Goal: Task Accomplishment & Management: Complete application form

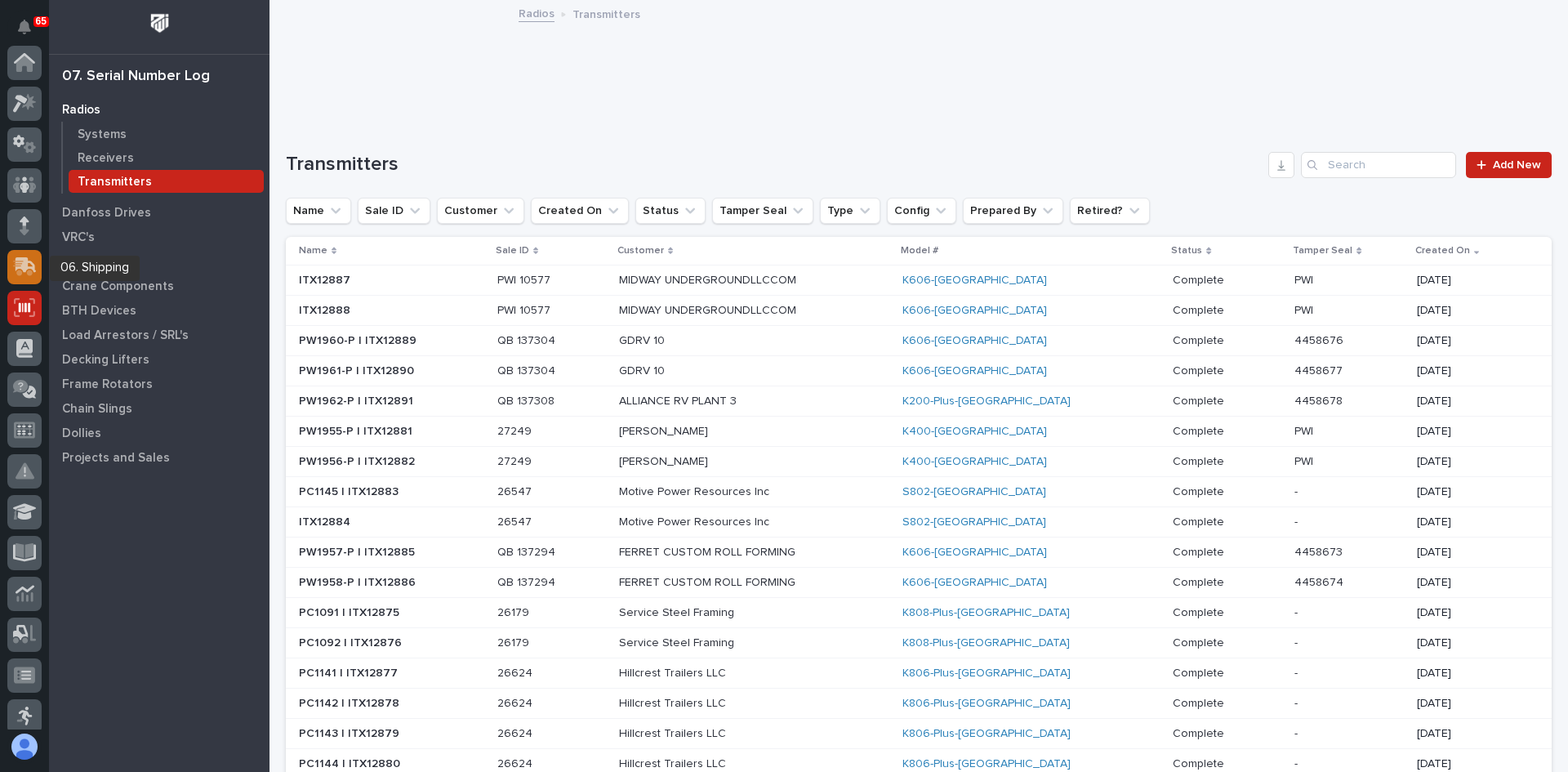
click at [26, 260] on icon at bounding box center [26, 265] width 21 height 15
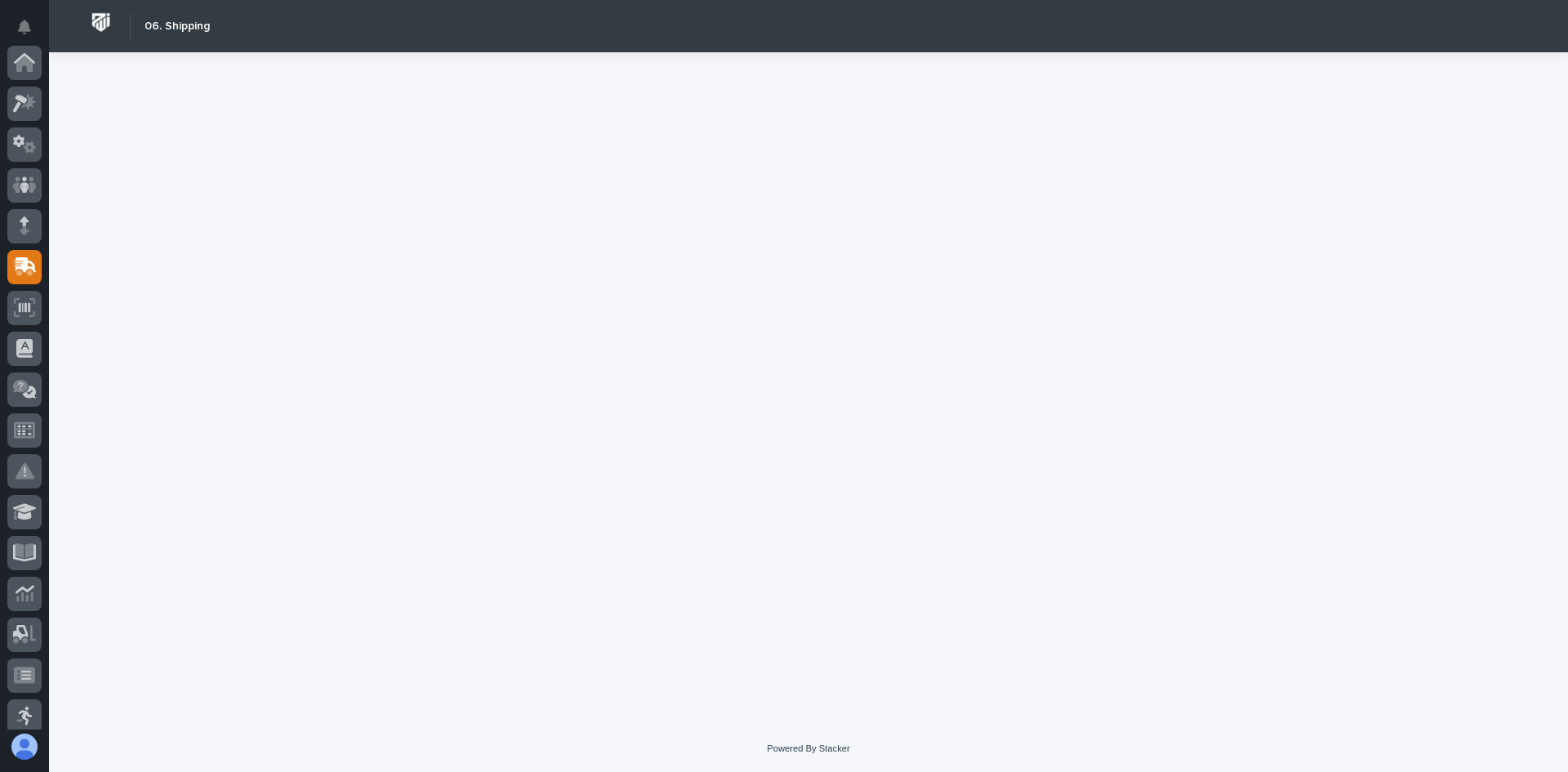
scroll to position [205, 0]
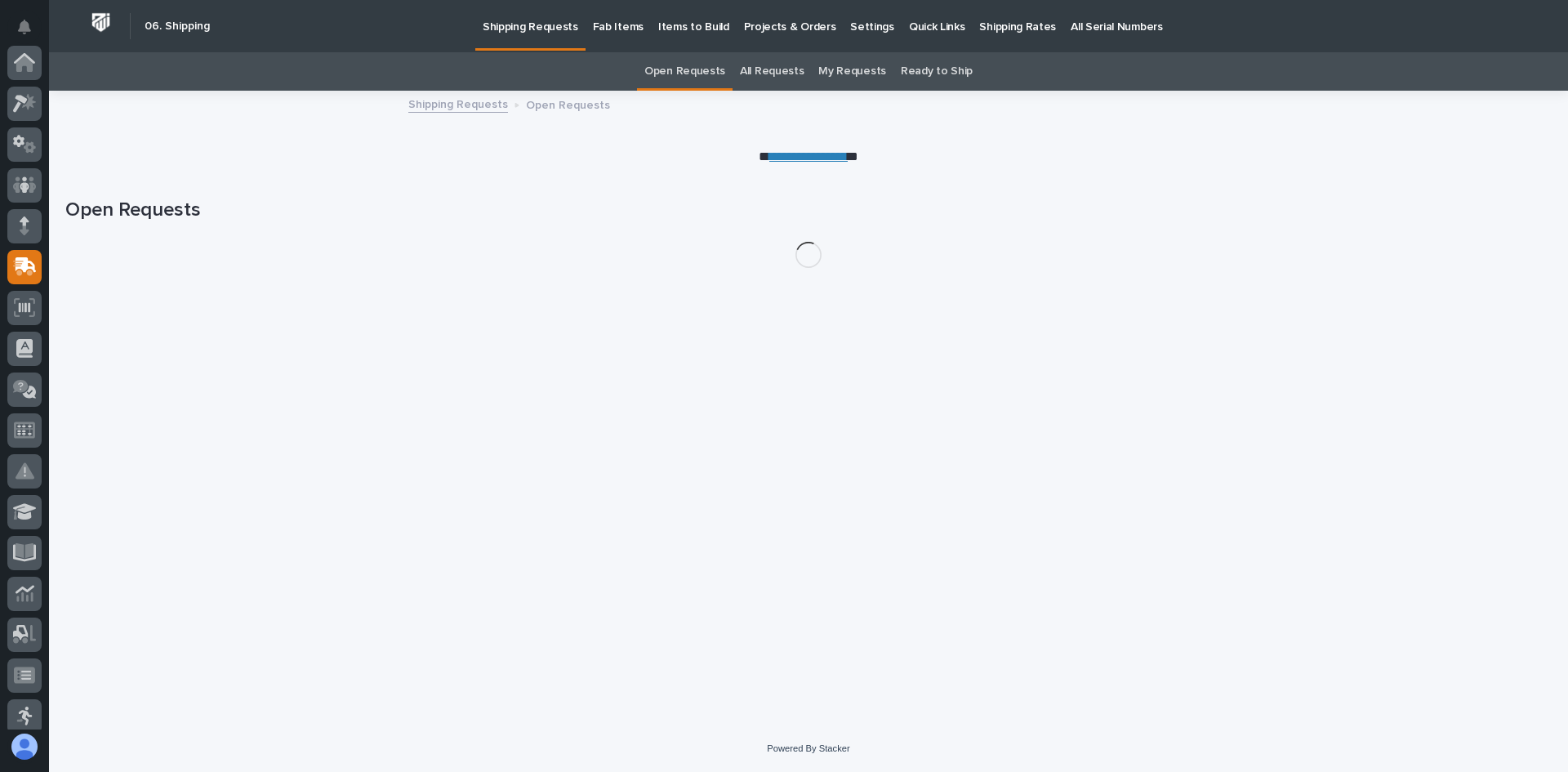
scroll to position [205, 0]
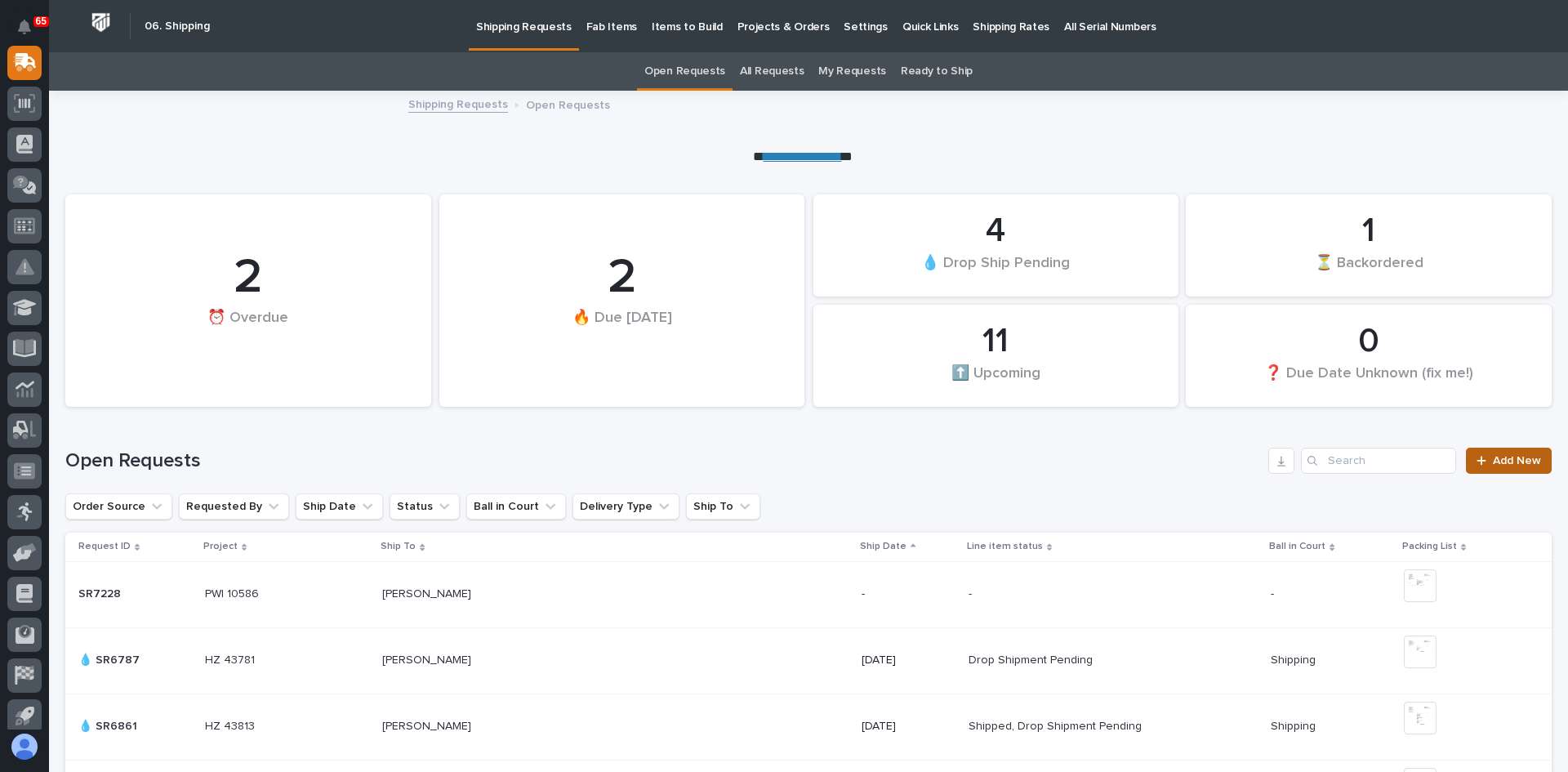
click at [1493, 460] on span "Add New" at bounding box center [1517, 460] width 49 height 11
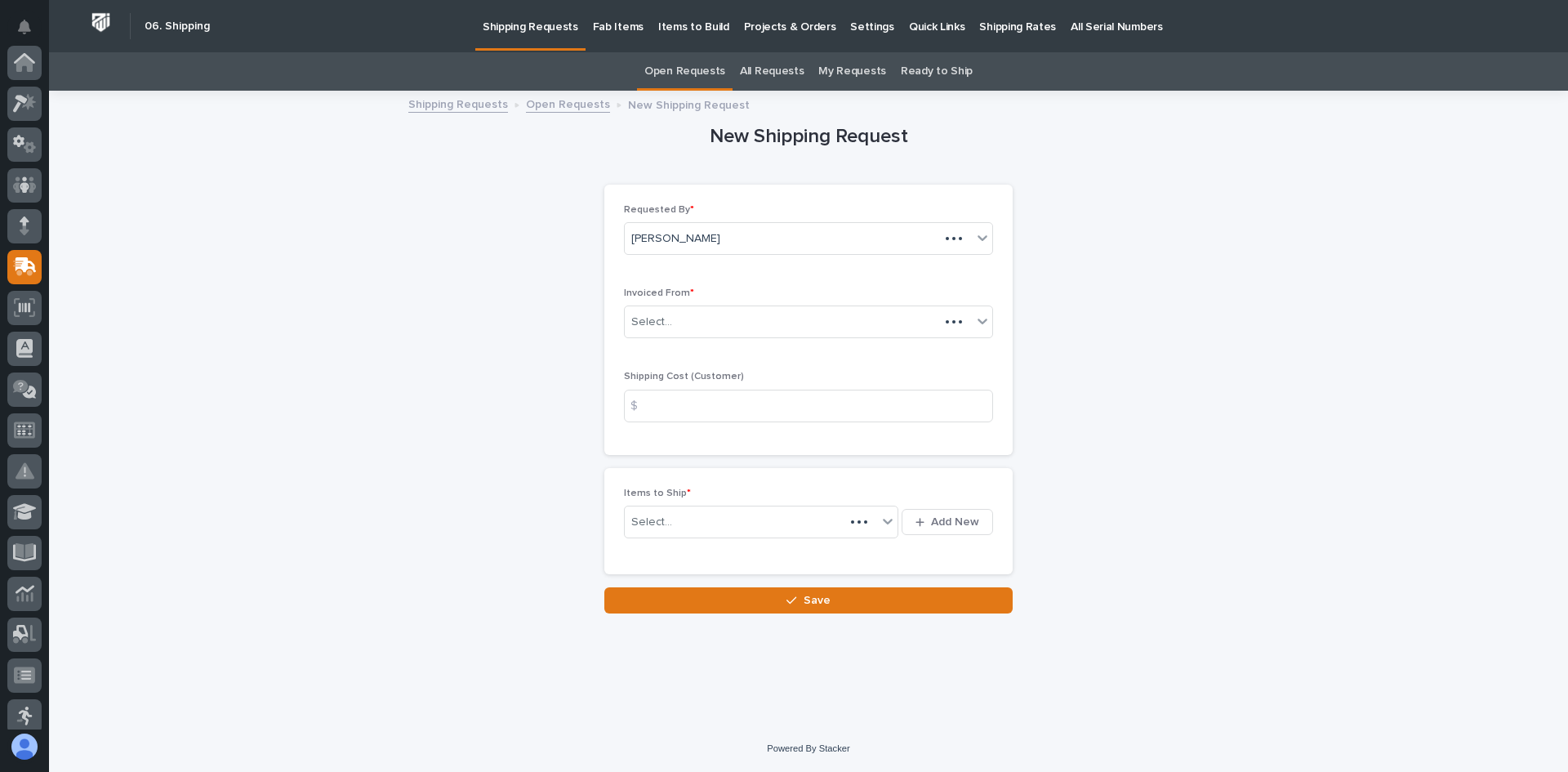
scroll to position [205, 0]
click at [703, 309] on div "Select..." at bounding box center [798, 322] width 347 height 27
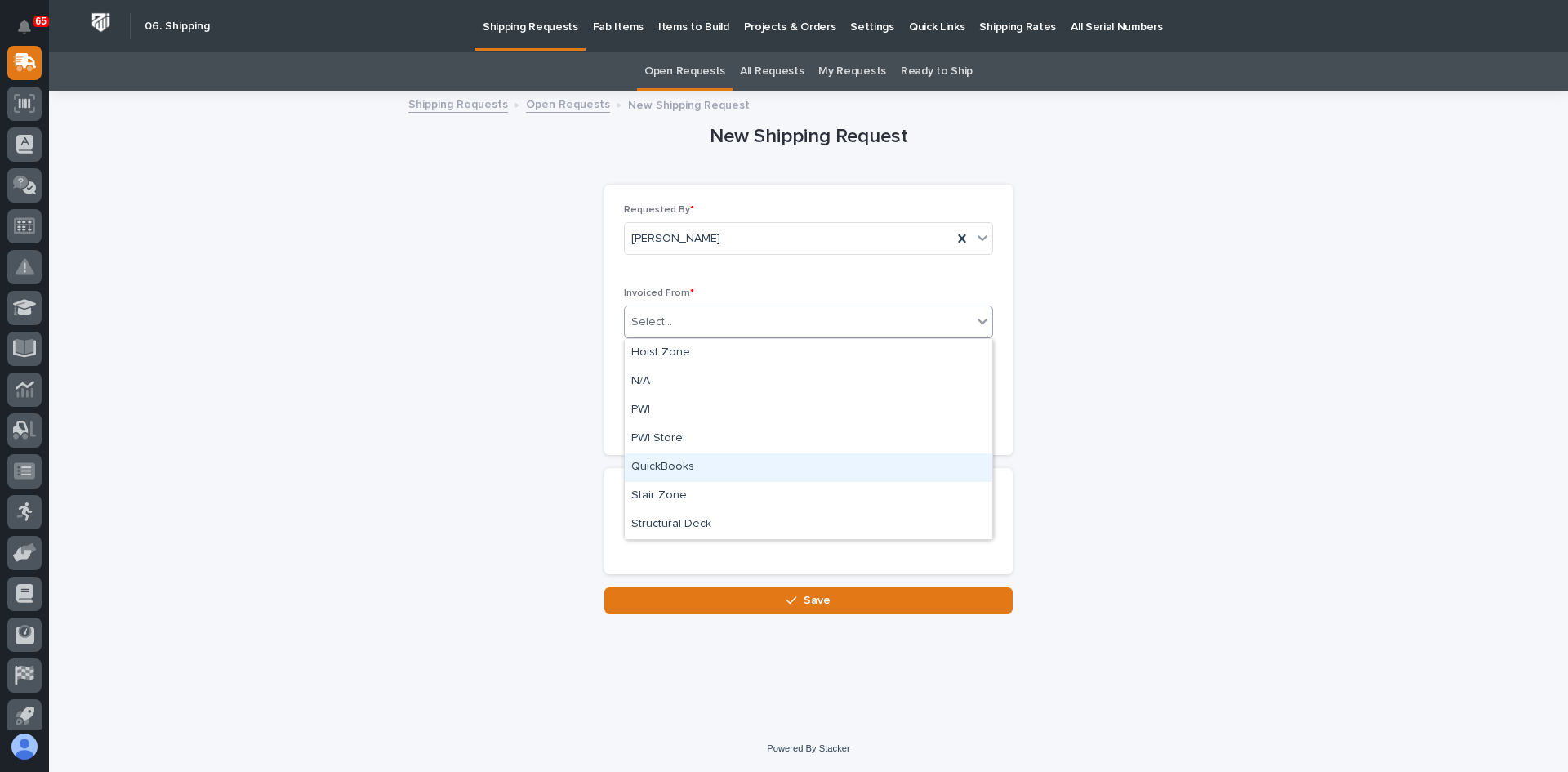
click at [679, 463] on div "QuickBooks" at bounding box center [808, 468] width 367 height 29
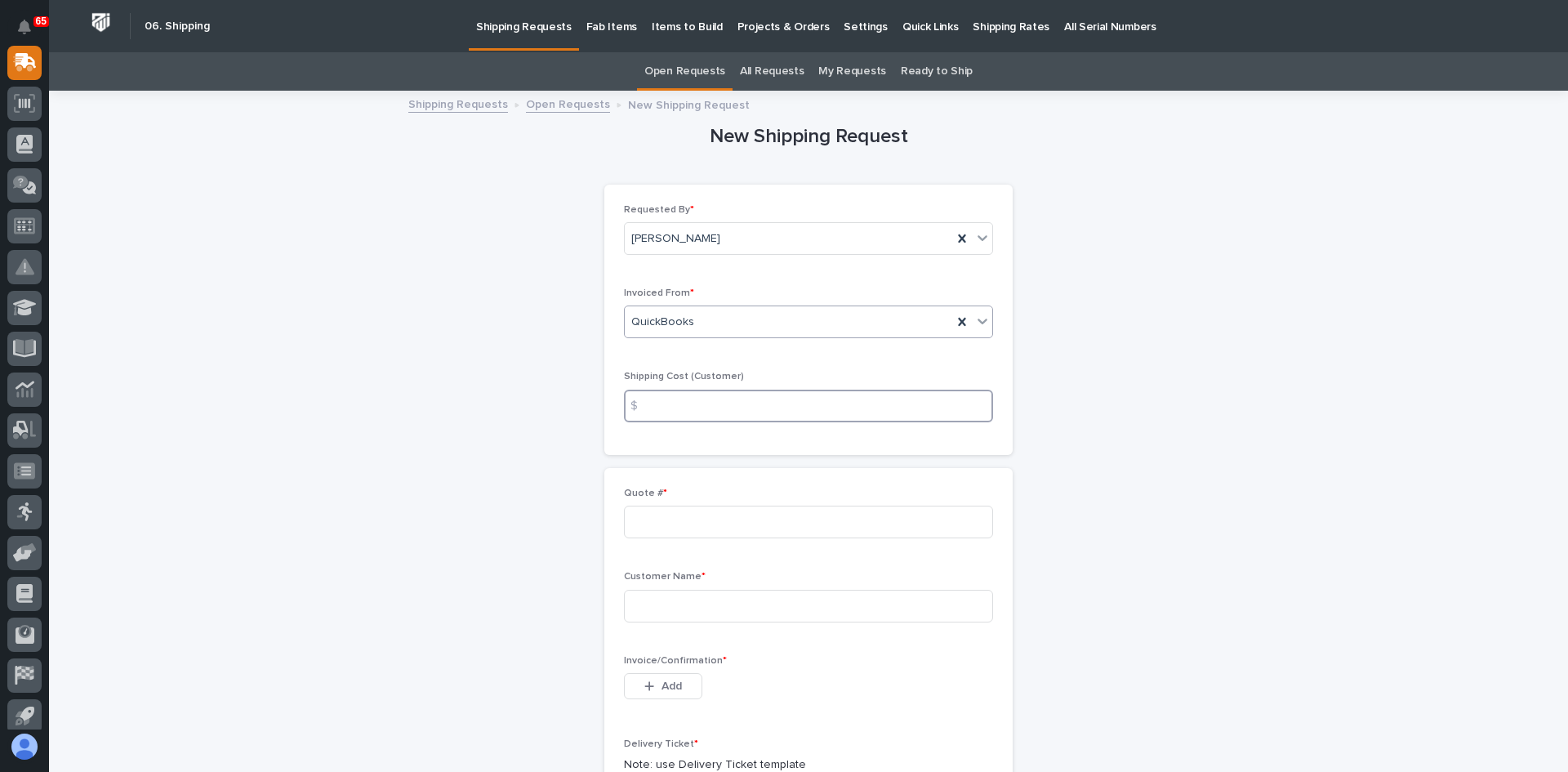
click at [659, 402] on input at bounding box center [808, 406] width 369 height 32
type input "22.00"
click at [643, 528] on input at bounding box center [808, 521] width 369 height 32
type input "137308"
click at [646, 601] on input at bounding box center [808, 606] width 369 height 32
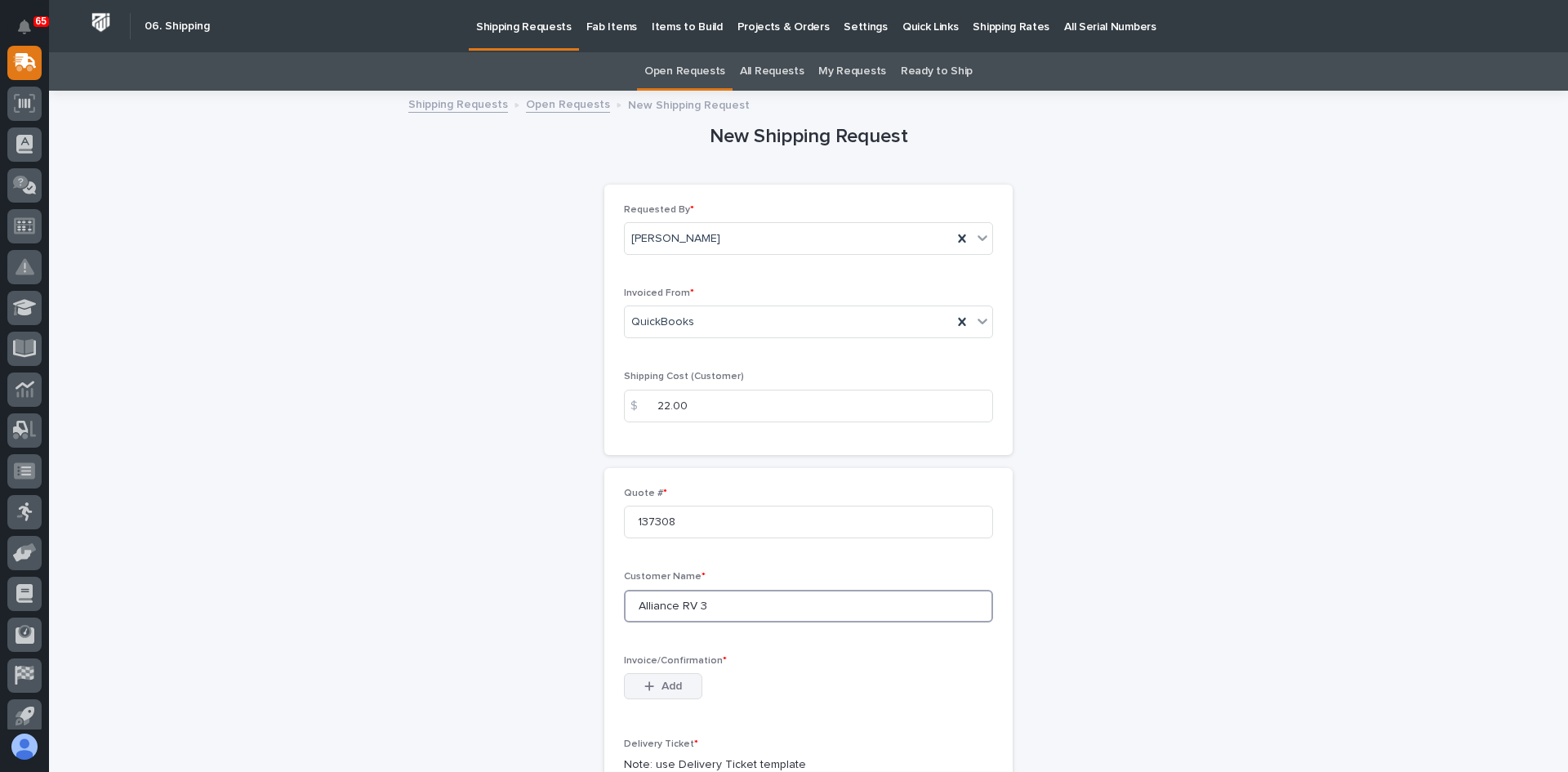
type input "Alliance RV 3"
click at [661, 684] on span "Add" at bounding box center [672, 686] width 20 height 14
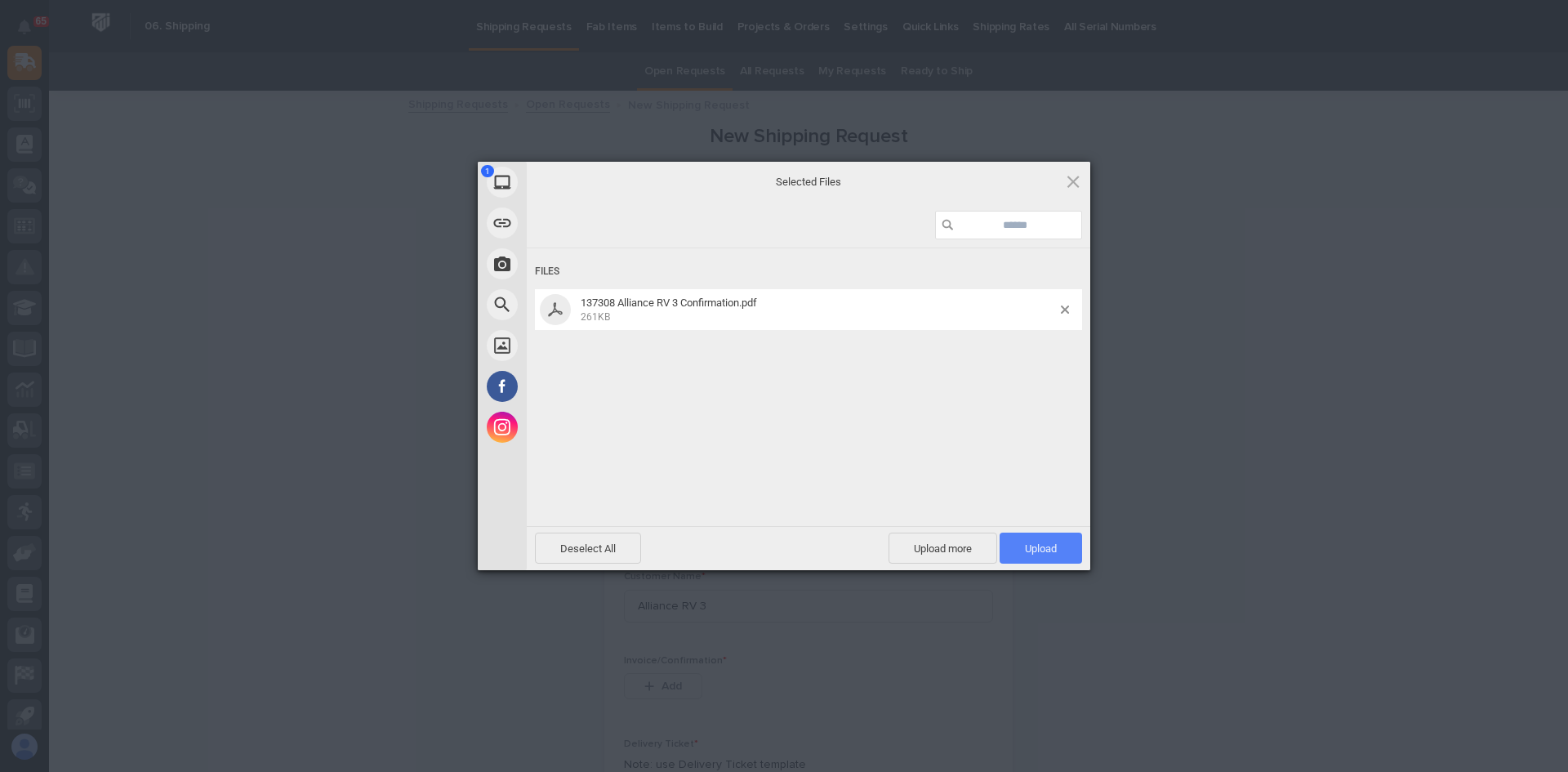
click at [1045, 545] on span "Upload 1" at bounding box center [1041, 548] width 32 height 12
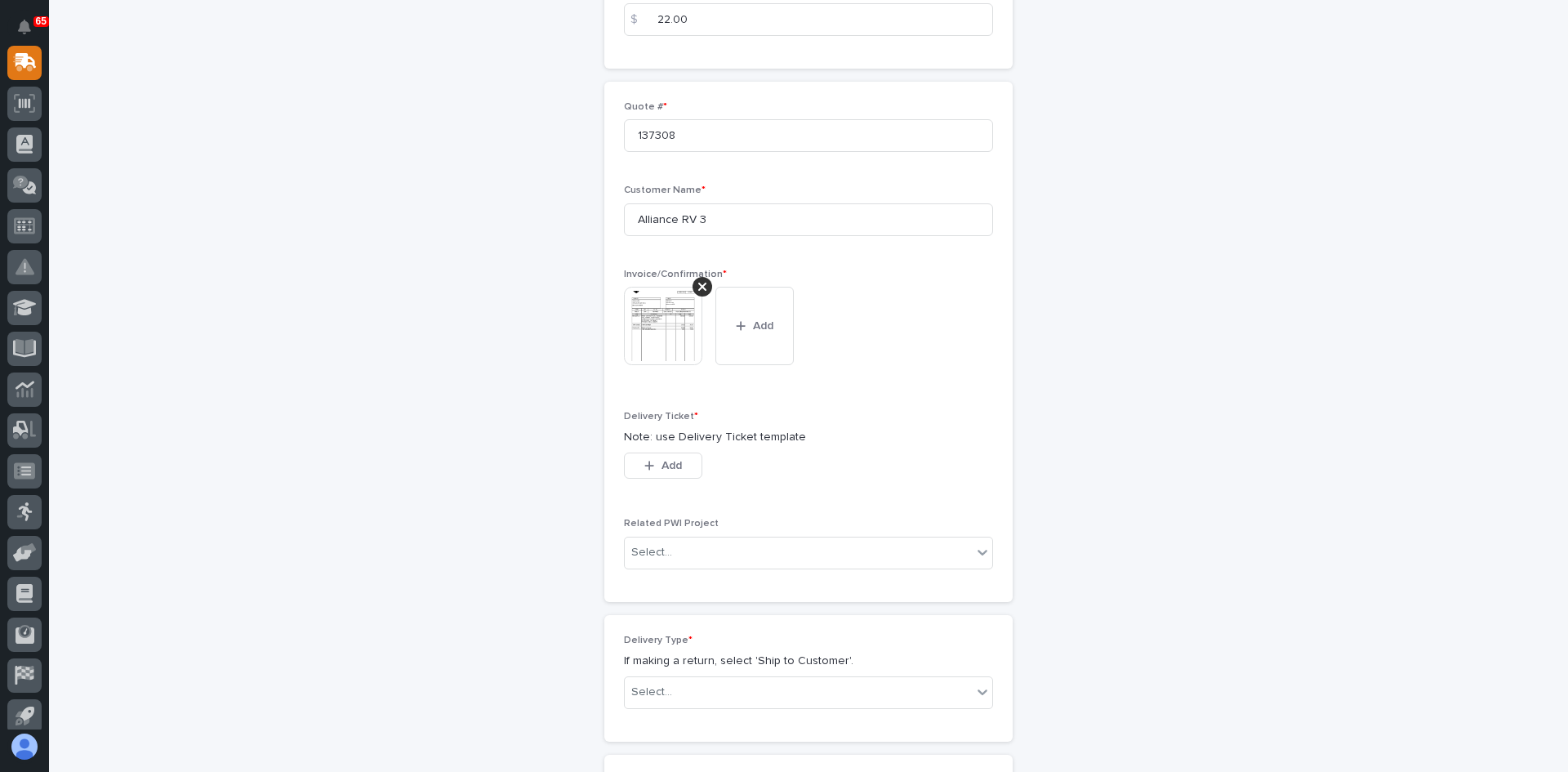
scroll to position [408, 0]
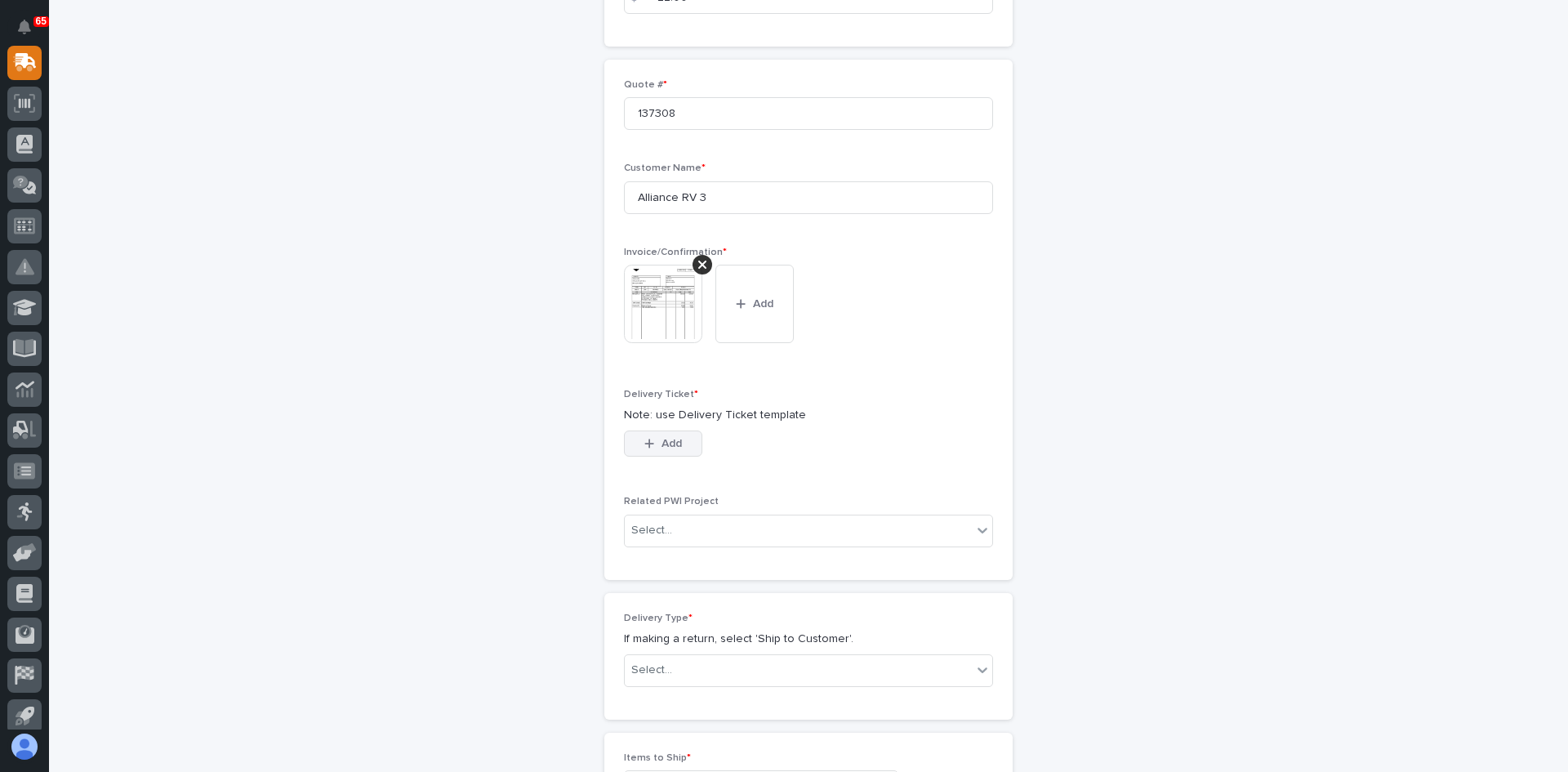
click at [661, 448] on span "Add" at bounding box center [672, 443] width 20 height 14
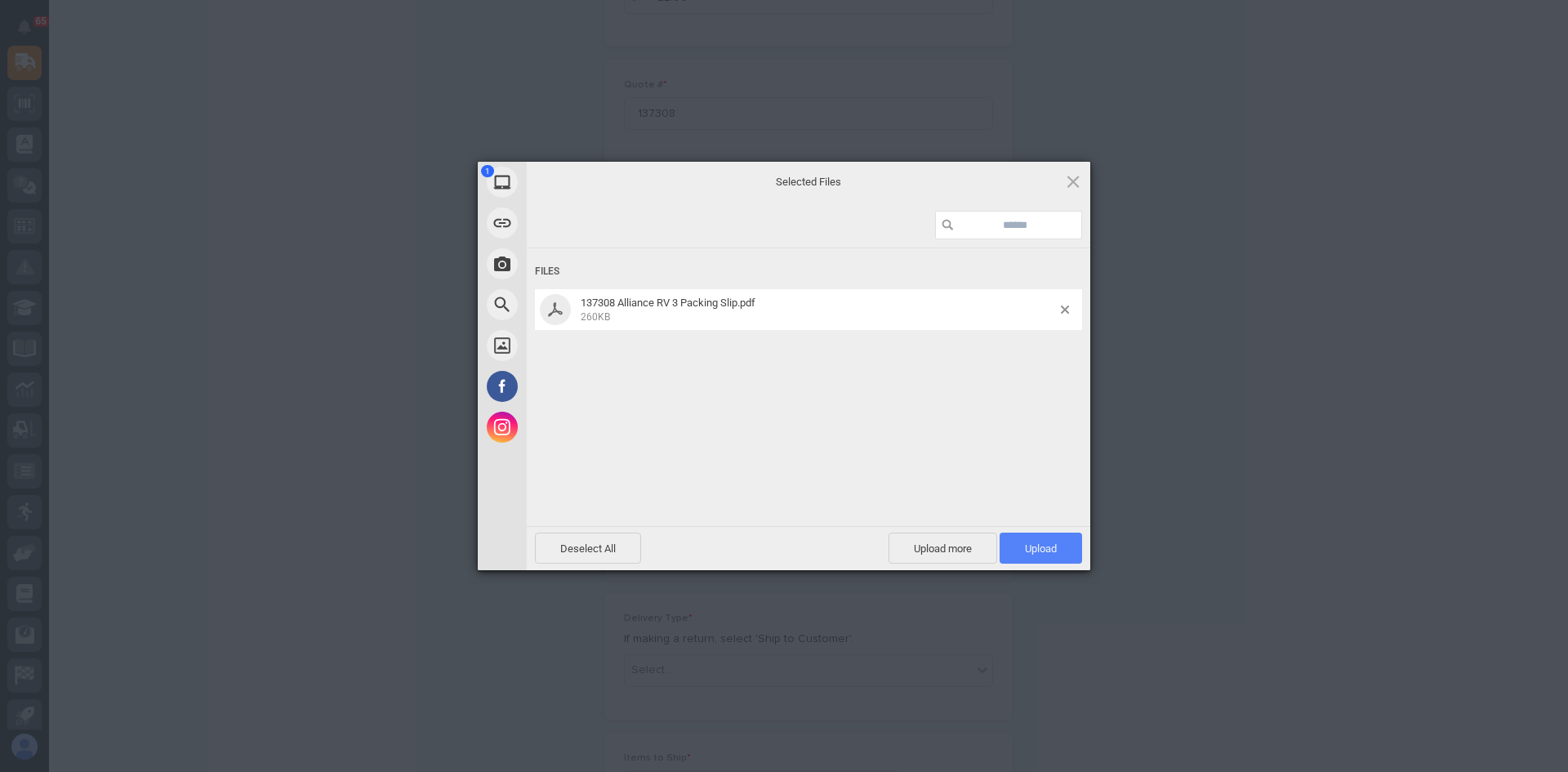
click at [1048, 545] on span "Upload 1" at bounding box center [1041, 548] width 32 height 12
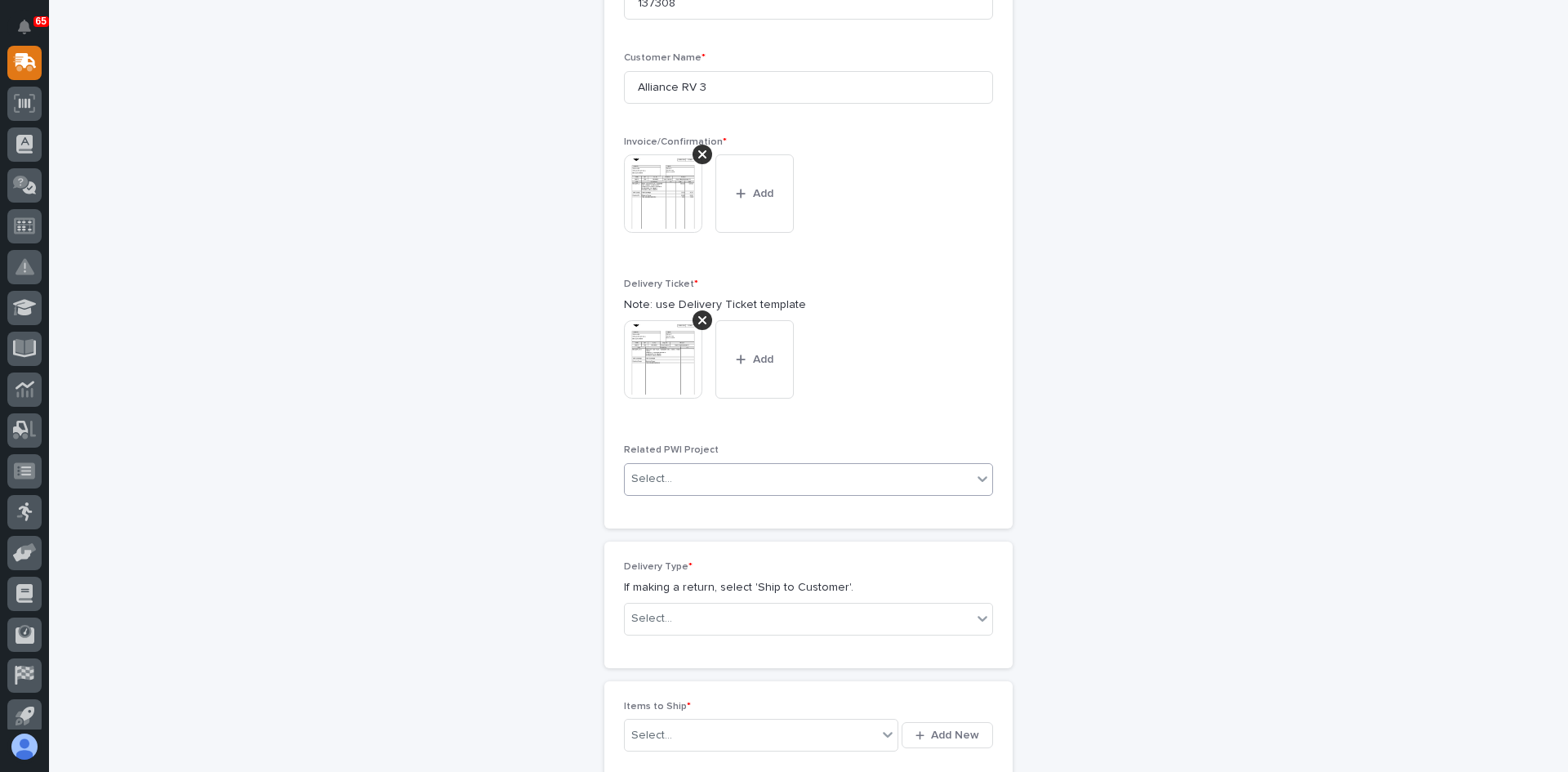
scroll to position [520, 0]
click at [698, 621] on div "Select..." at bounding box center [798, 618] width 347 height 27
click at [682, 642] on div "Ship to Customer" at bounding box center [803, 650] width 367 height 29
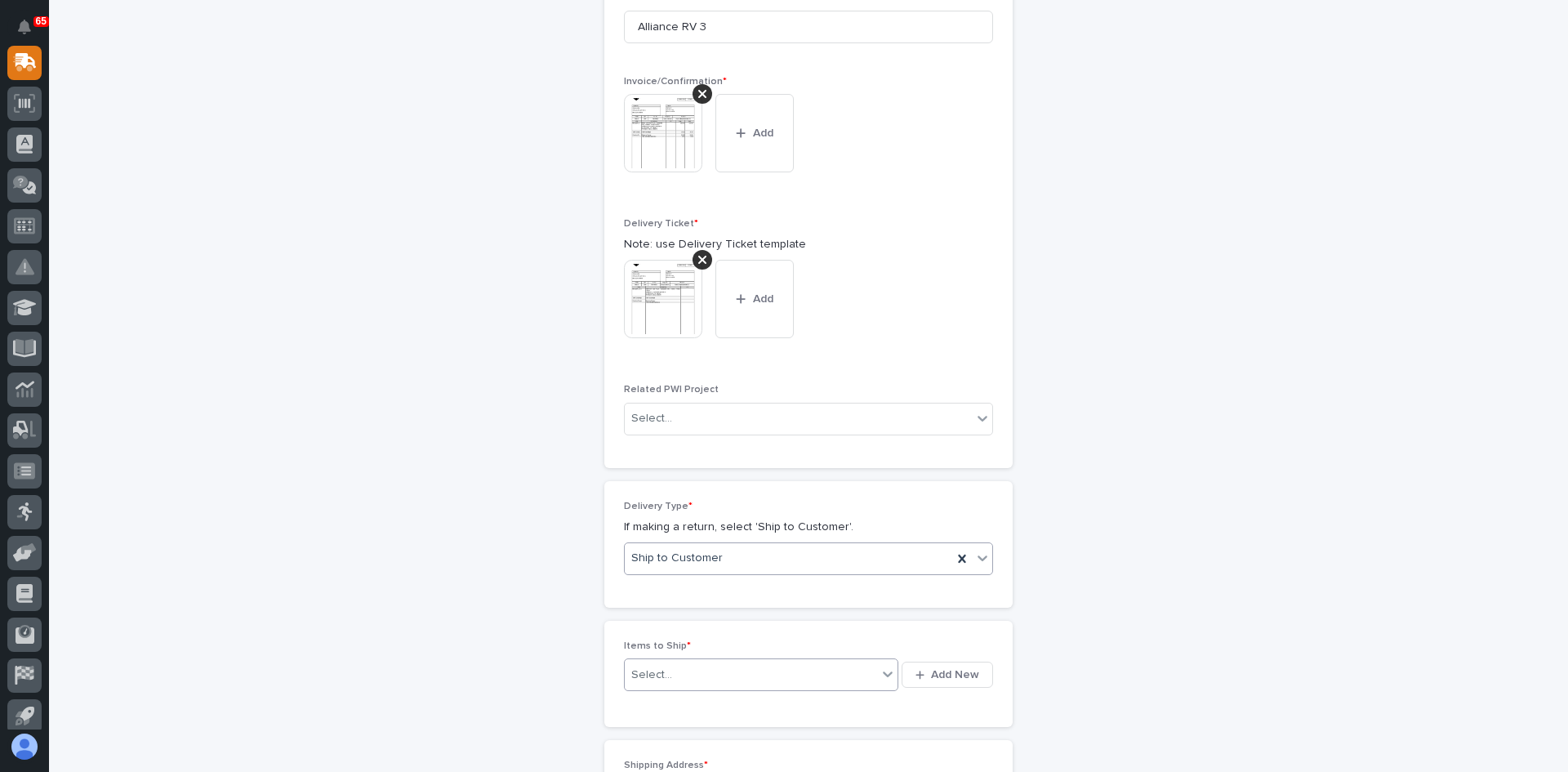
scroll to position [660, 0]
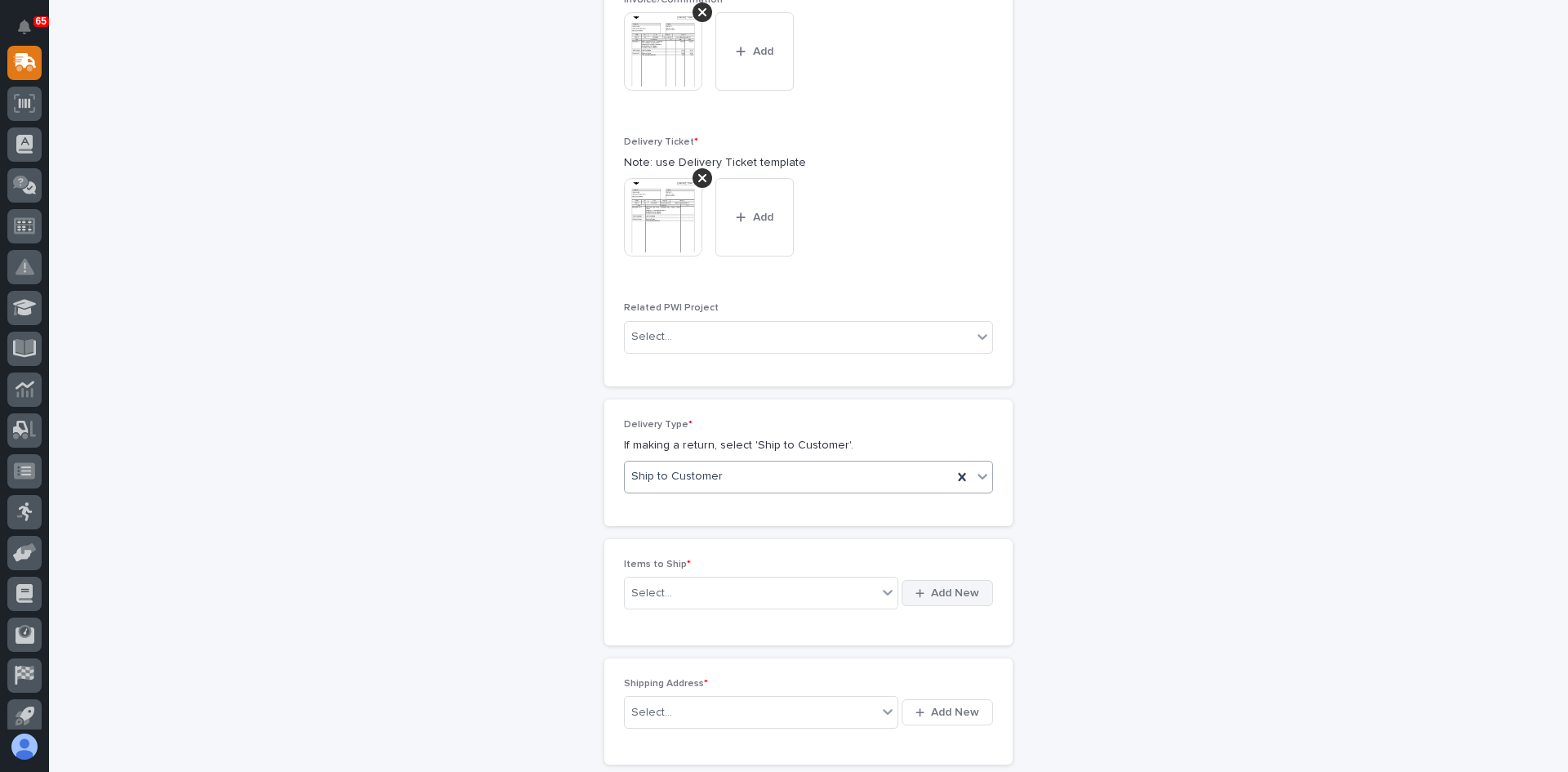
click at [943, 594] on span "Add New" at bounding box center [955, 592] width 49 height 14
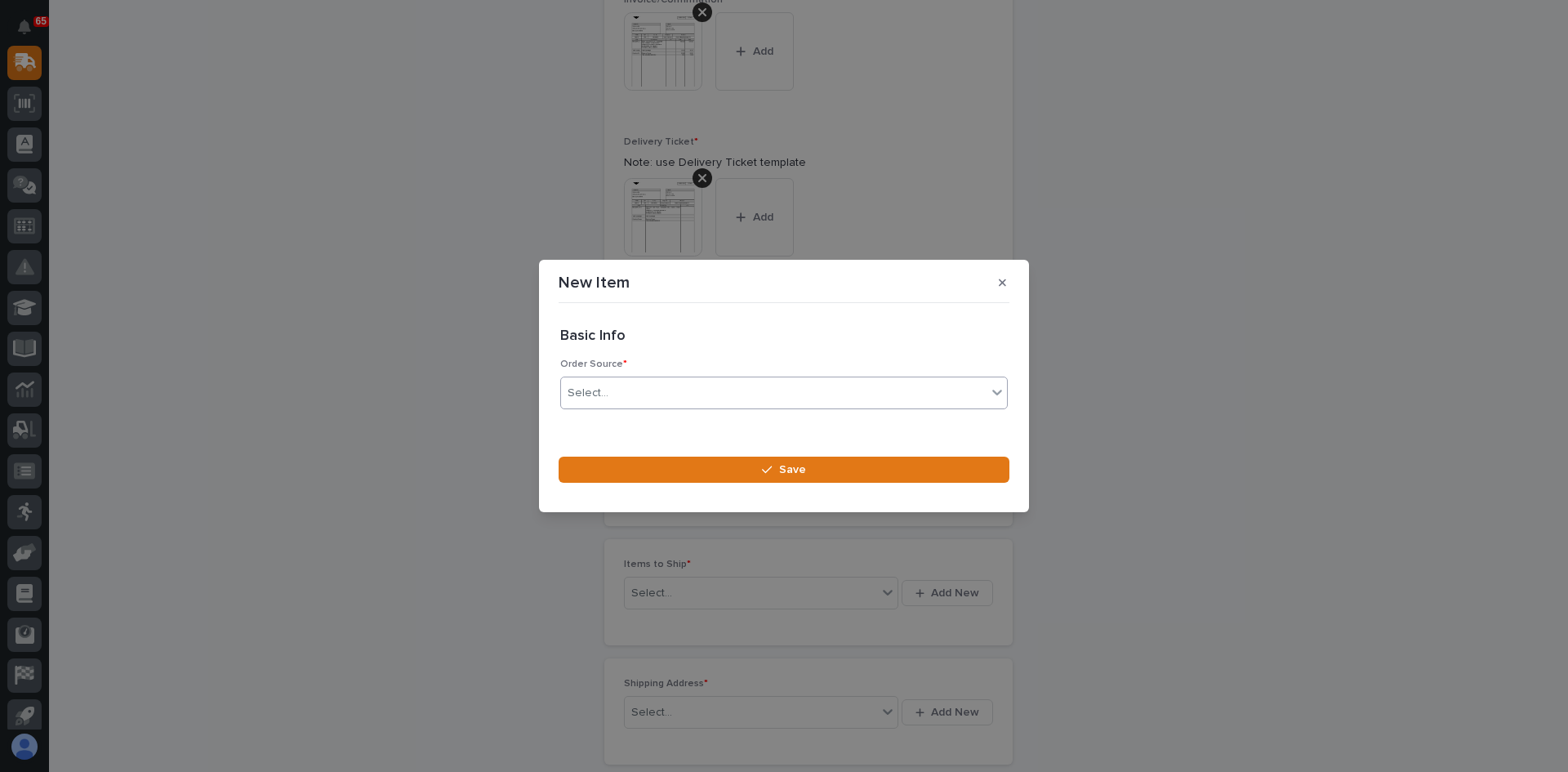
click at [605, 389] on div "Select..." at bounding box center [588, 393] width 41 height 17
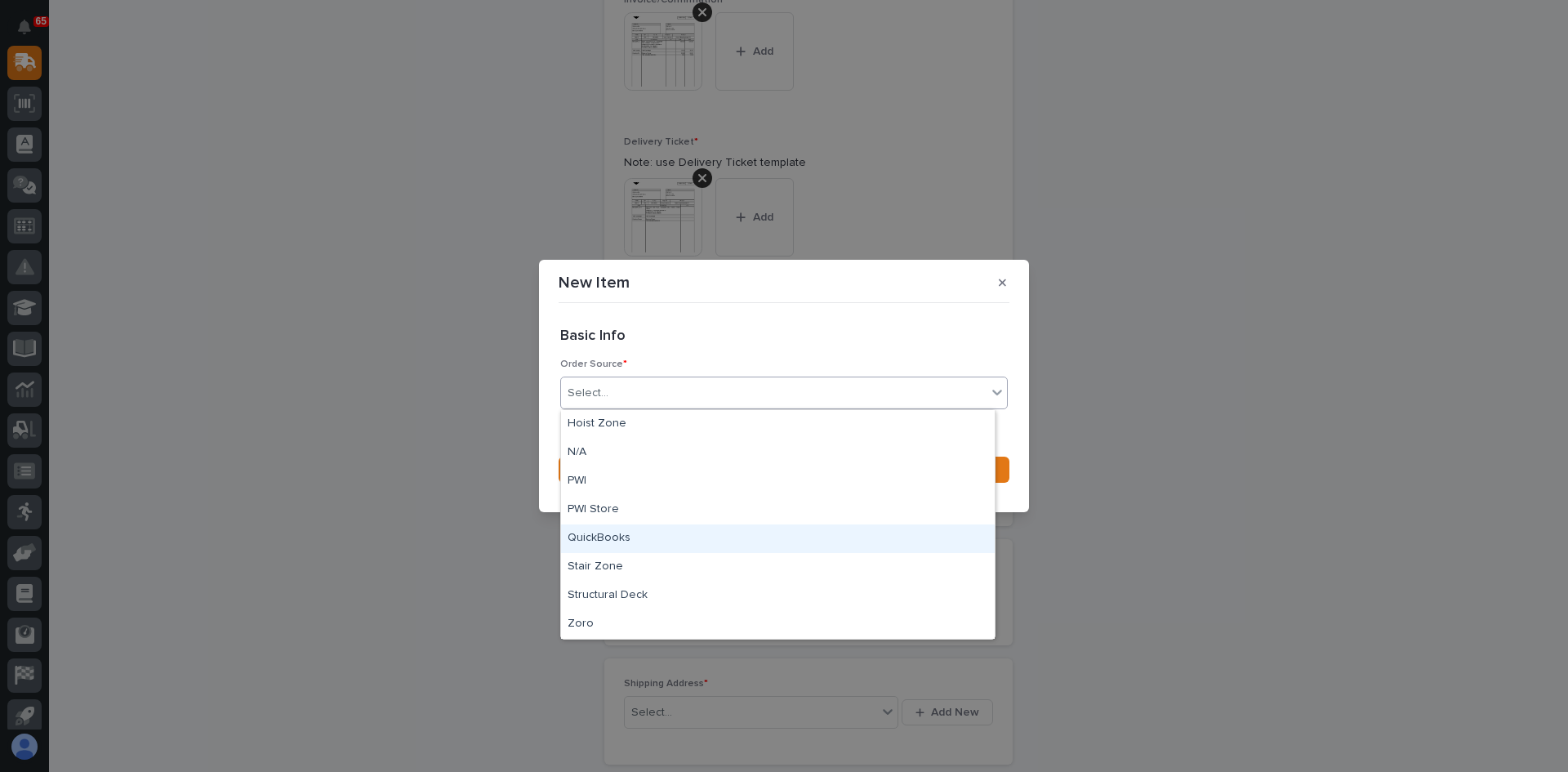
click at [604, 539] on div "QuickBooks" at bounding box center [777, 539] width 434 height 29
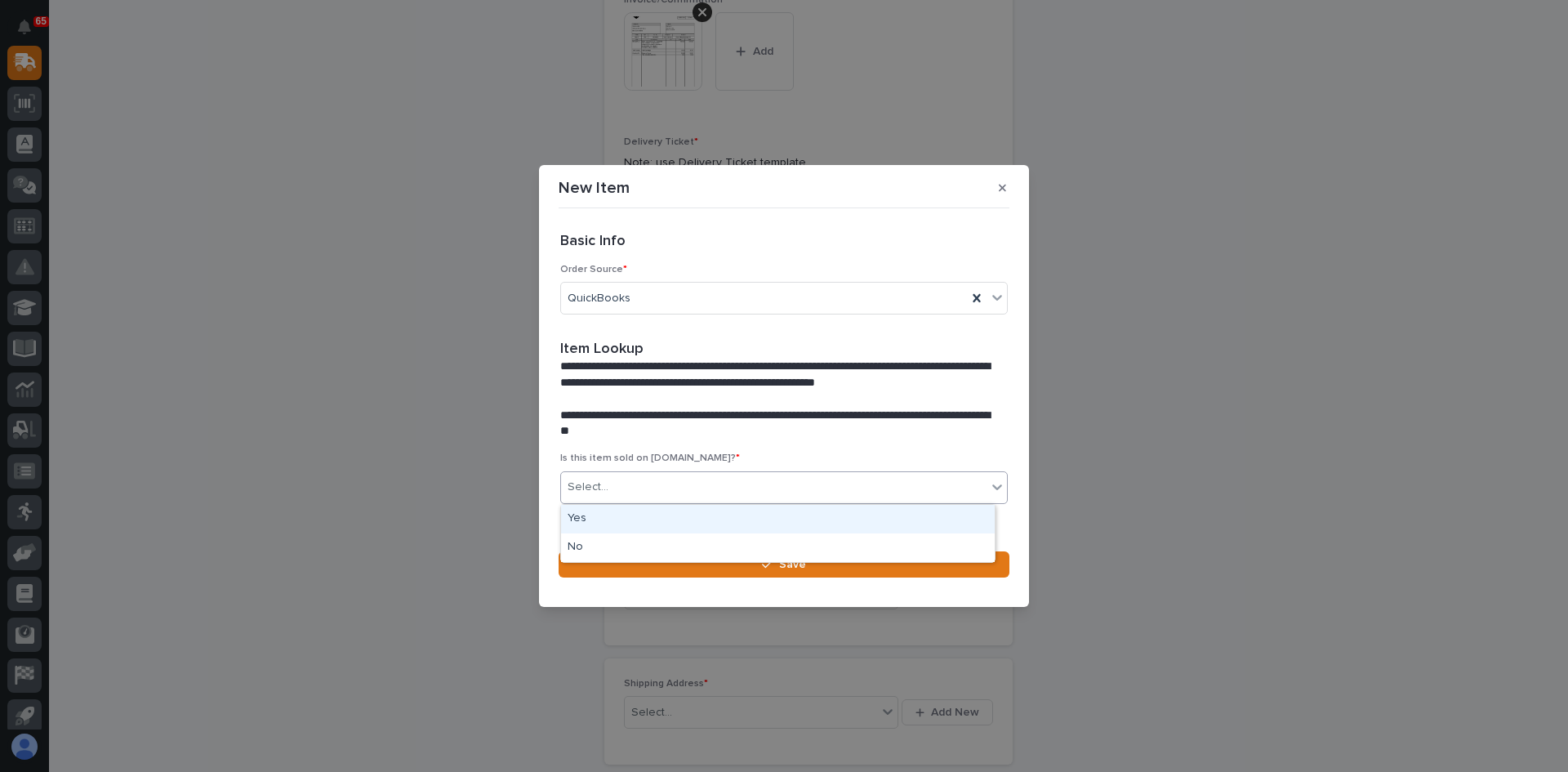
click at [620, 495] on div "Select..." at bounding box center [773, 487] width 425 height 27
click at [614, 543] on div "No" at bounding box center [777, 548] width 434 height 29
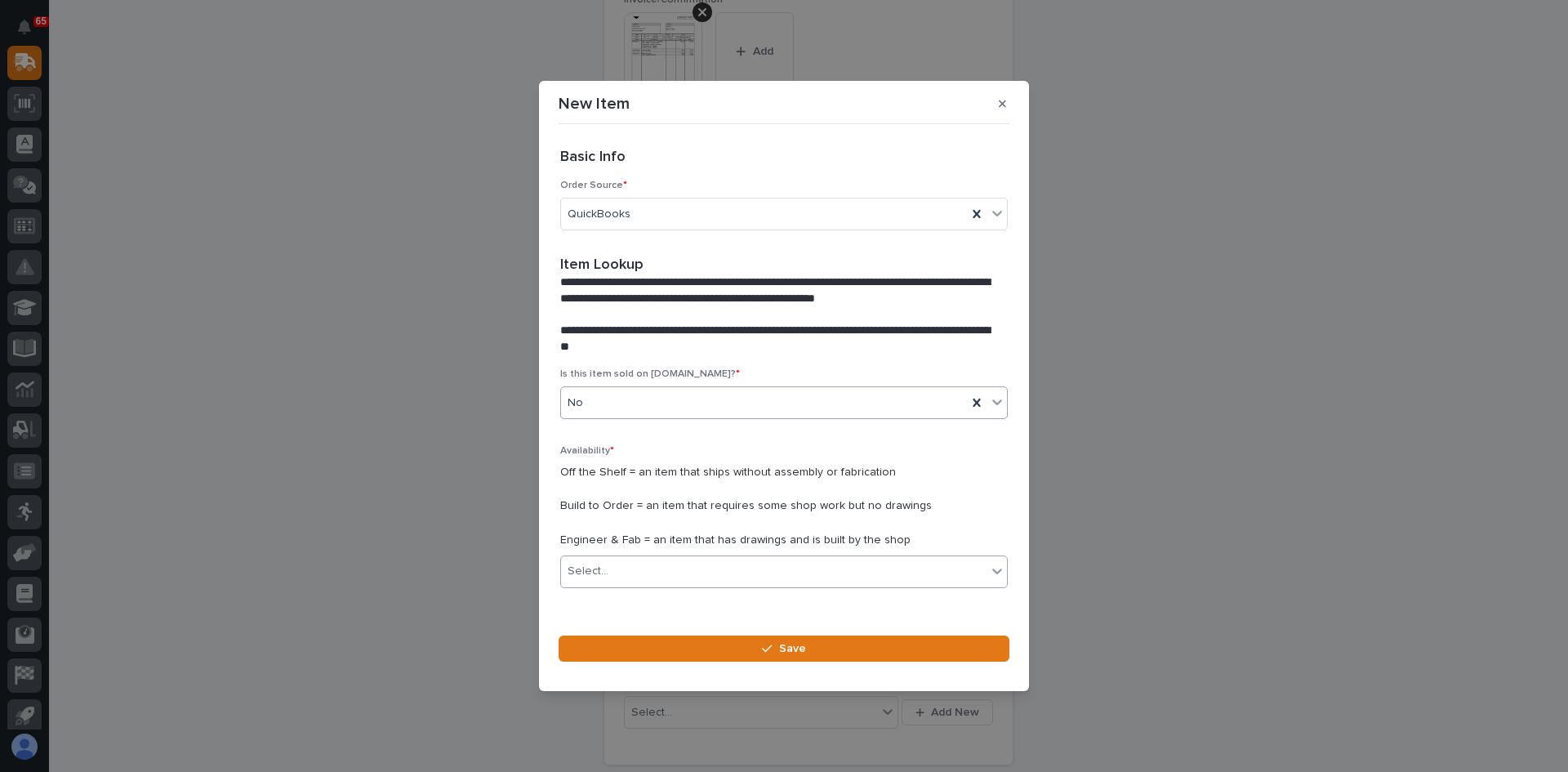
click at [637, 574] on div "Select..." at bounding box center [773, 572] width 425 height 27
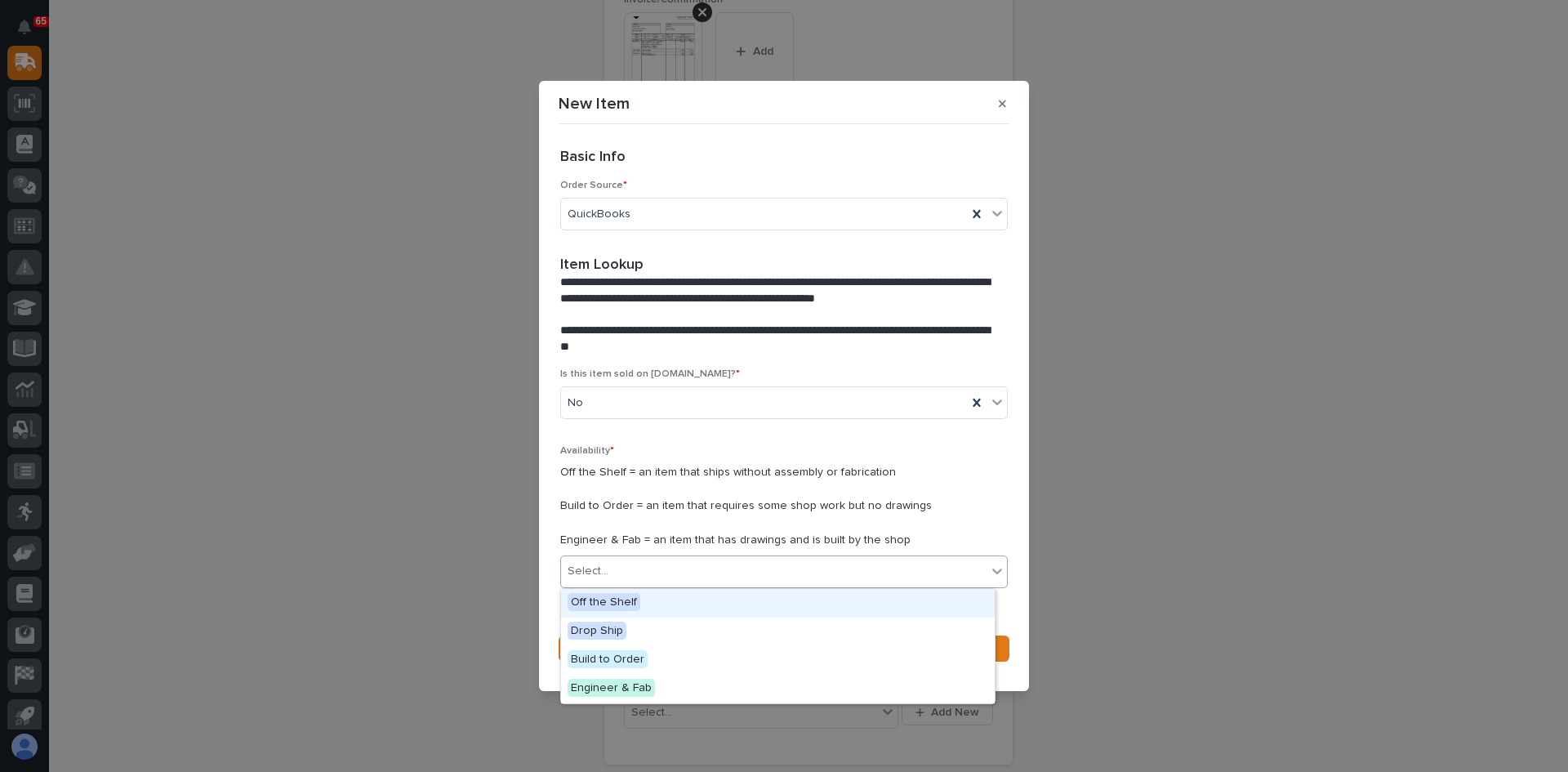
click at [617, 595] on span "Off the Shelf" at bounding box center [603, 602] width 72 height 18
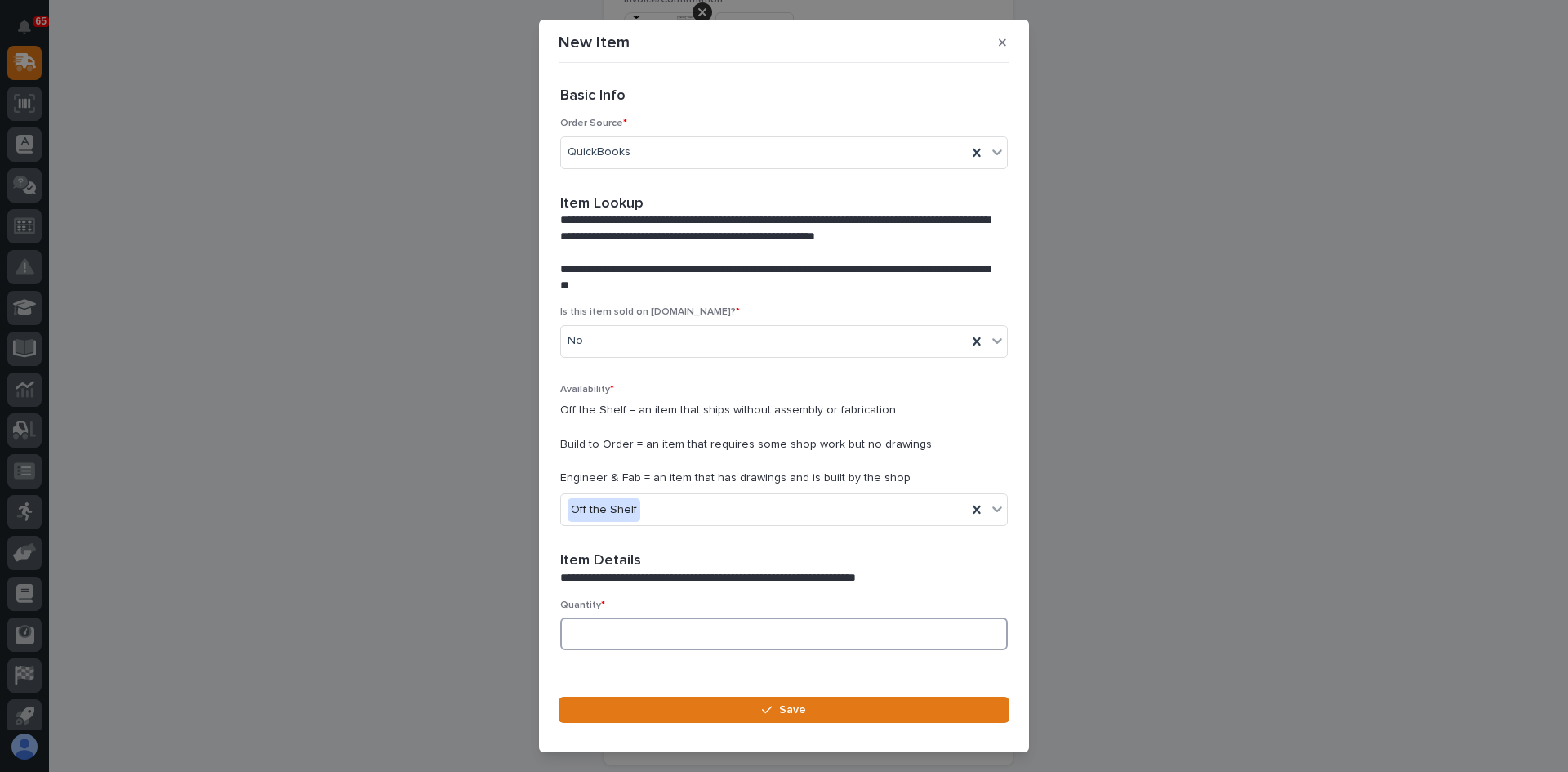
click at [606, 631] on input at bounding box center [784, 634] width 447 height 32
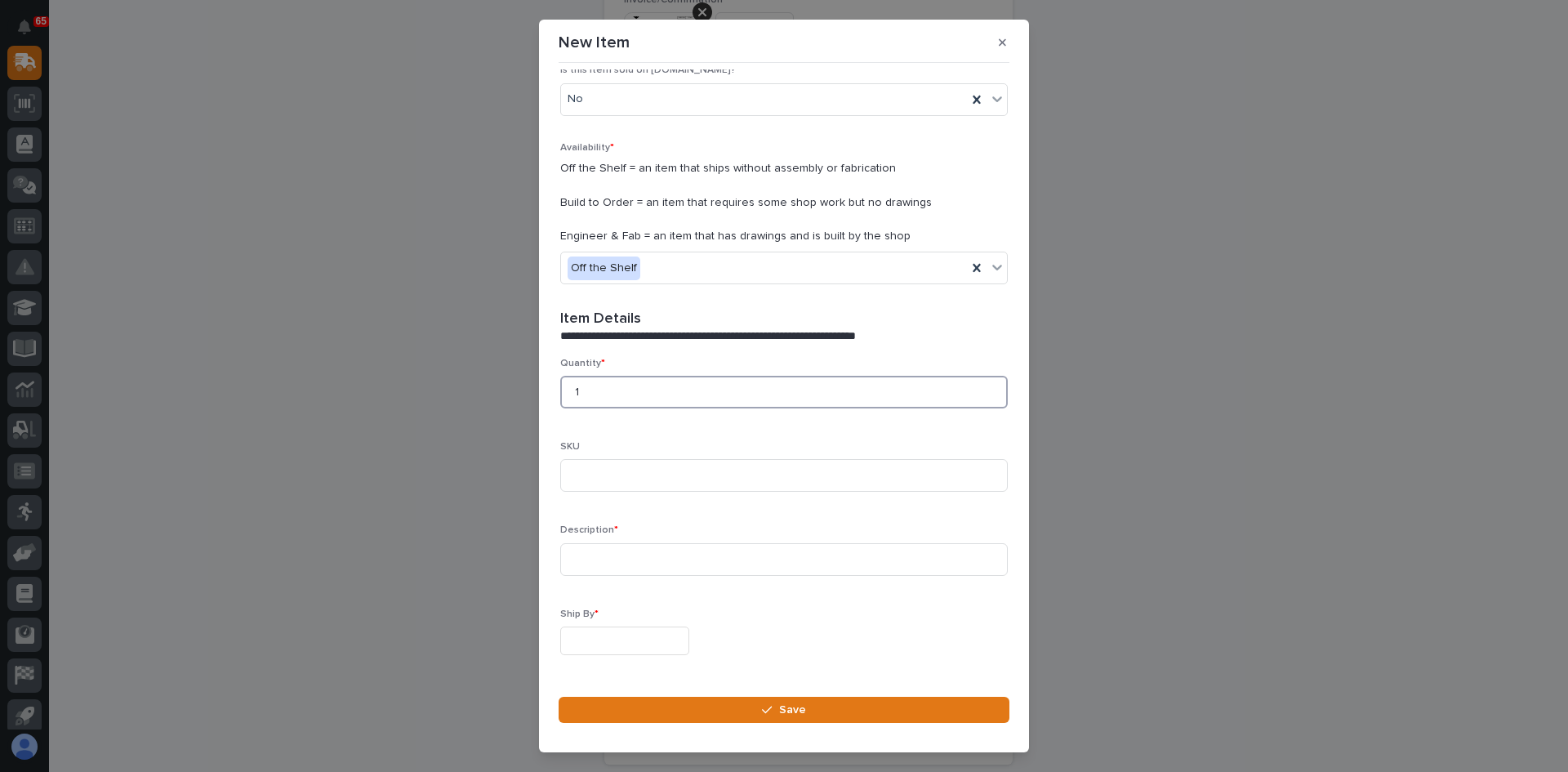
scroll to position [326, 0]
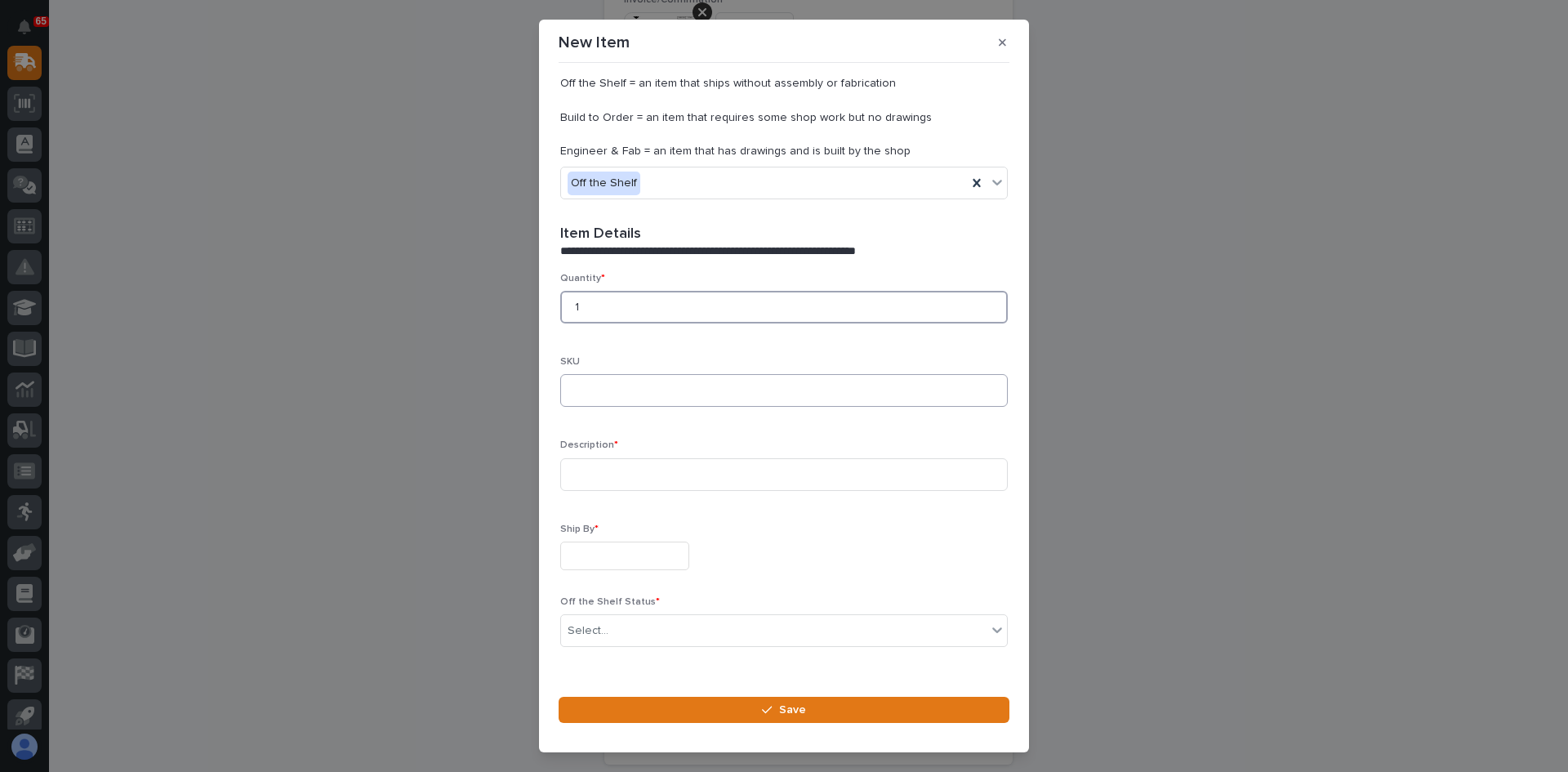
type input "1"
click at [593, 393] on input at bounding box center [784, 390] width 447 height 32
type input "K200PLUS-[GEOGRAPHIC_DATA]"
click at [582, 467] on input at bounding box center [784, 475] width 447 height 32
type input "K200PLUS-TX PROGRAMMED TO MATCH ID: 90101002, CH: 596-671"
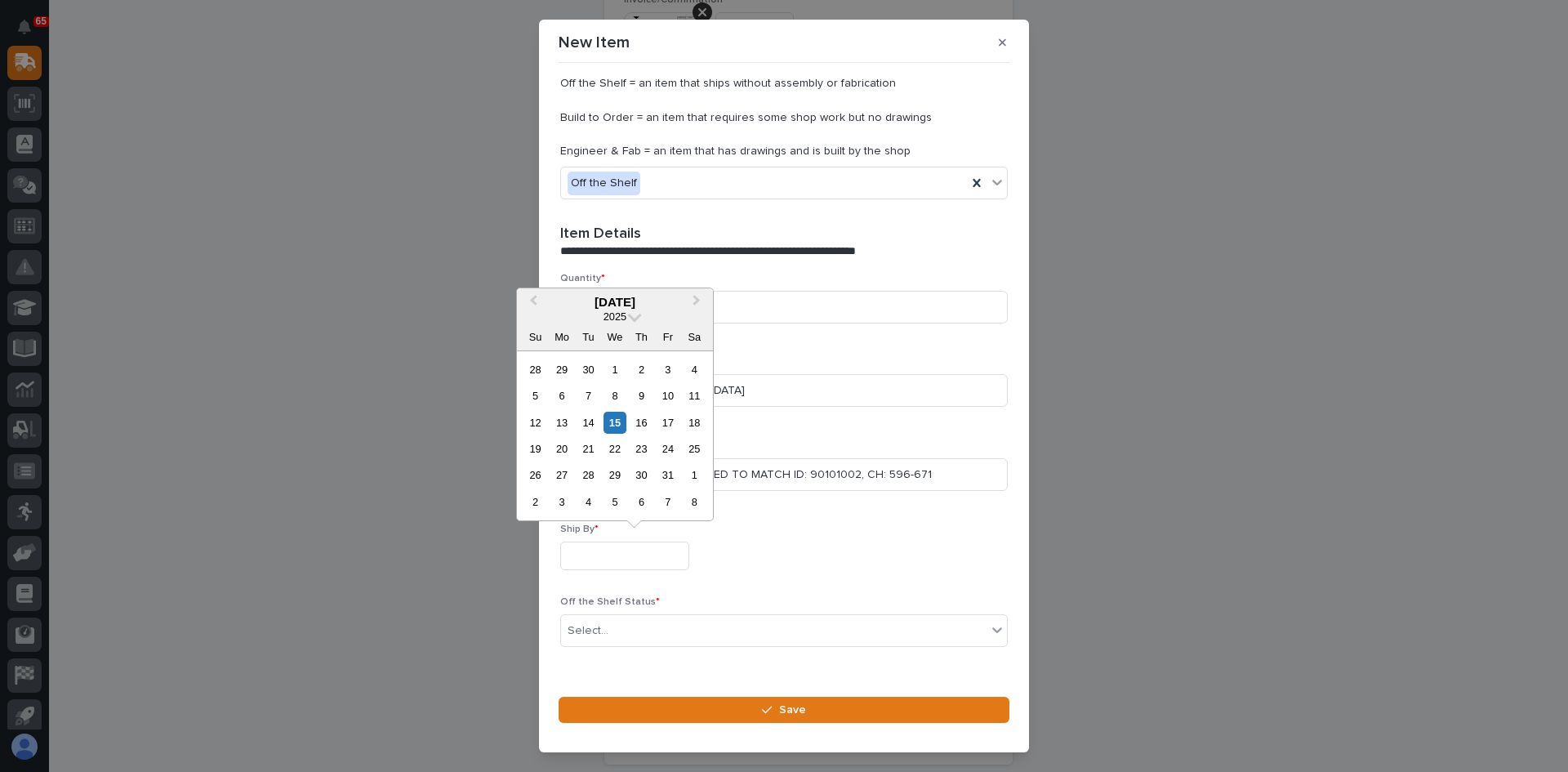
click at [620, 550] on input "text" at bounding box center [625, 556] width 129 height 29
click at [617, 425] on div "15" at bounding box center [614, 423] width 22 height 22
type input "**********"
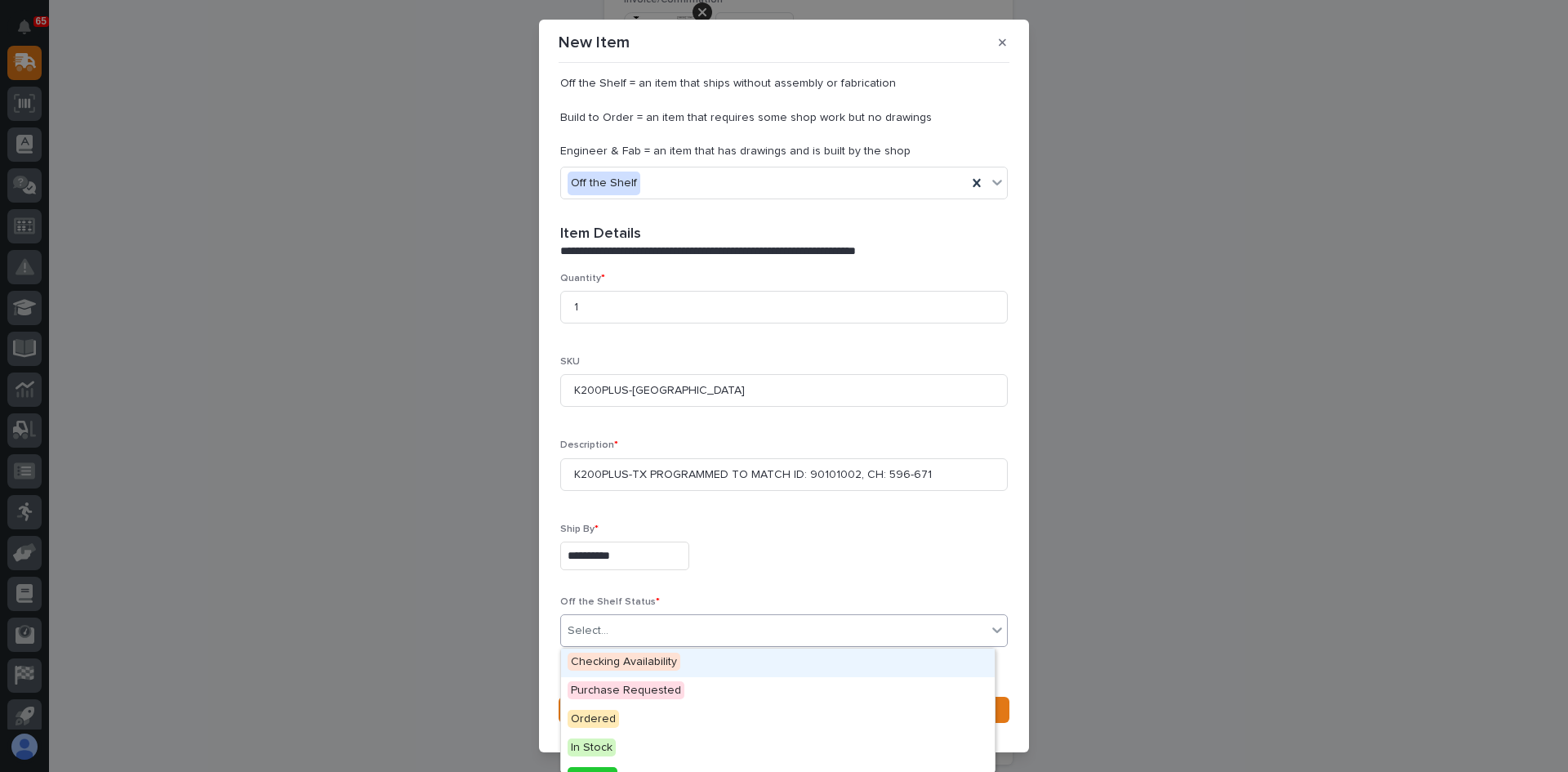
click at [627, 625] on div "Select..." at bounding box center [773, 631] width 425 height 27
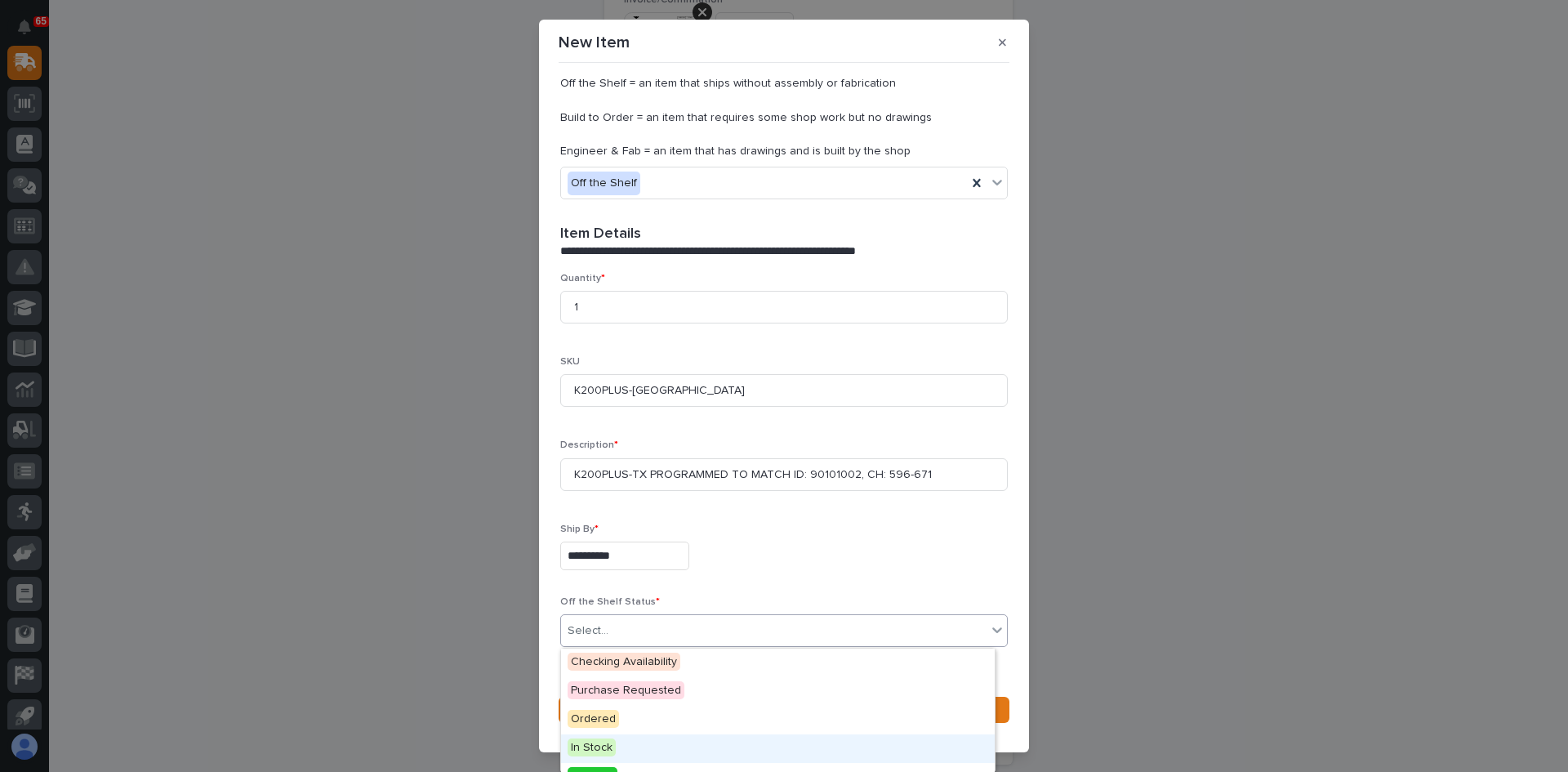
click at [603, 746] on span "In Stock" at bounding box center [591, 746] width 49 height 18
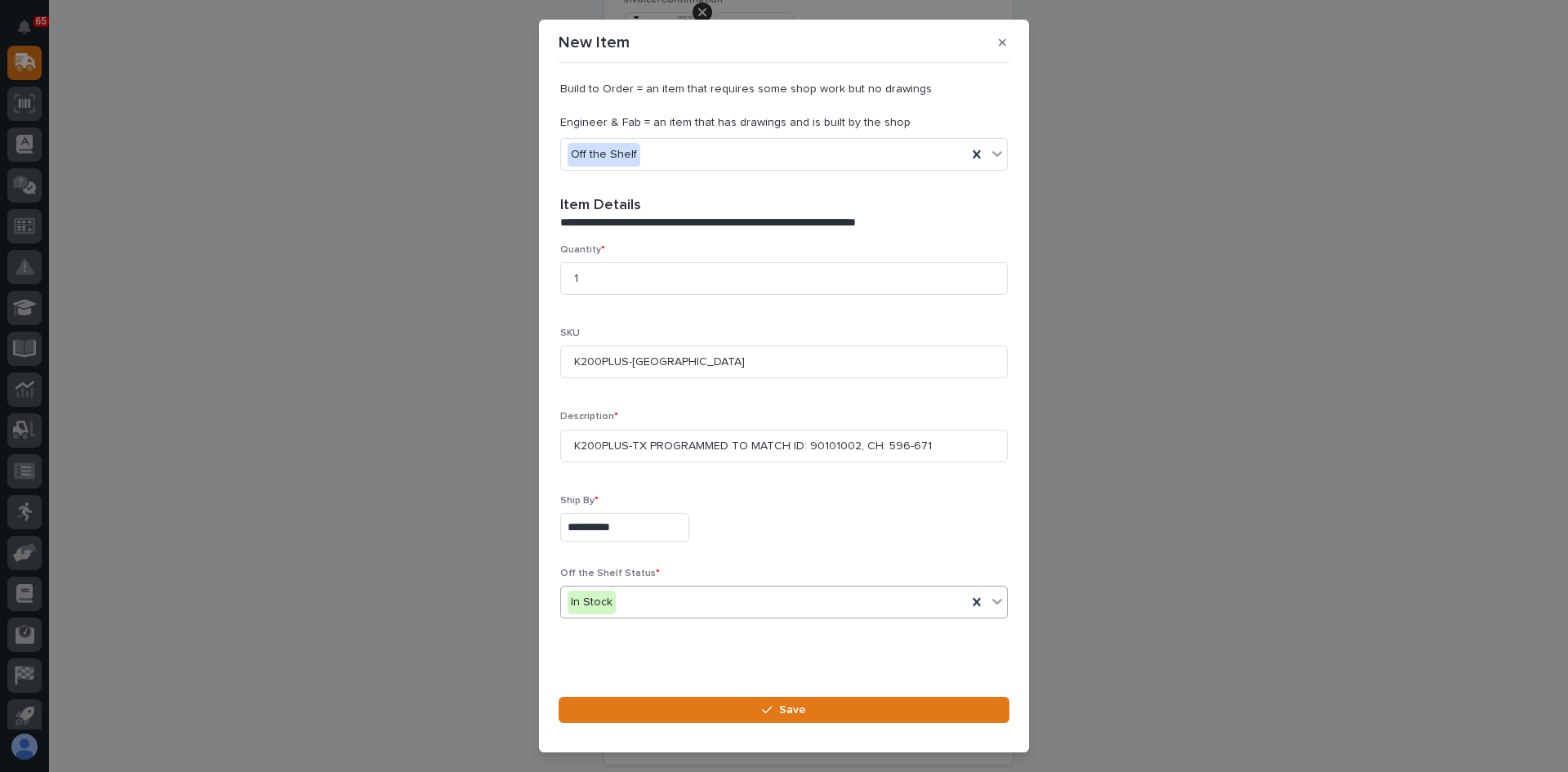
scroll to position [368, 0]
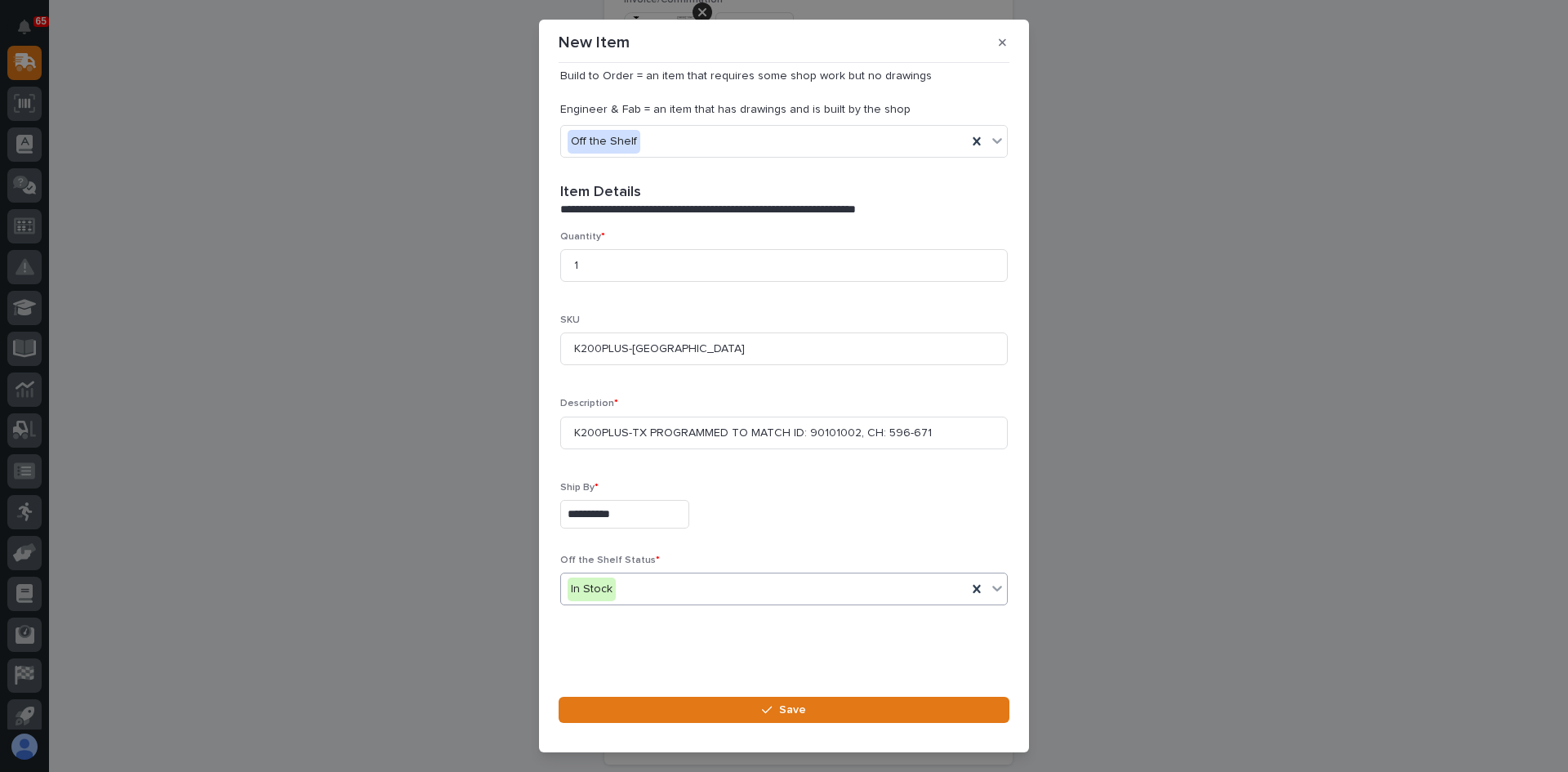
click at [682, 583] on div "In Stock" at bounding box center [764, 590] width 406 height 27
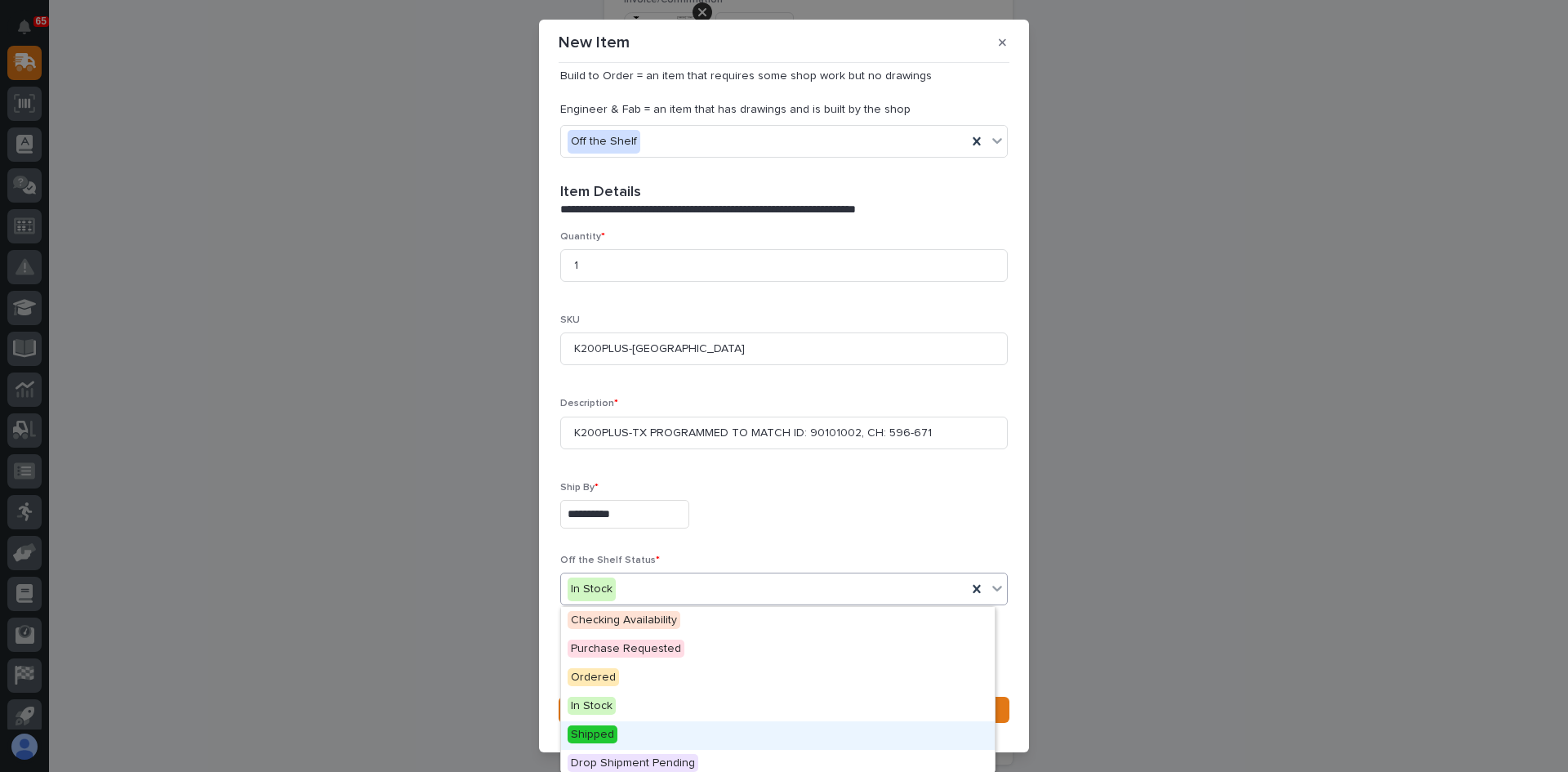
drag, startPoint x: 648, startPoint y: 624, endPoint x: 596, endPoint y: 737, distance: 124.4
click at [596, 737] on span "Shipped" at bounding box center [592, 734] width 49 height 18
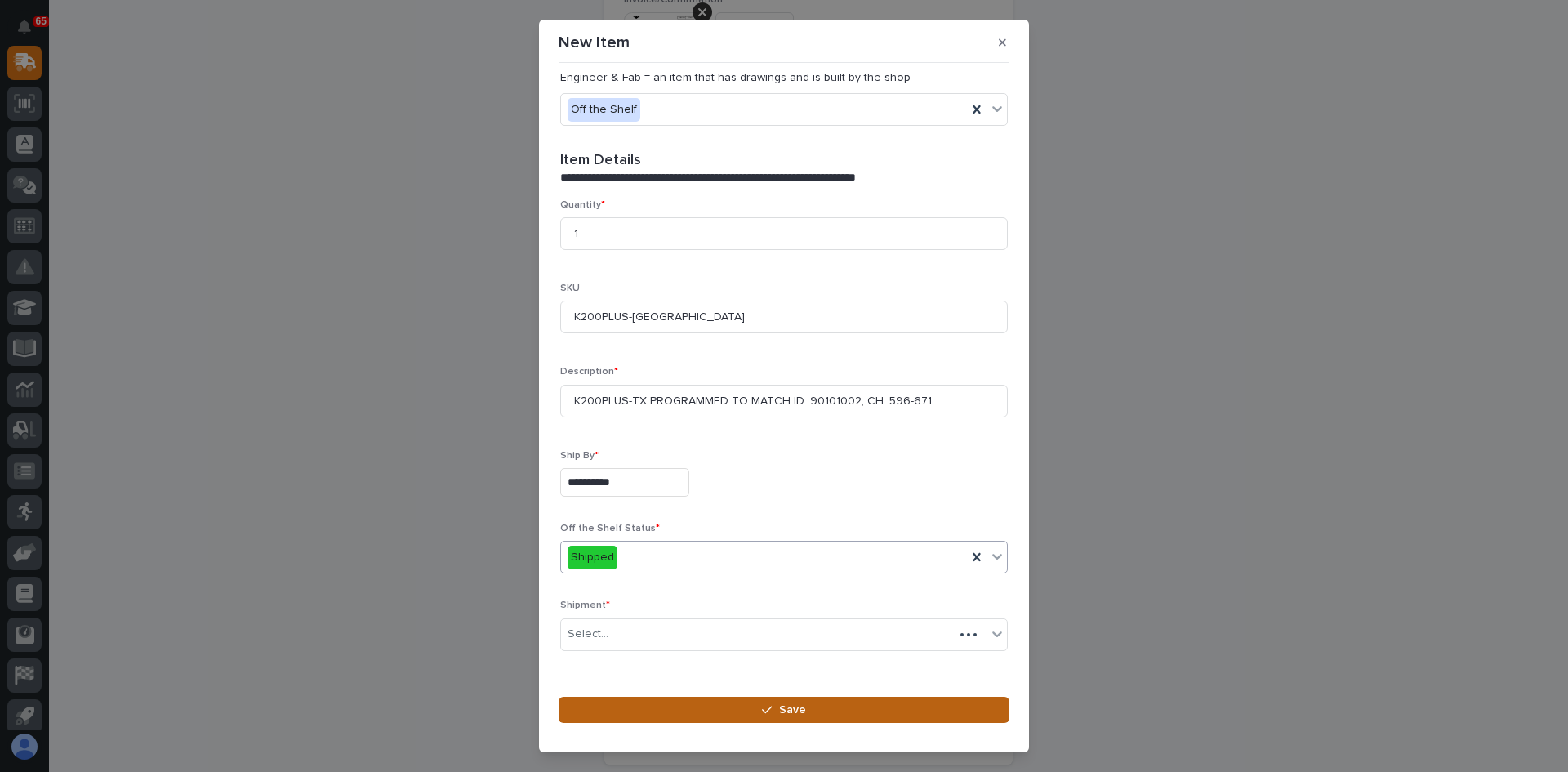
scroll to position [406, 0]
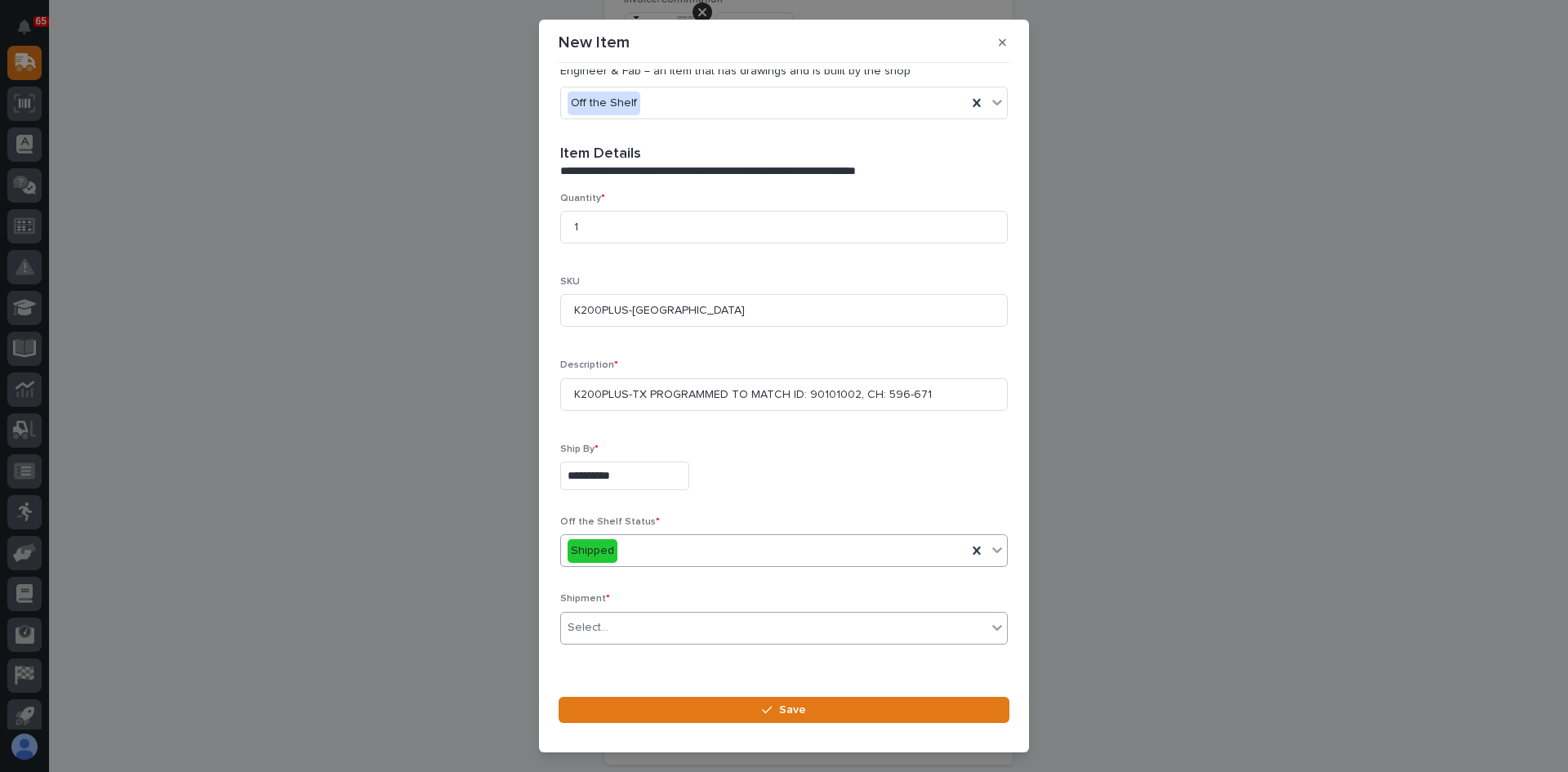
click at [674, 625] on div "Select..." at bounding box center [773, 628] width 425 height 27
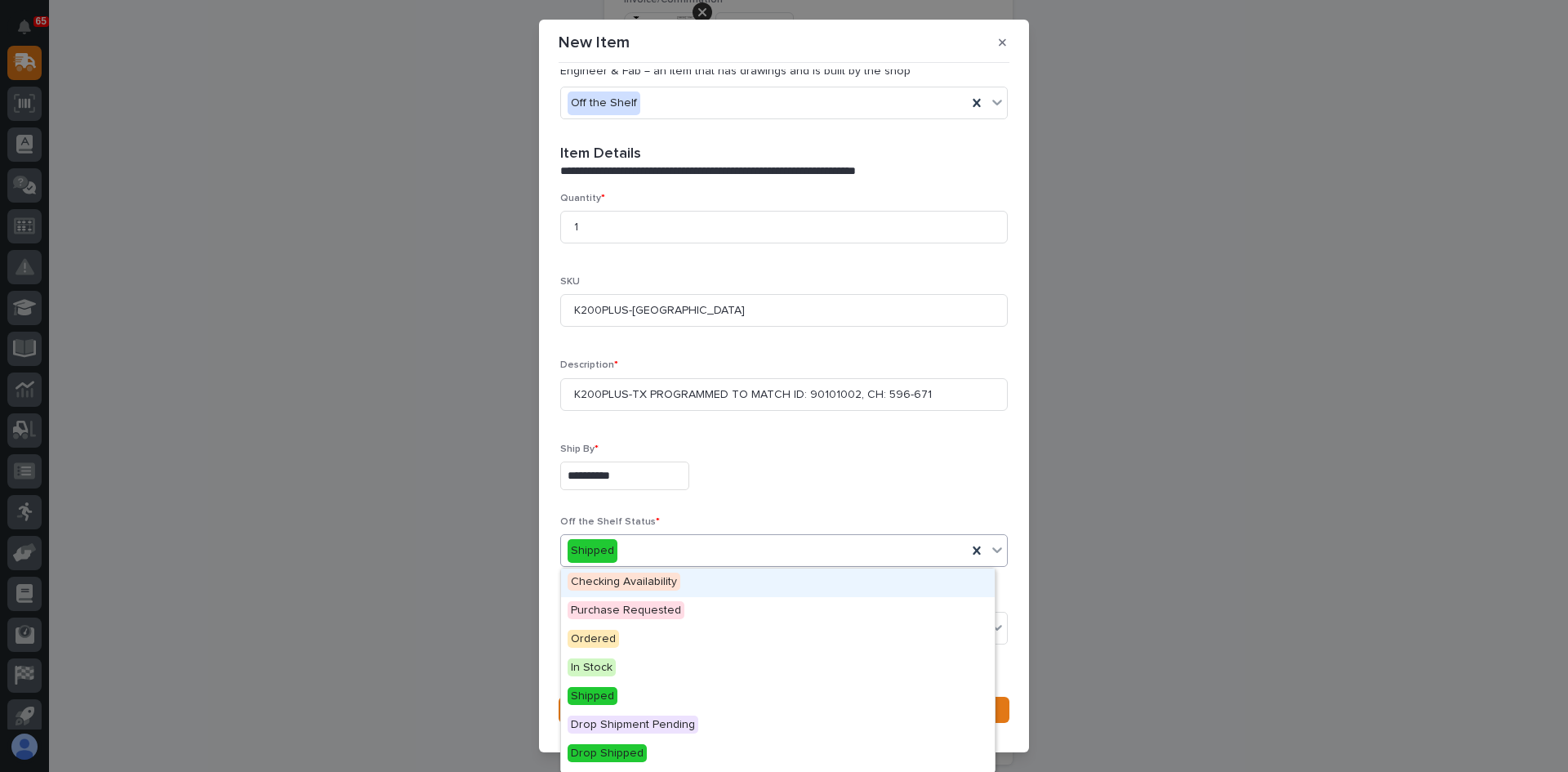
click at [644, 553] on div "Shipped" at bounding box center [764, 551] width 406 height 27
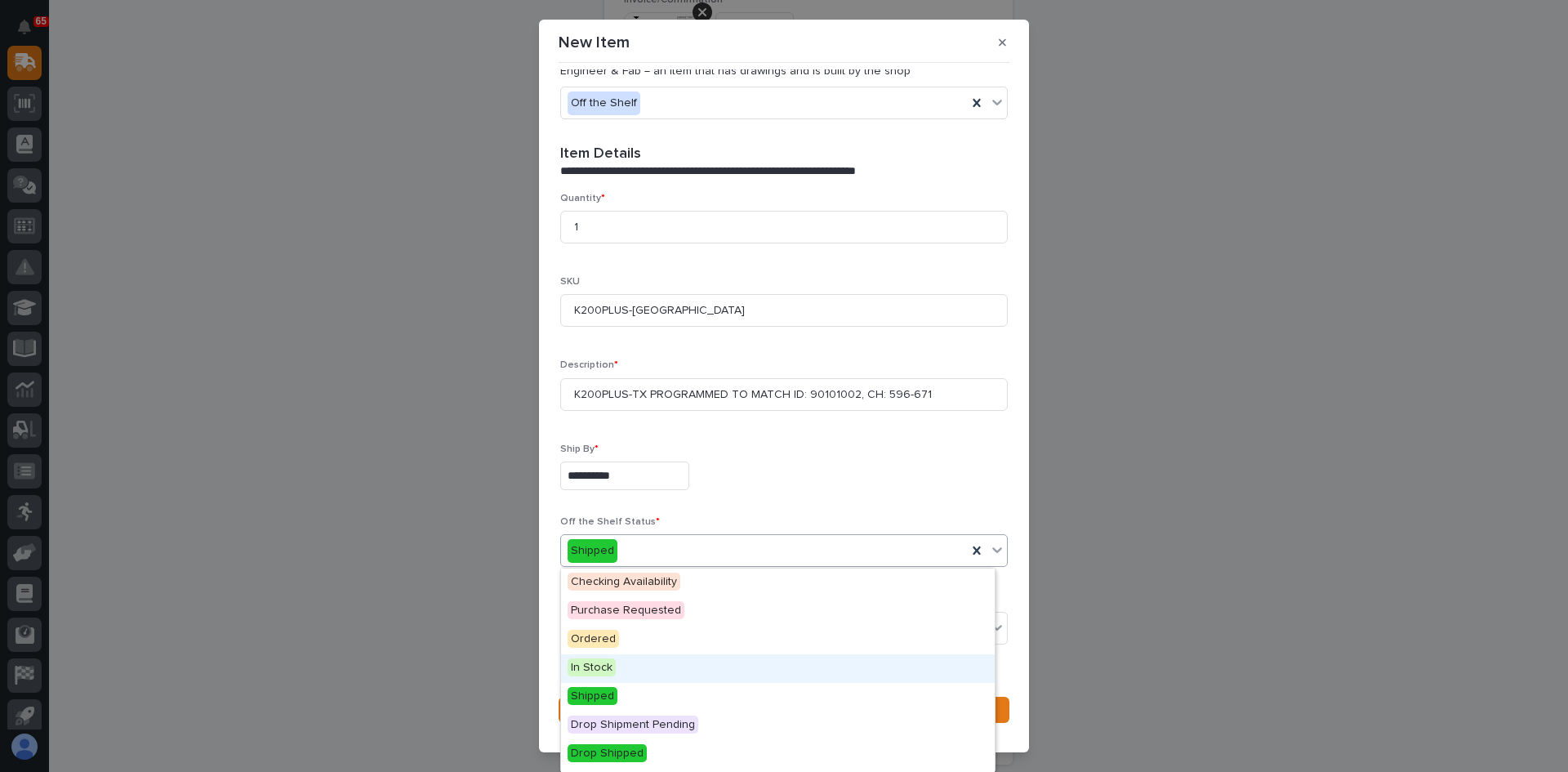
click at [610, 670] on span "In Stock" at bounding box center [591, 667] width 49 height 18
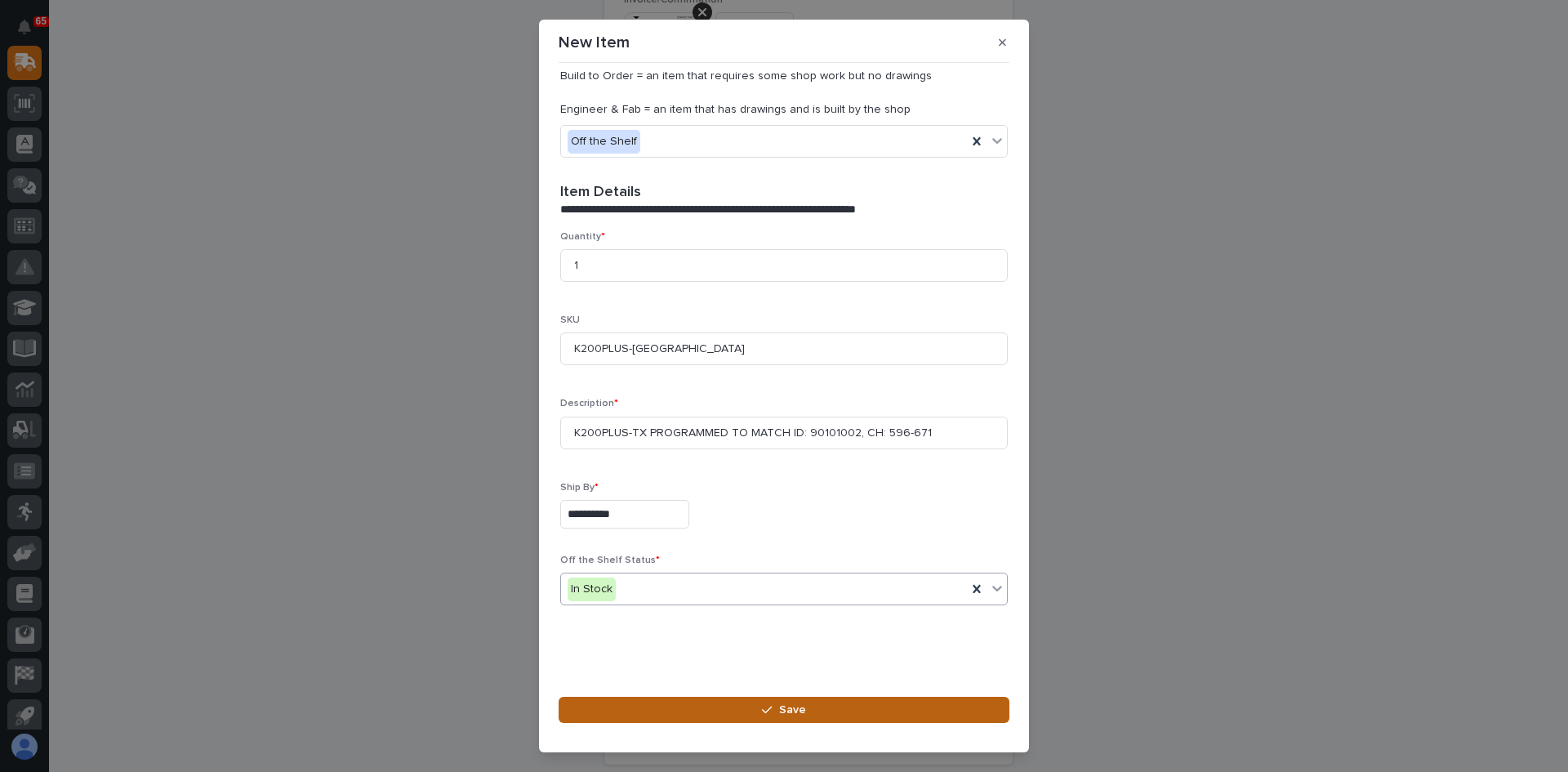
scroll to position [368, 0]
click at [815, 708] on button "Save" at bounding box center [784, 710] width 451 height 26
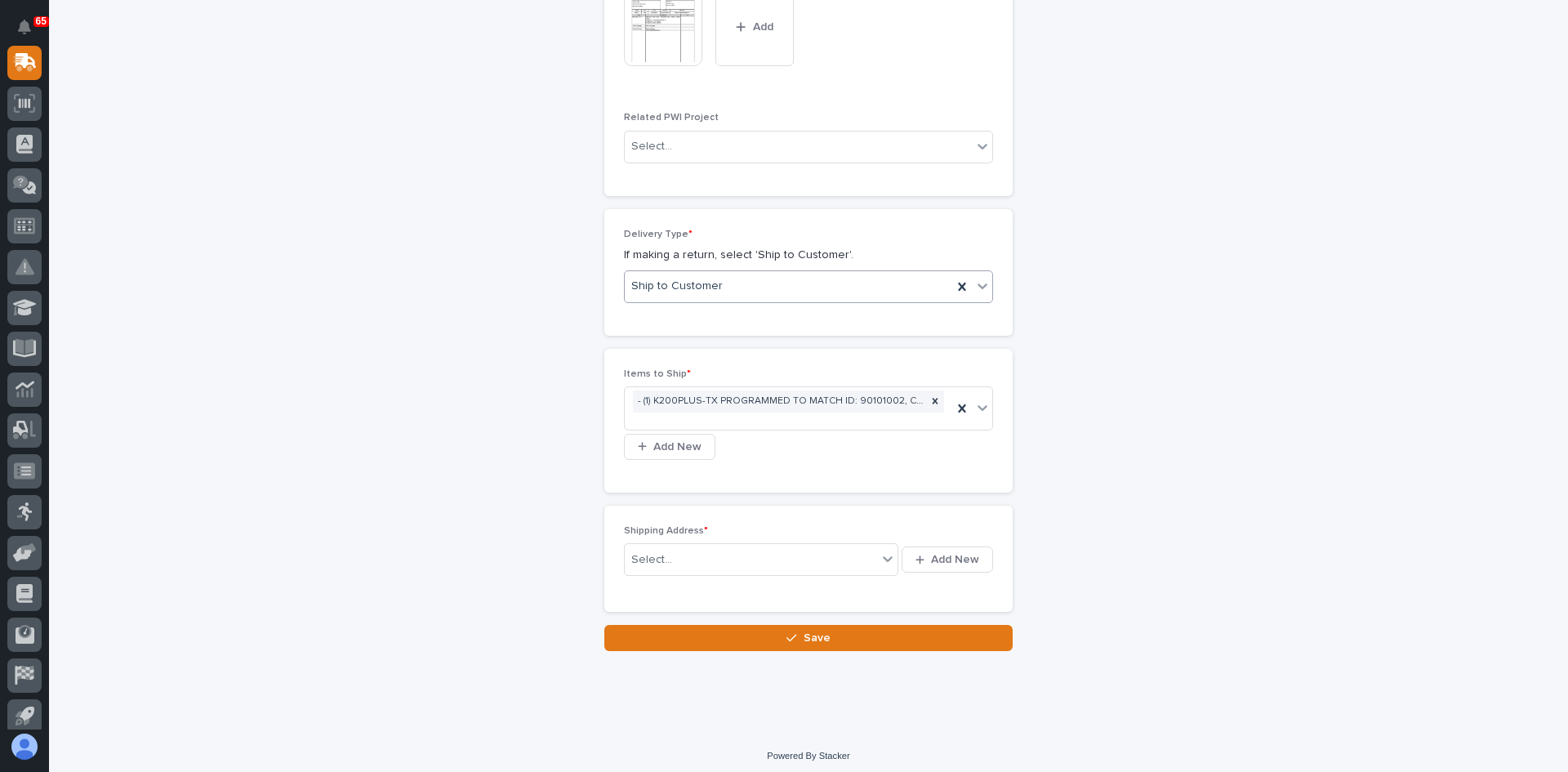
scroll to position [858, 0]
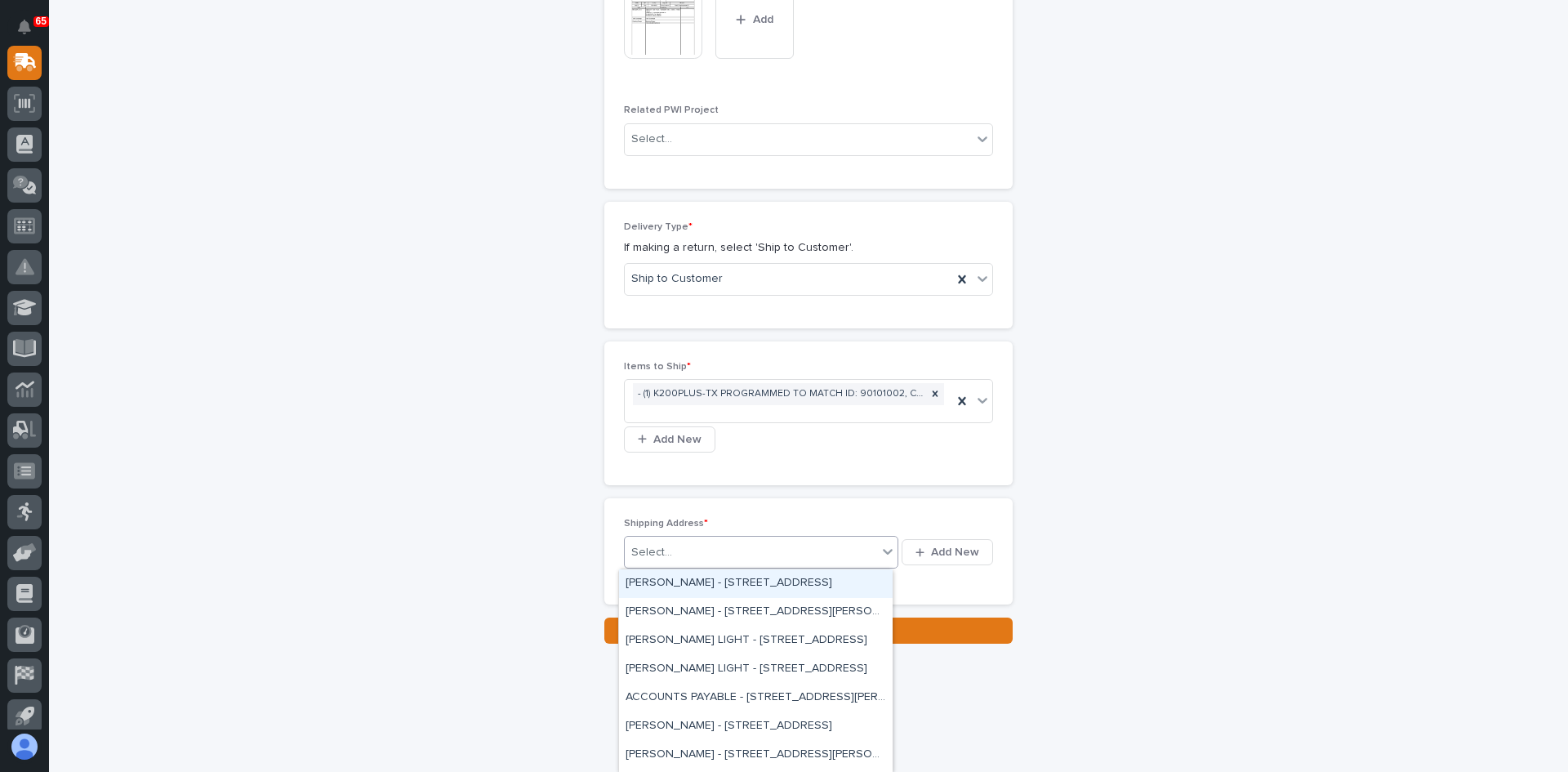
click at [695, 553] on div "Select..." at bounding box center [751, 553] width 252 height 27
type input "****"
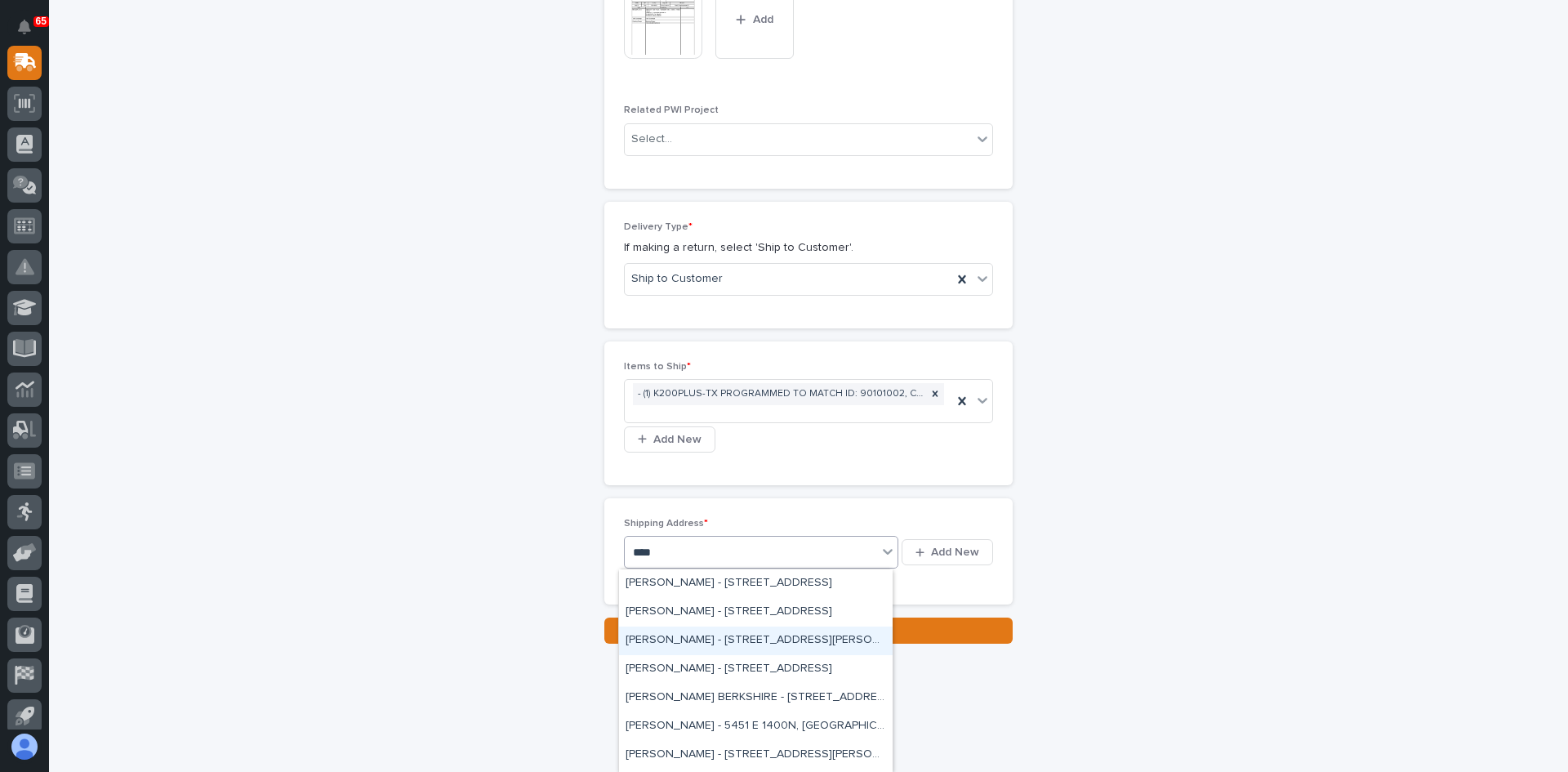
click at [700, 636] on div "[PERSON_NAME] - [STREET_ADDRESS][PERSON_NAME][PERSON_NAME]" at bounding box center [756, 641] width 274 height 29
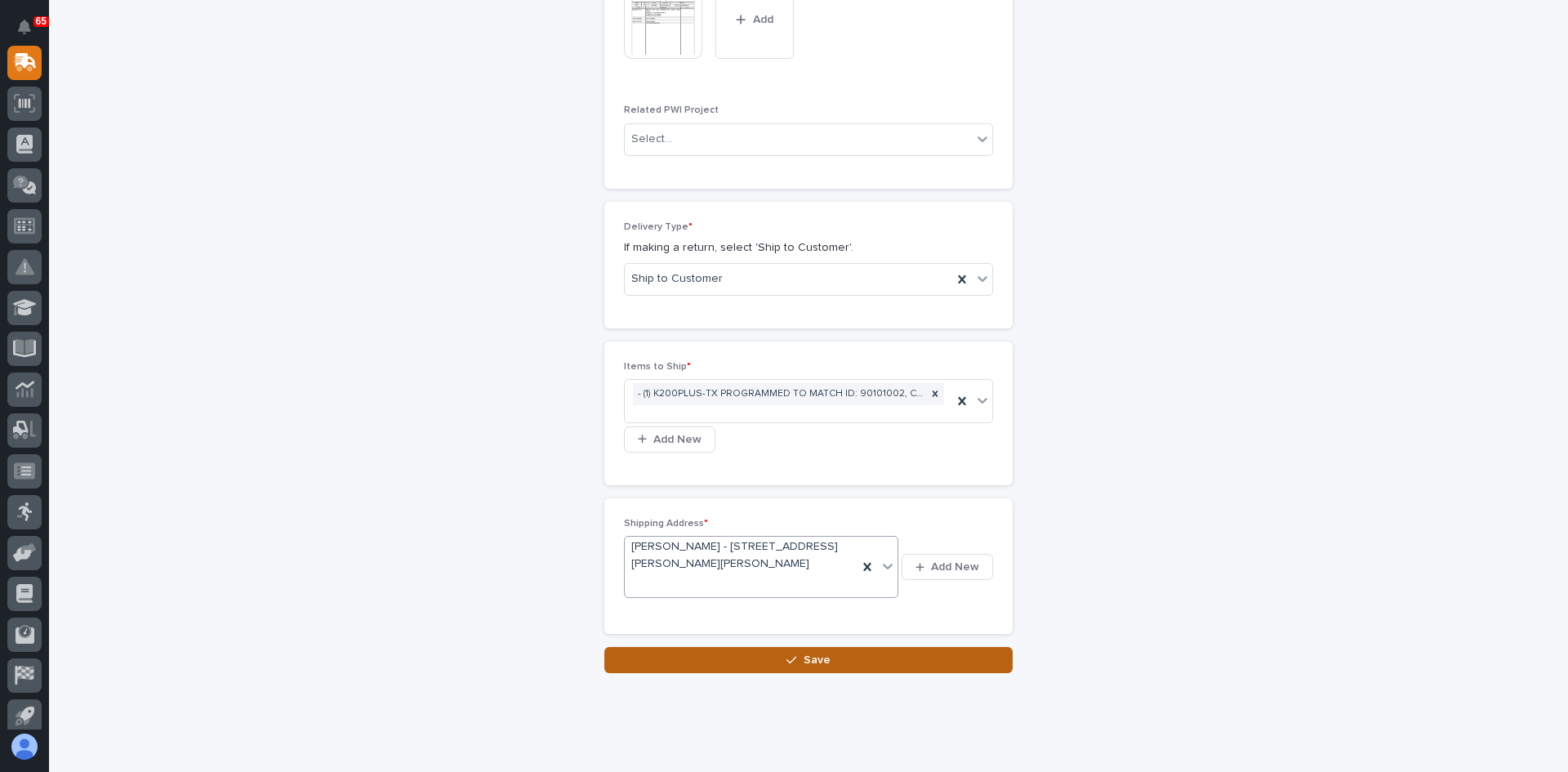
click at [822, 653] on span "Save" at bounding box center [817, 660] width 27 height 14
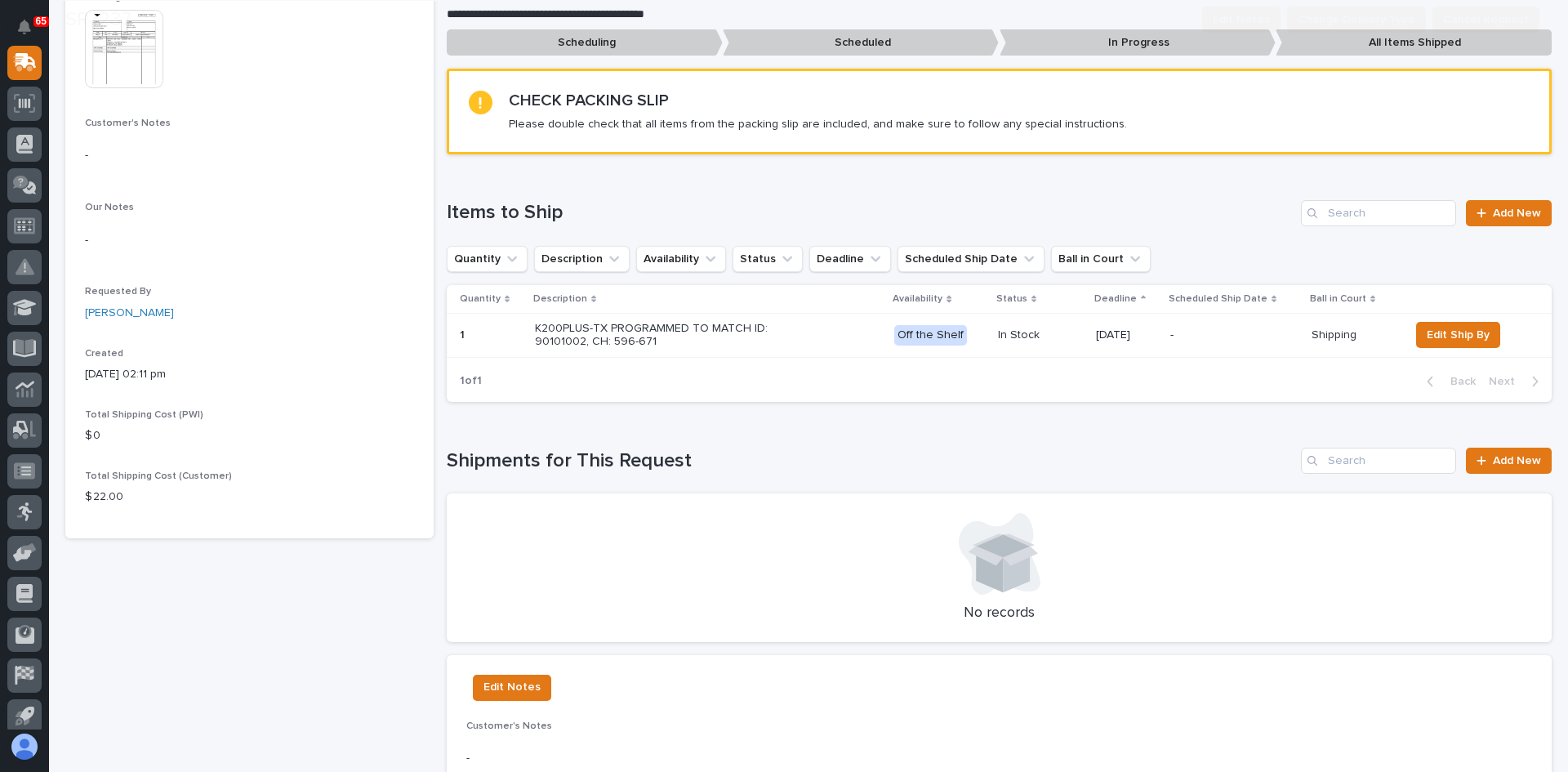
scroll to position [326, 0]
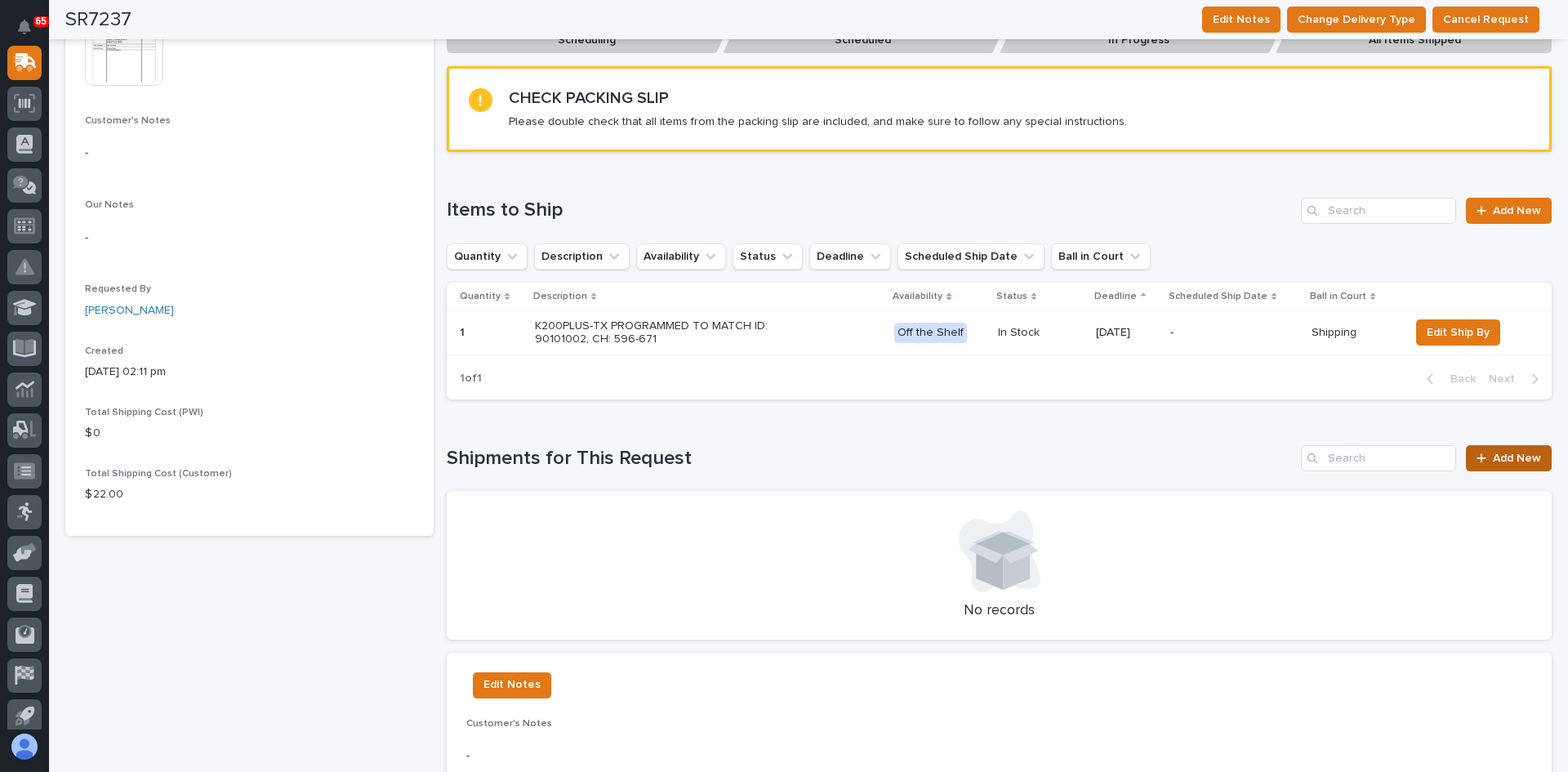
click at [1504, 452] on span "Add New" at bounding box center [1517, 458] width 49 height 11
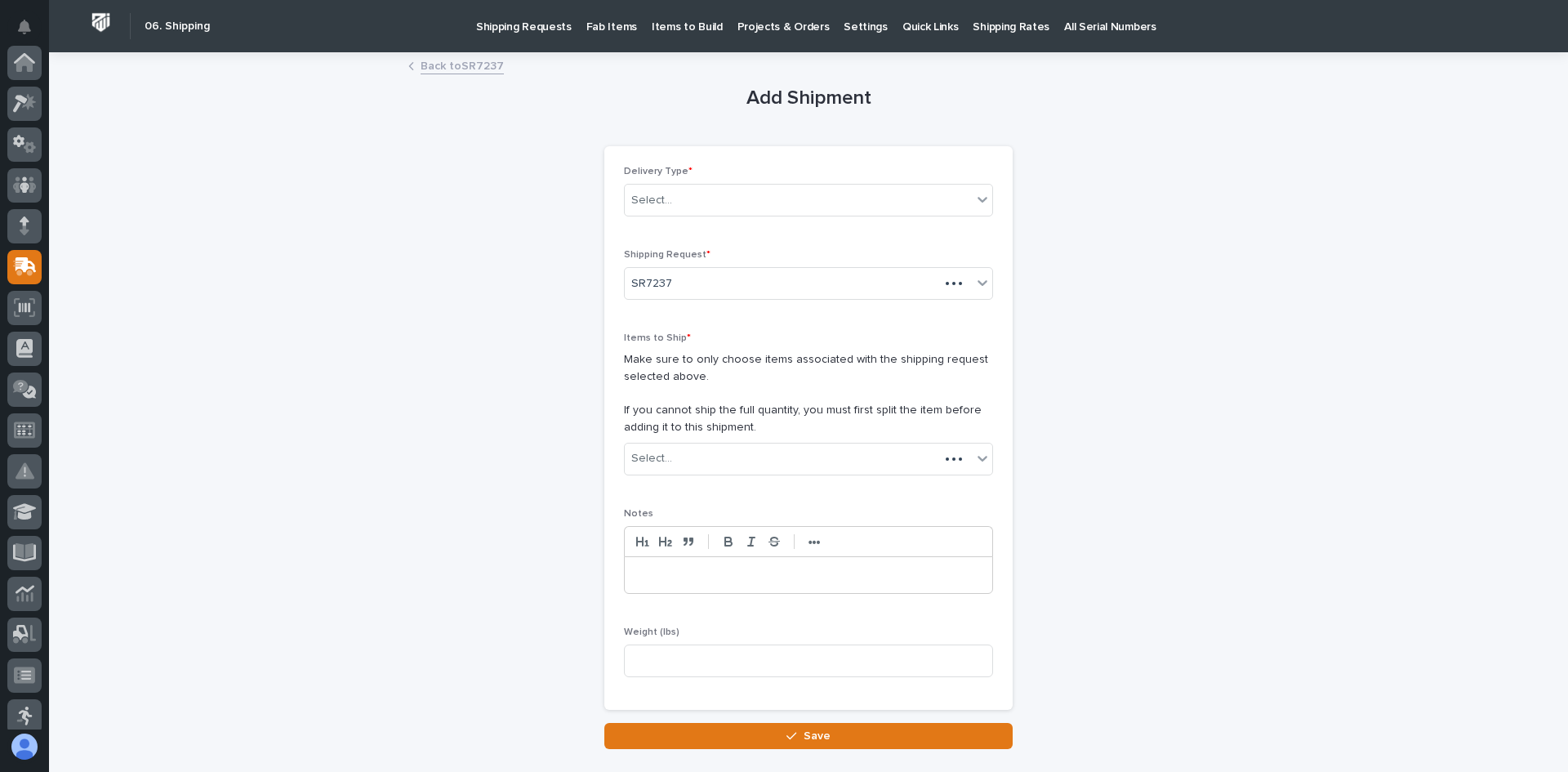
scroll to position [205, 0]
click at [757, 201] on div "Select..." at bounding box center [798, 200] width 347 height 27
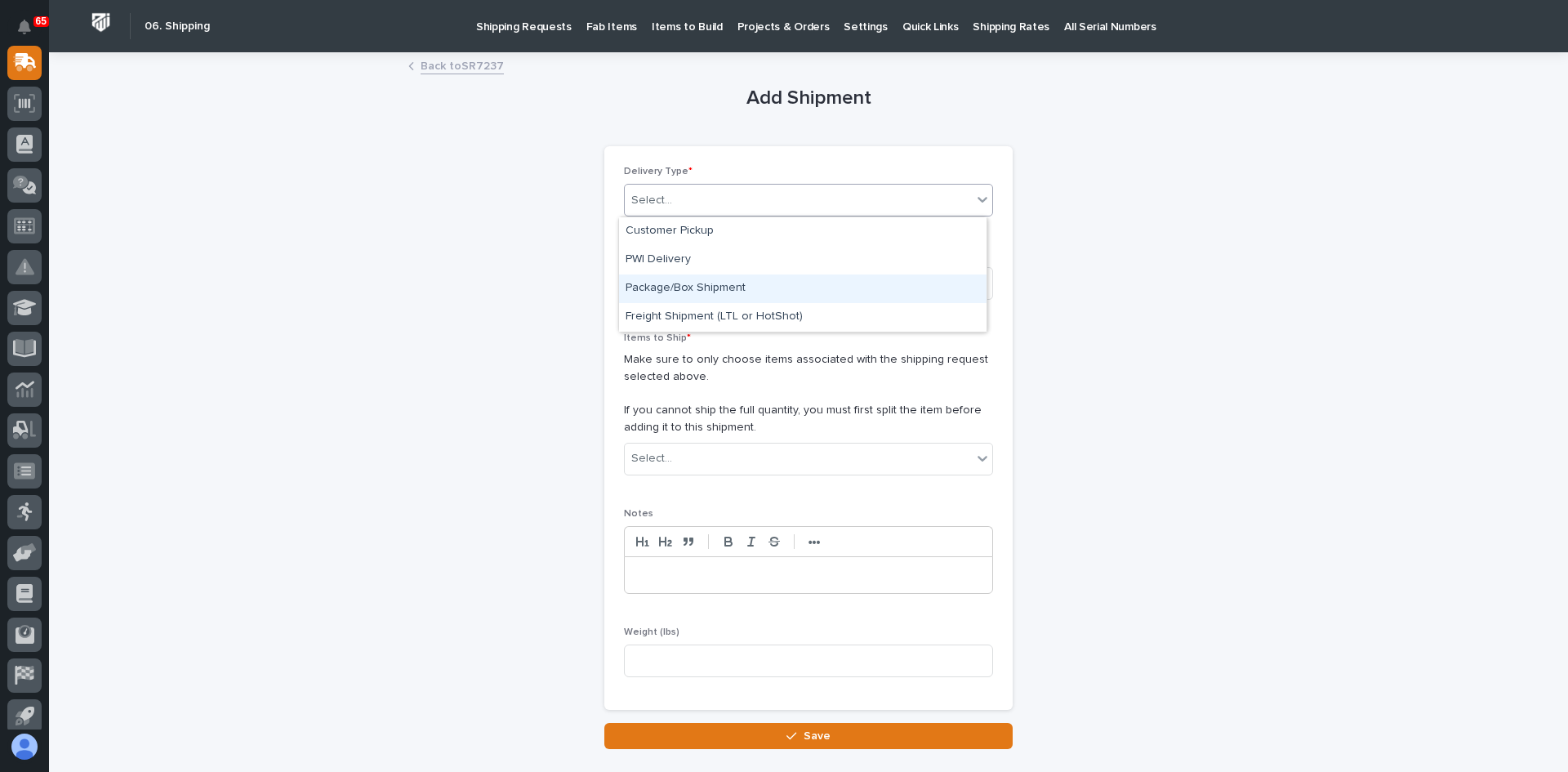
click at [708, 282] on div "Package/Box Shipment" at bounding box center [803, 289] width 367 height 29
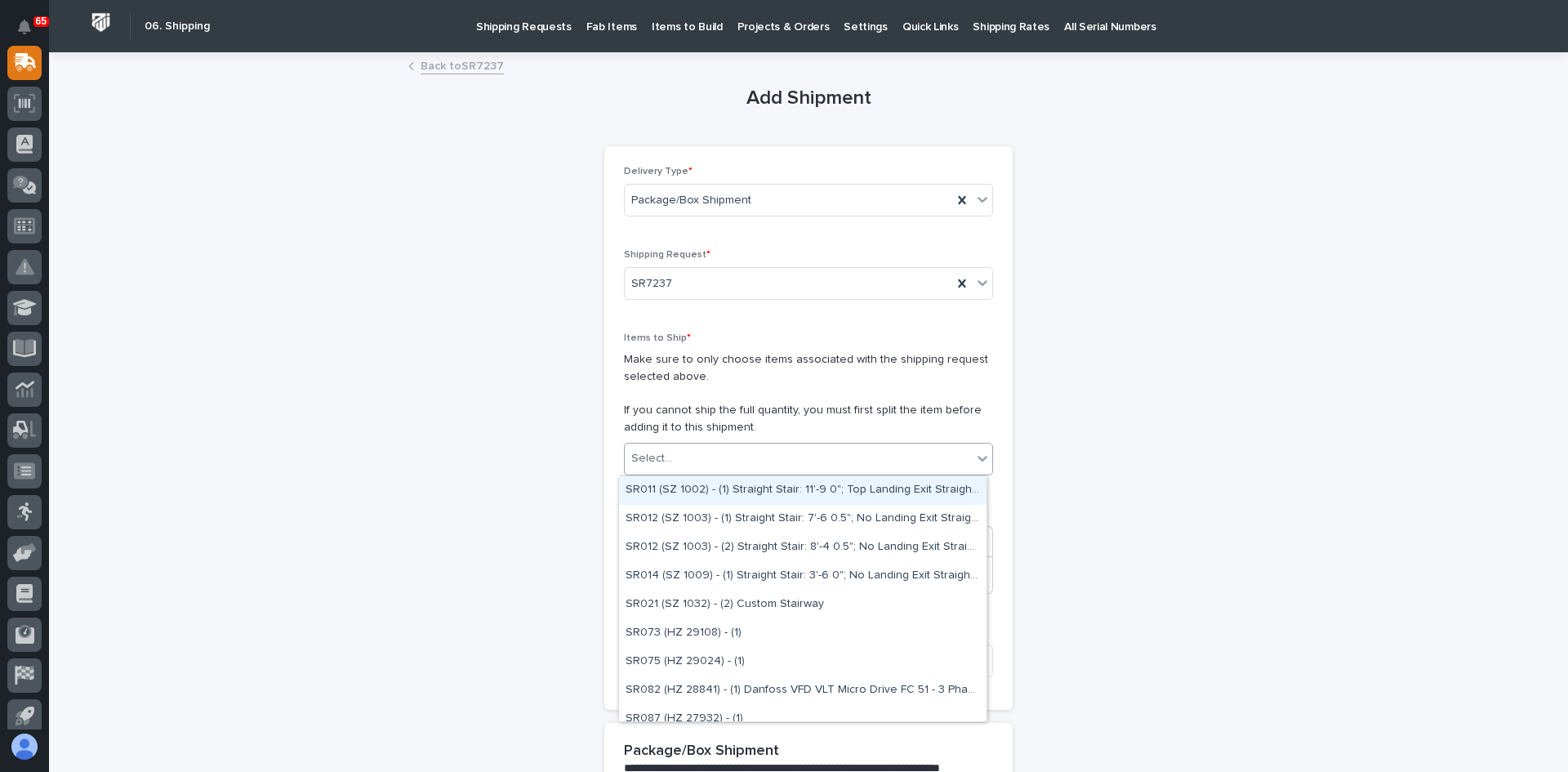
click at [673, 460] on div "Select..." at bounding box center [798, 458] width 347 height 27
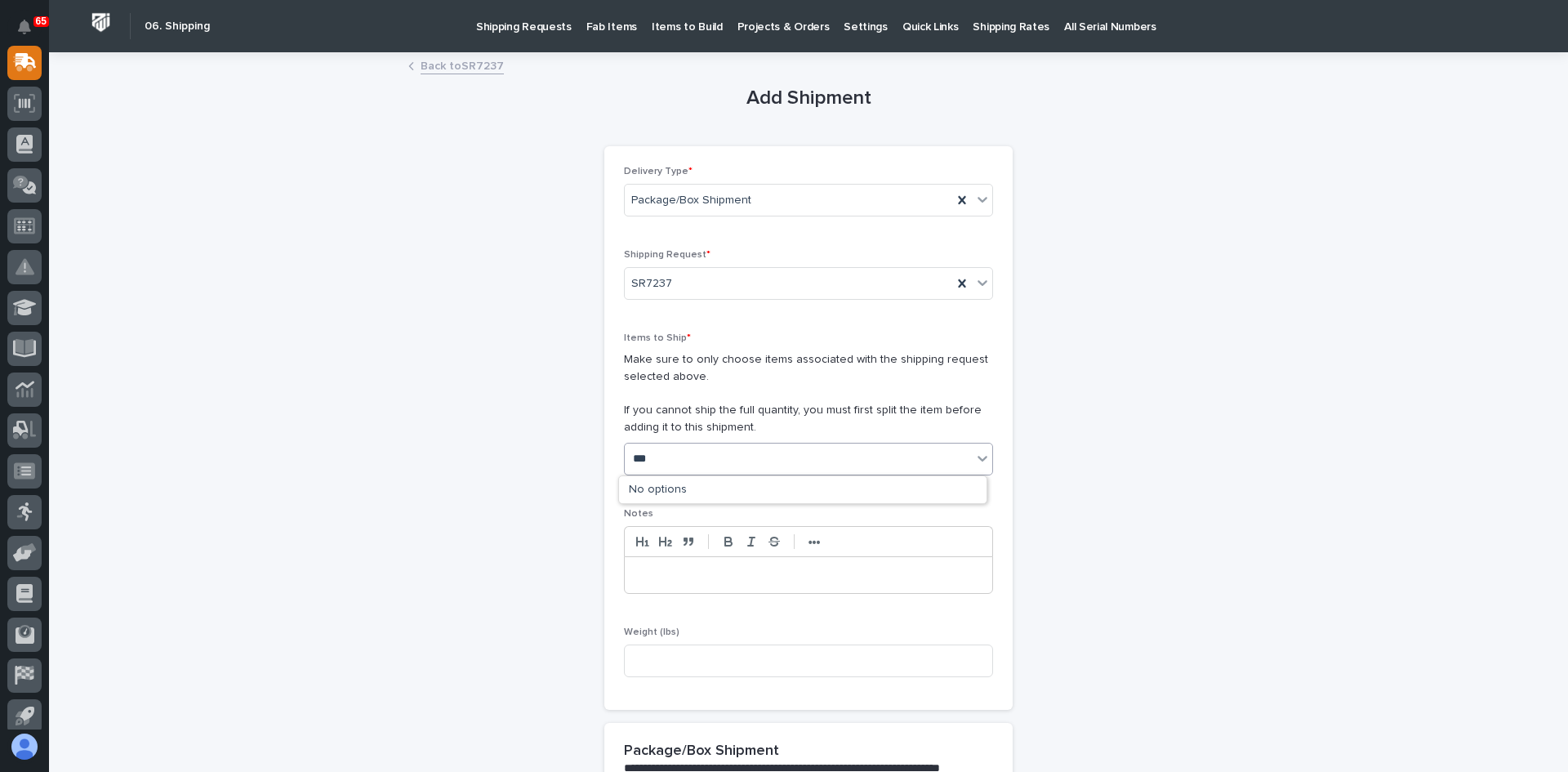
type input "****"
click at [761, 486] on div "SR7237 (QB 137308) - (1) K200PLUS-TX PROGRAMMED TO MATCH ID: 90101002, CH: 596-…" at bounding box center [803, 491] width 367 height 29
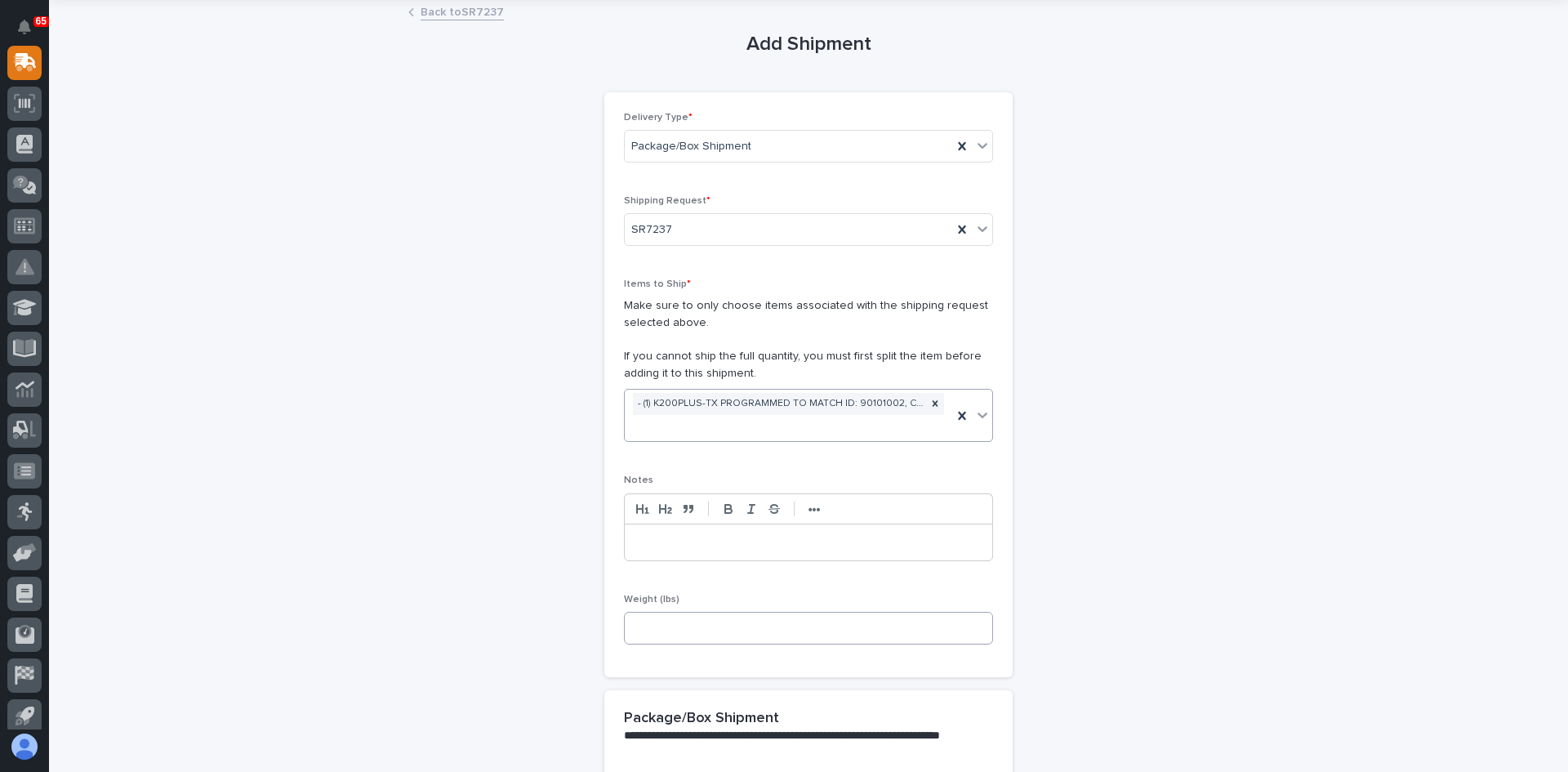
scroll to position [82, 0]
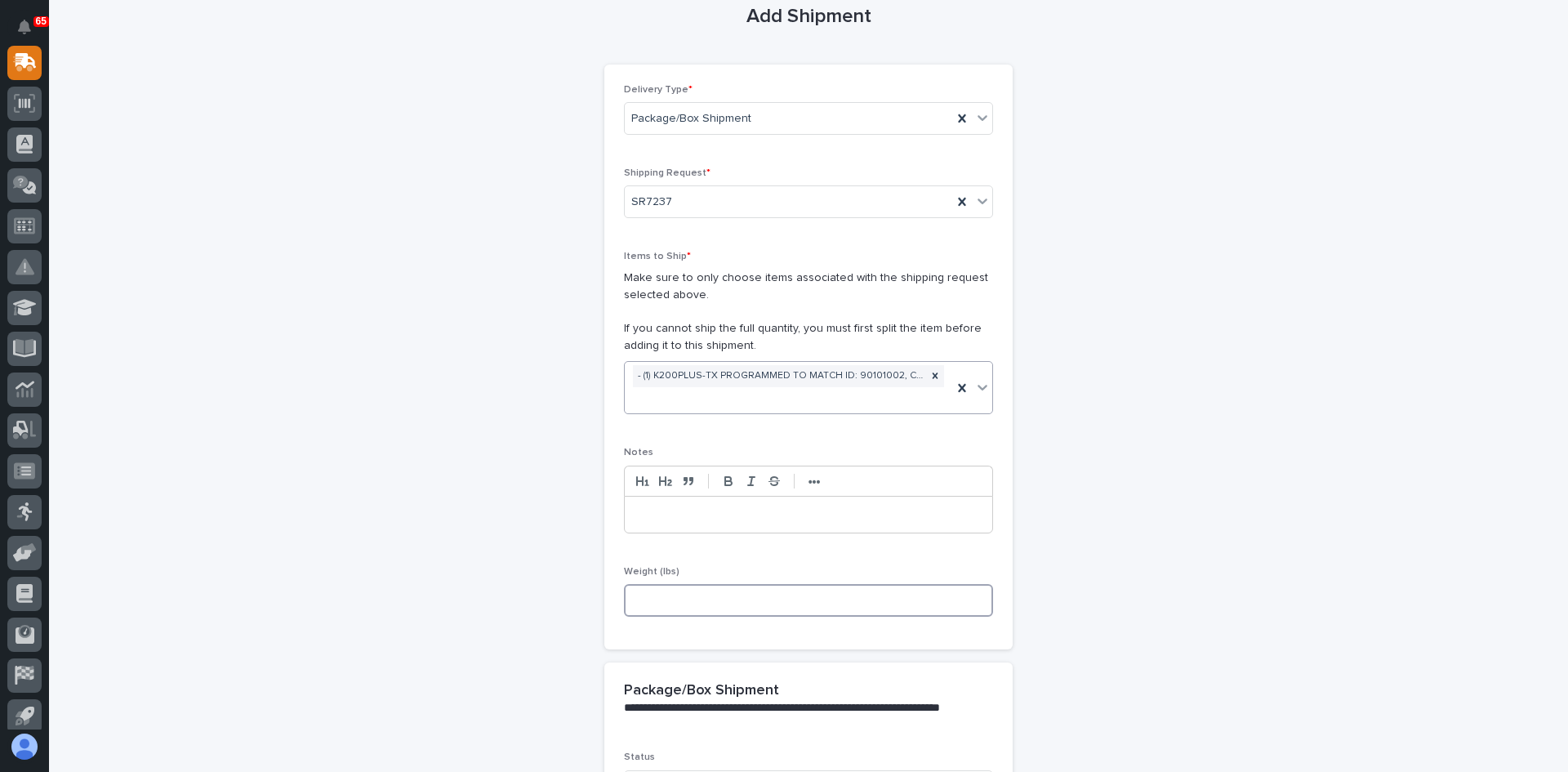
click at [647, 599] on input at bounding box center [808, 600] width 369 height 32
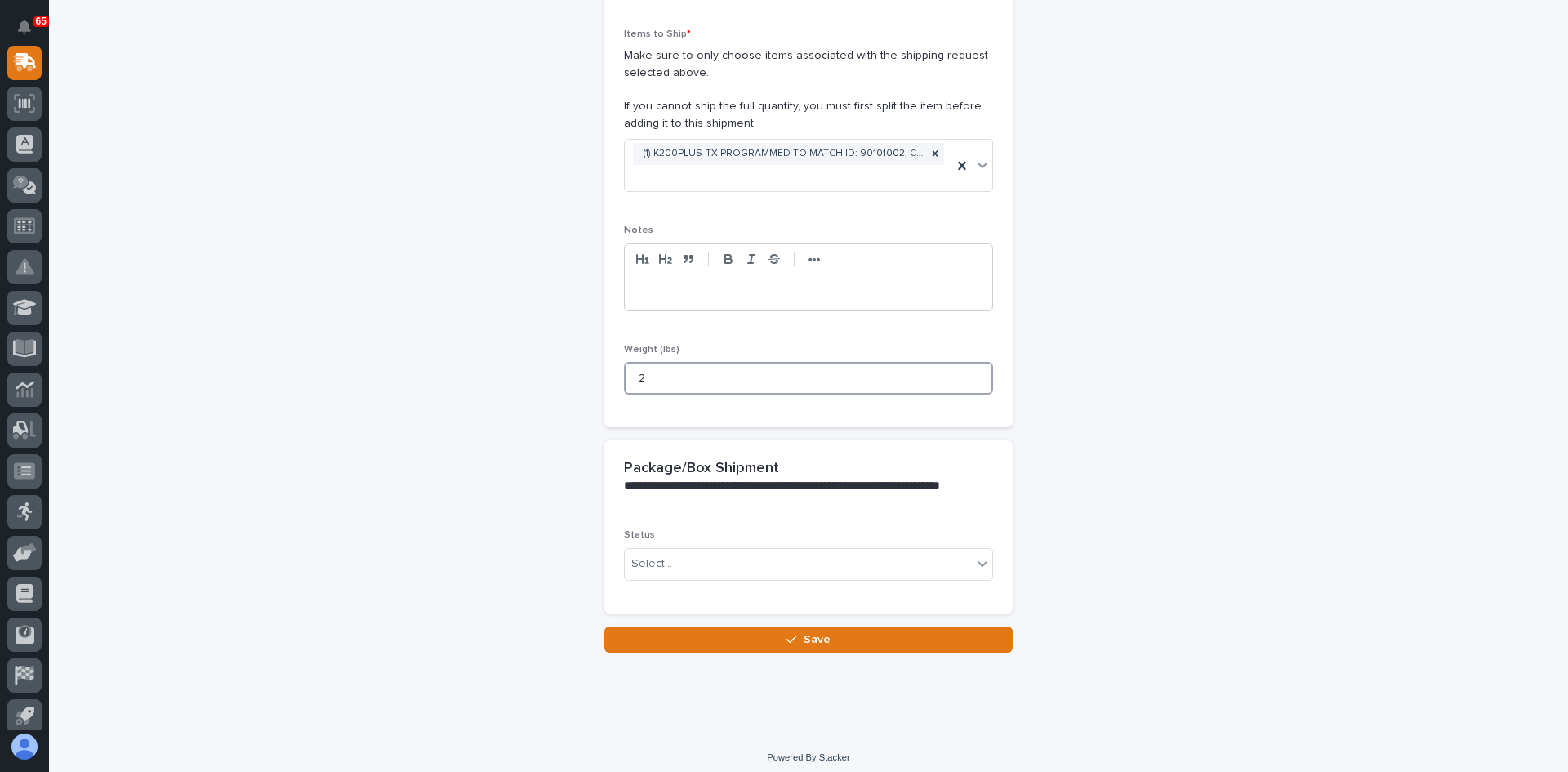
scroll to position [313, 0]
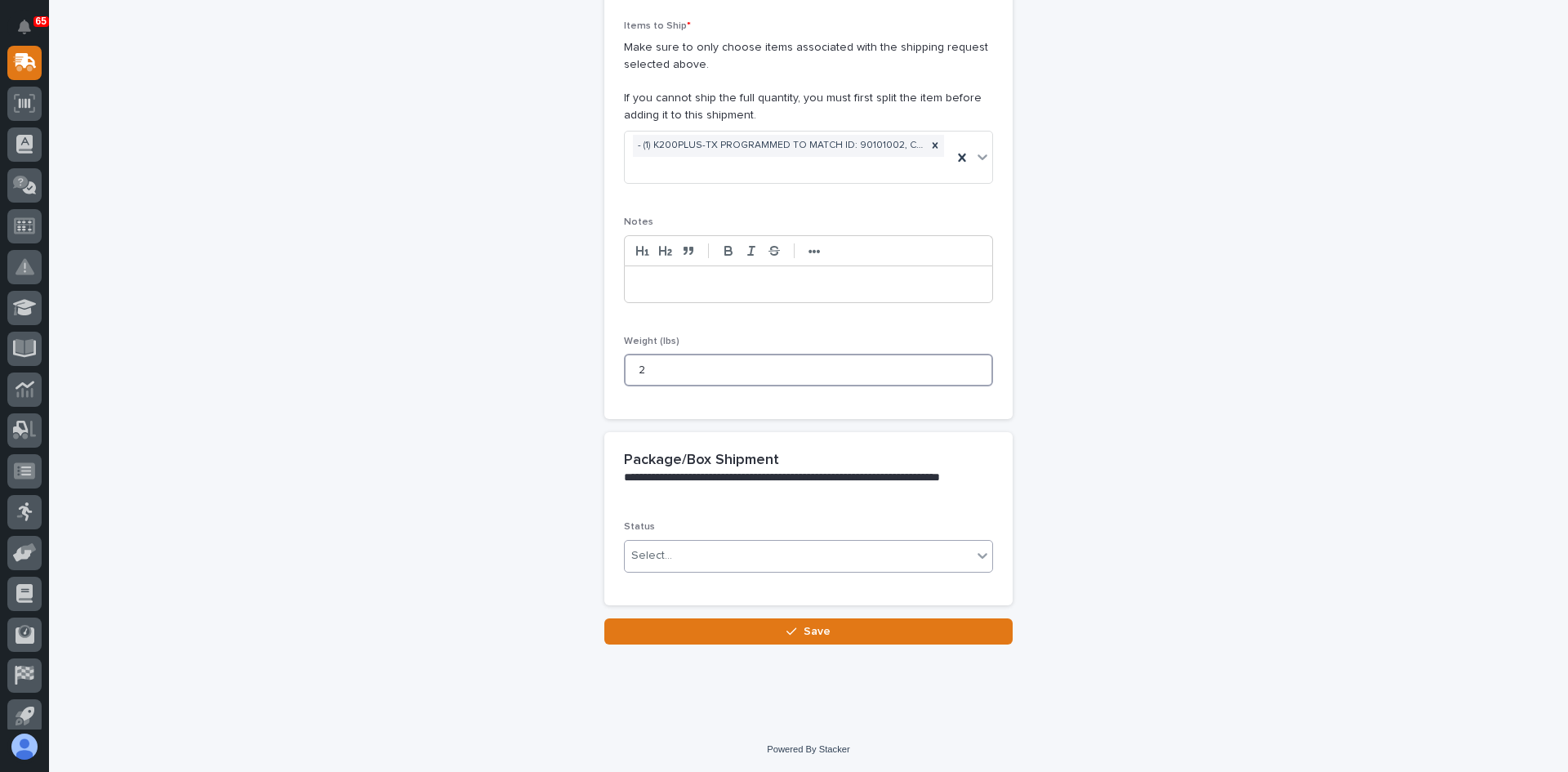
type input "2"
click at [675, 555] on div "Select..." at bounding box center [798, 556] width 347 height 27
click at [656, 613] on span "Shipped" at bounding box center [650, 614] width 49 height 18
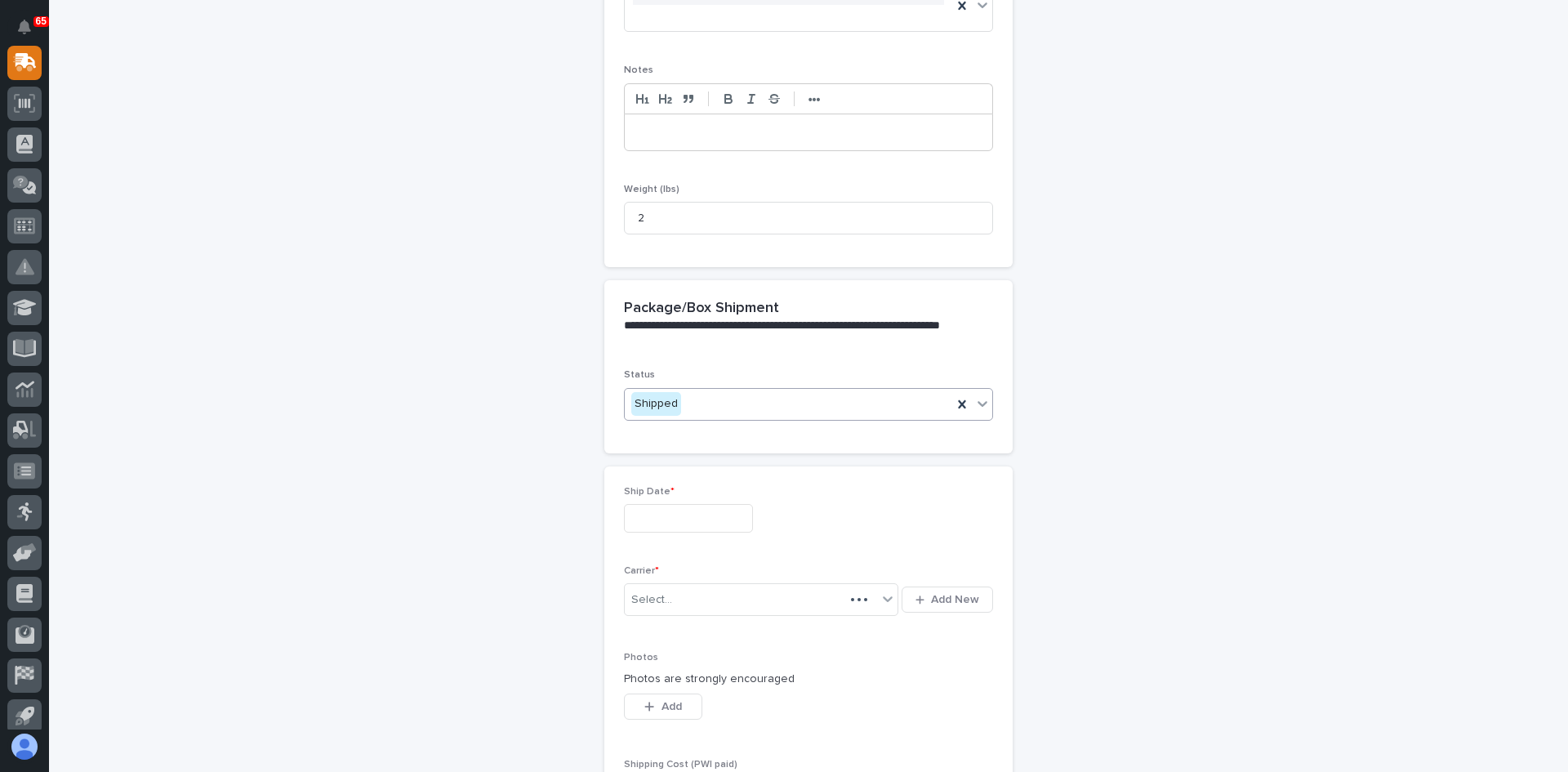
scroll to position [591, 0]
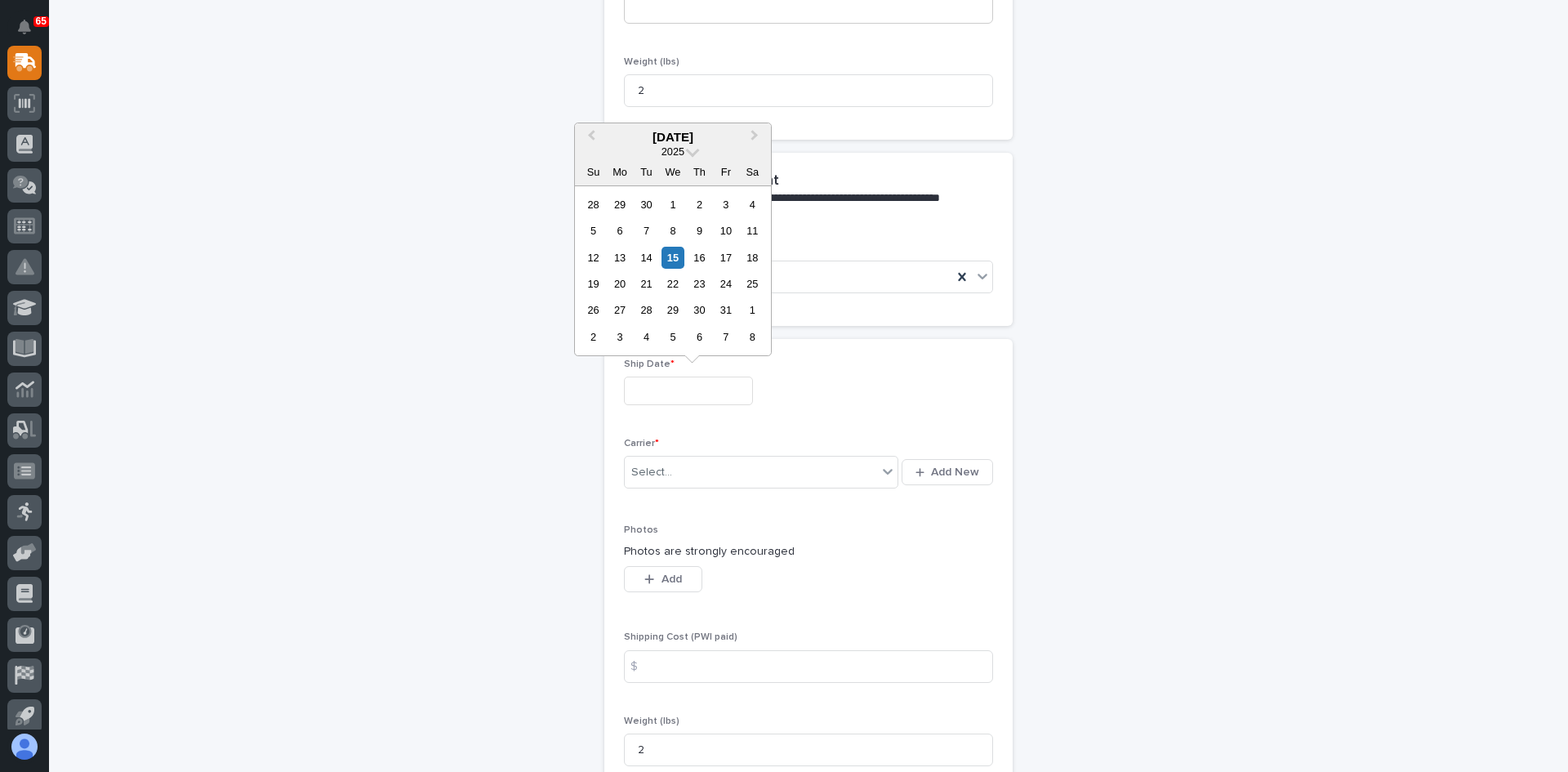
click at [660, 385] on input "text" at bounding box center [688, 391] width 129 height 29
click at [676, 252] on div "15" at bounding box center [672, 257] width 22 height 22
type input "**********"
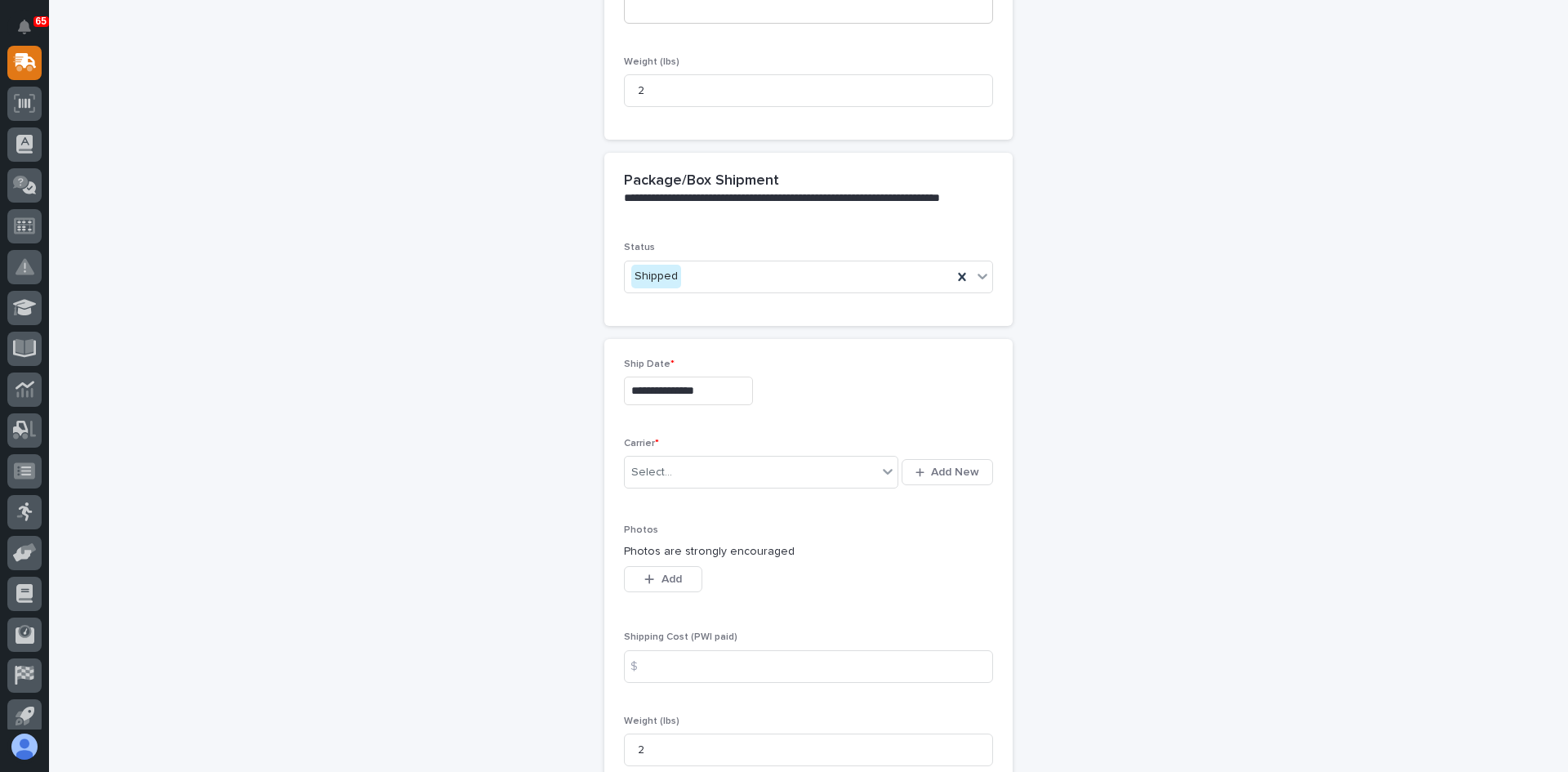
click at [674, 455] on div "Select... Add New" at bounding box center [808, 472] width 369 height 39
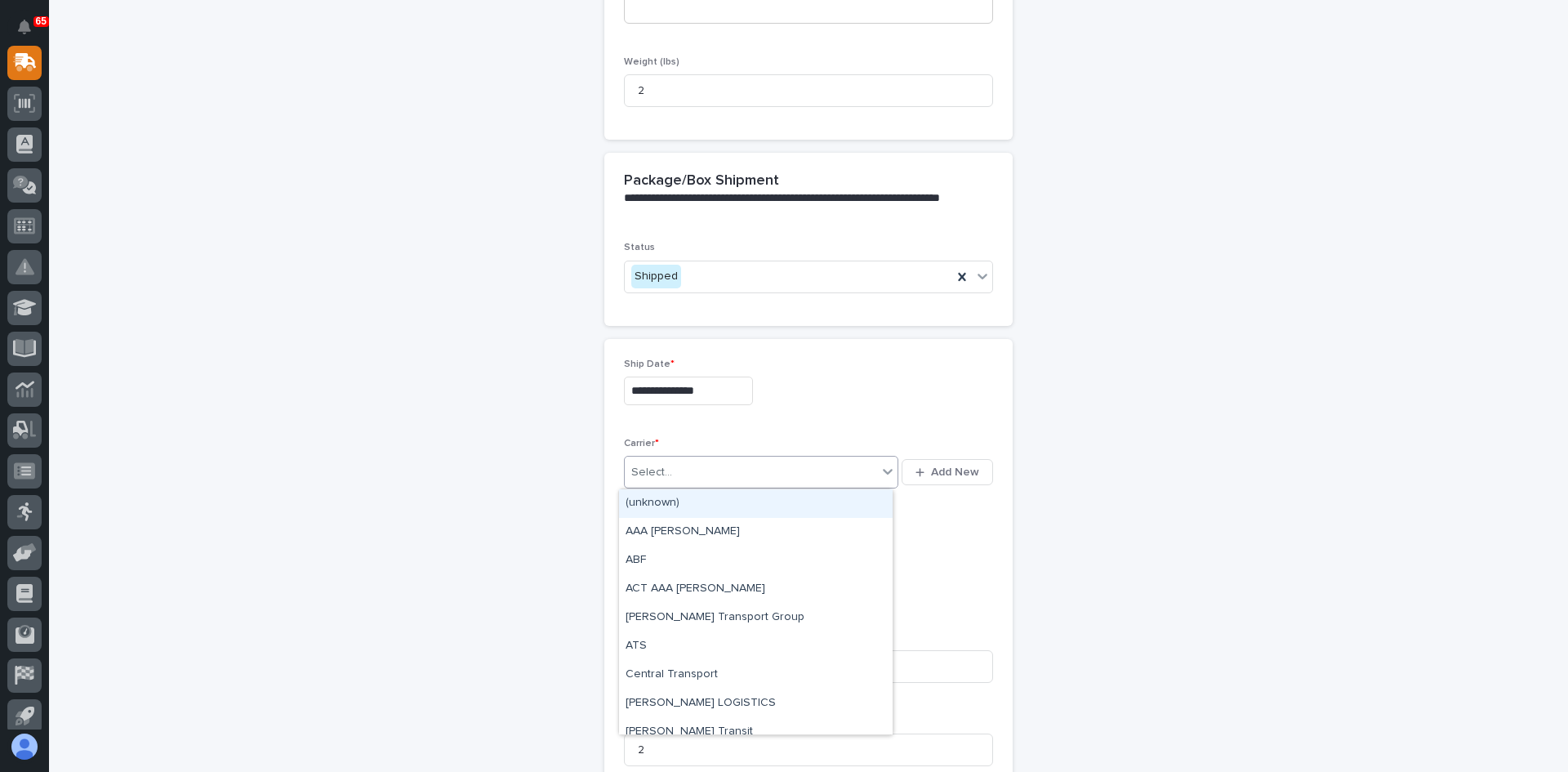
click at [672, 476] on div "Select..." at bounding box center [751, 473] width 252 height 27
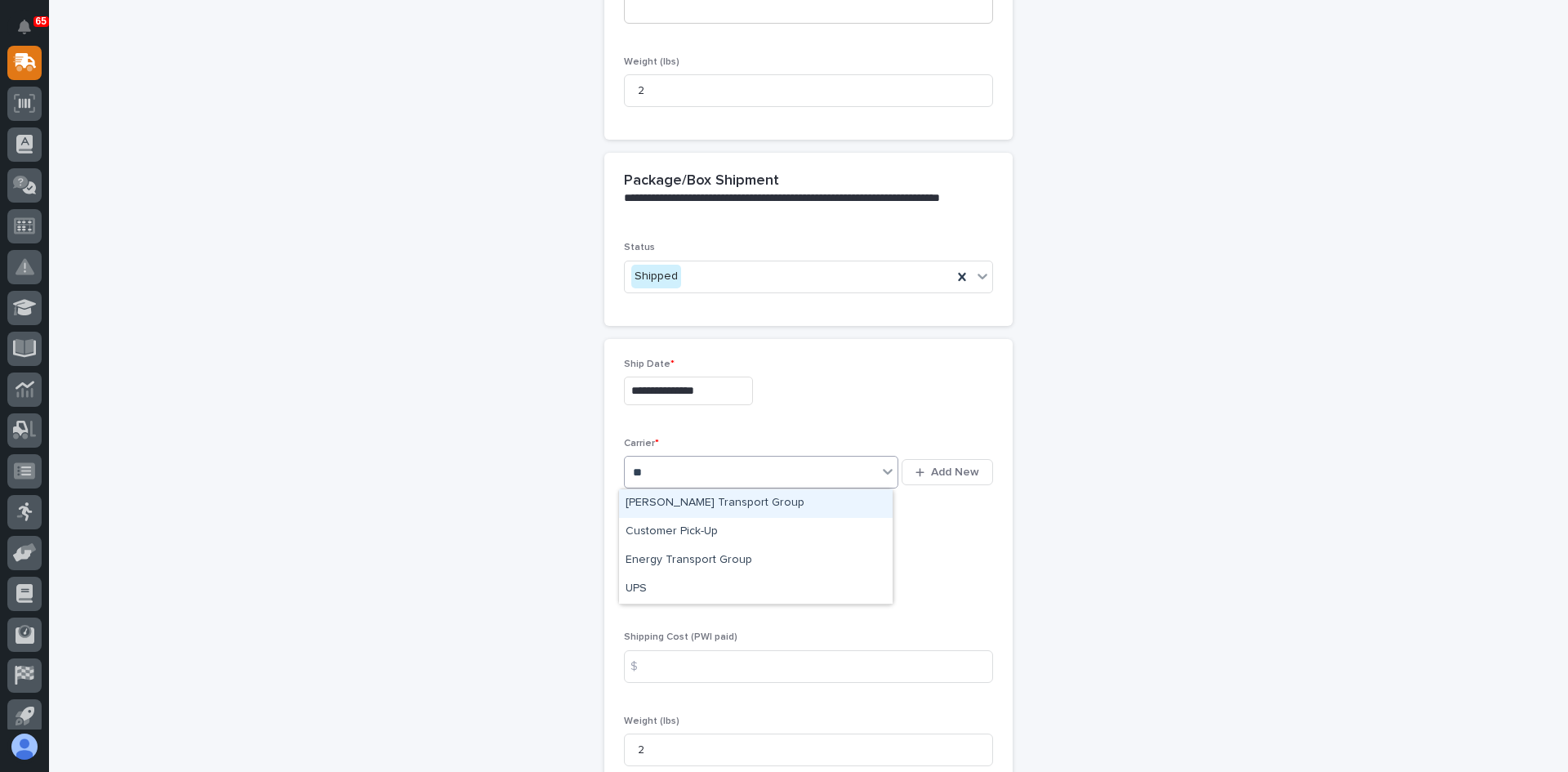
type input "***"
click at [639, 501] on div "UPS" at bounding box center [756, 504] width 274 height 29
click at [661, 672] on input at bounding box center [808, 666] width 369 height 32
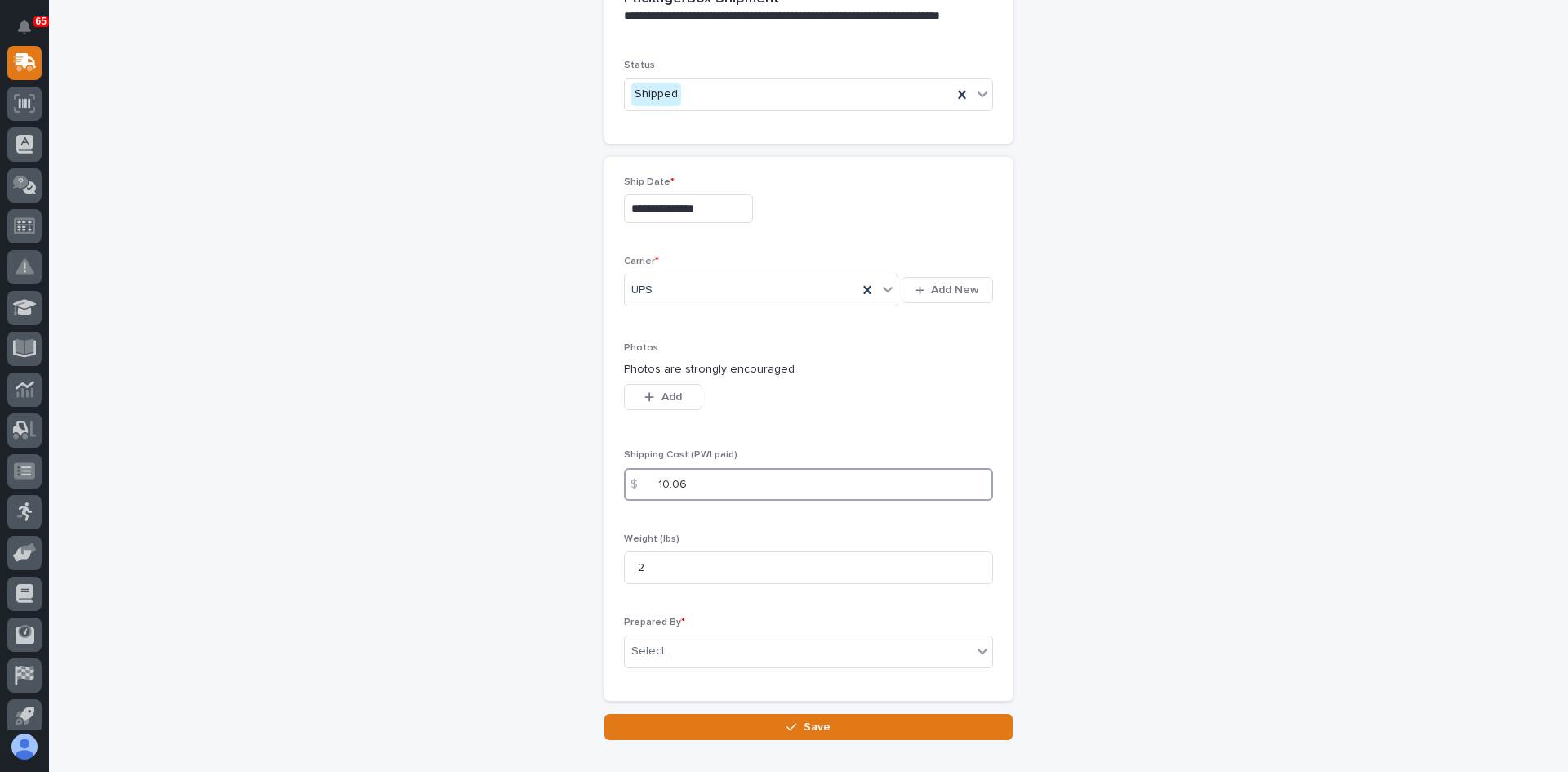
scroll to position [837, 0]
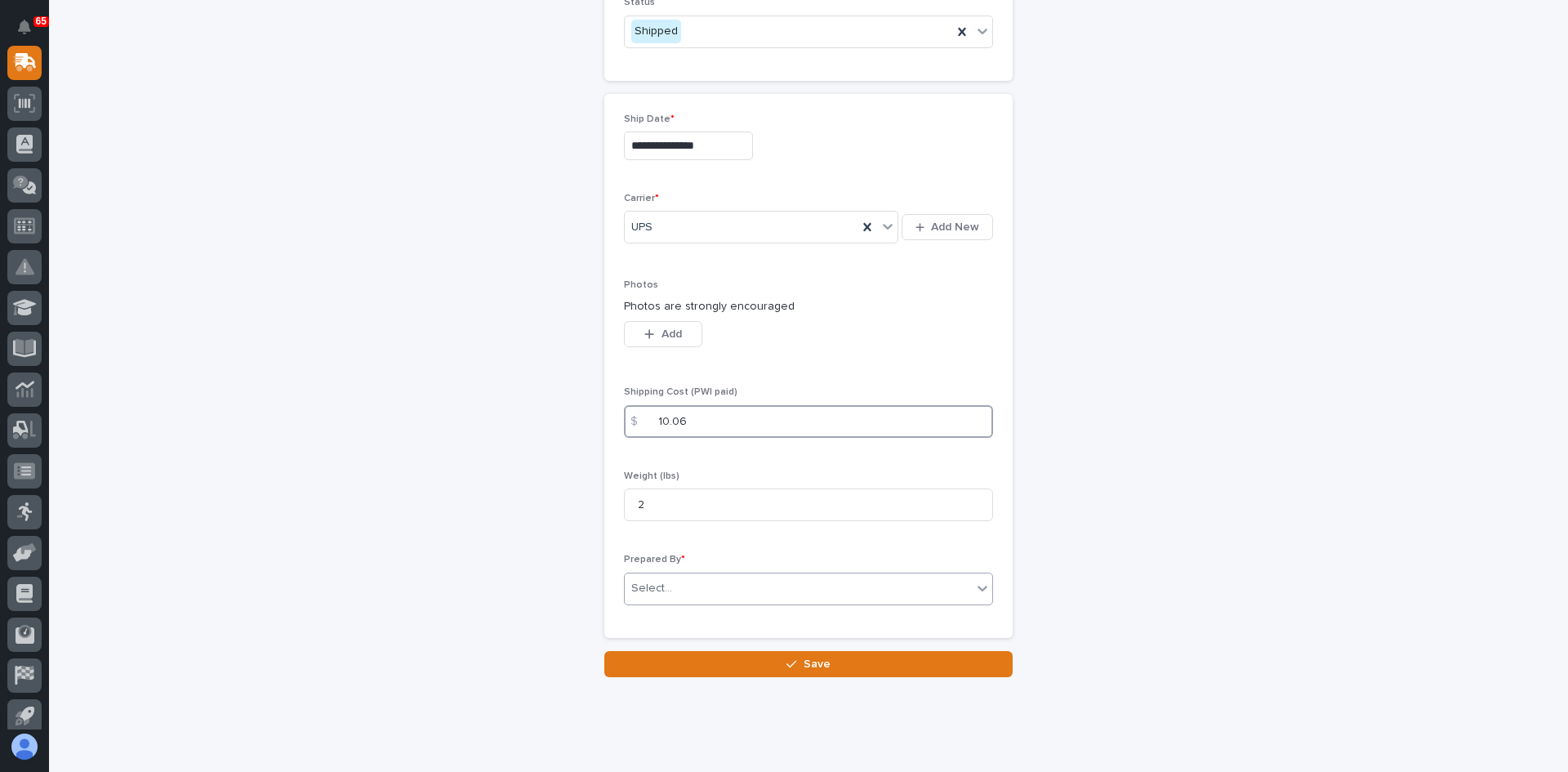
type input "10.06"
click at [680, 582] on div "Select..." at bounding box center [798, 589] width 347 height 27
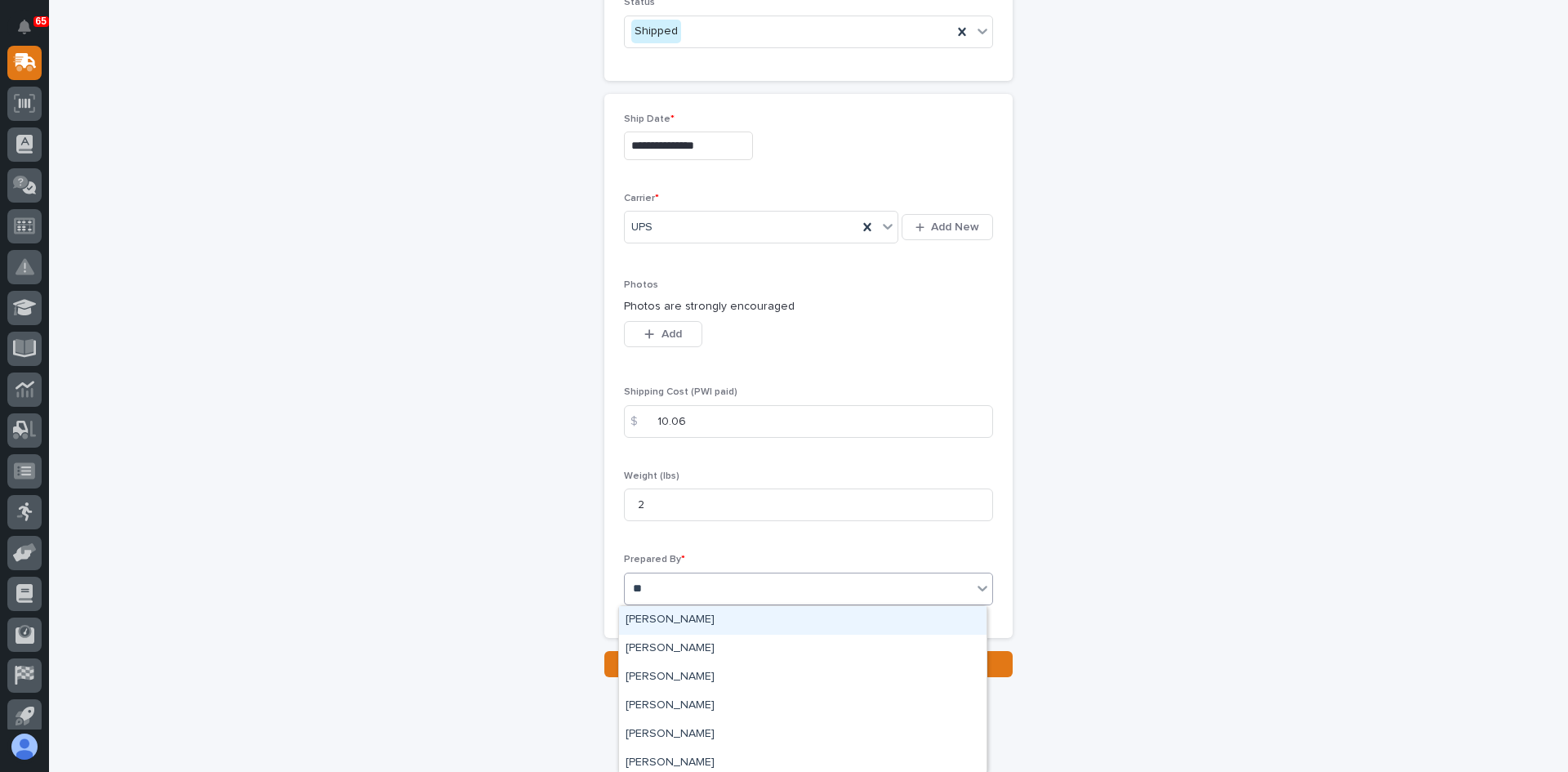
type input "***"
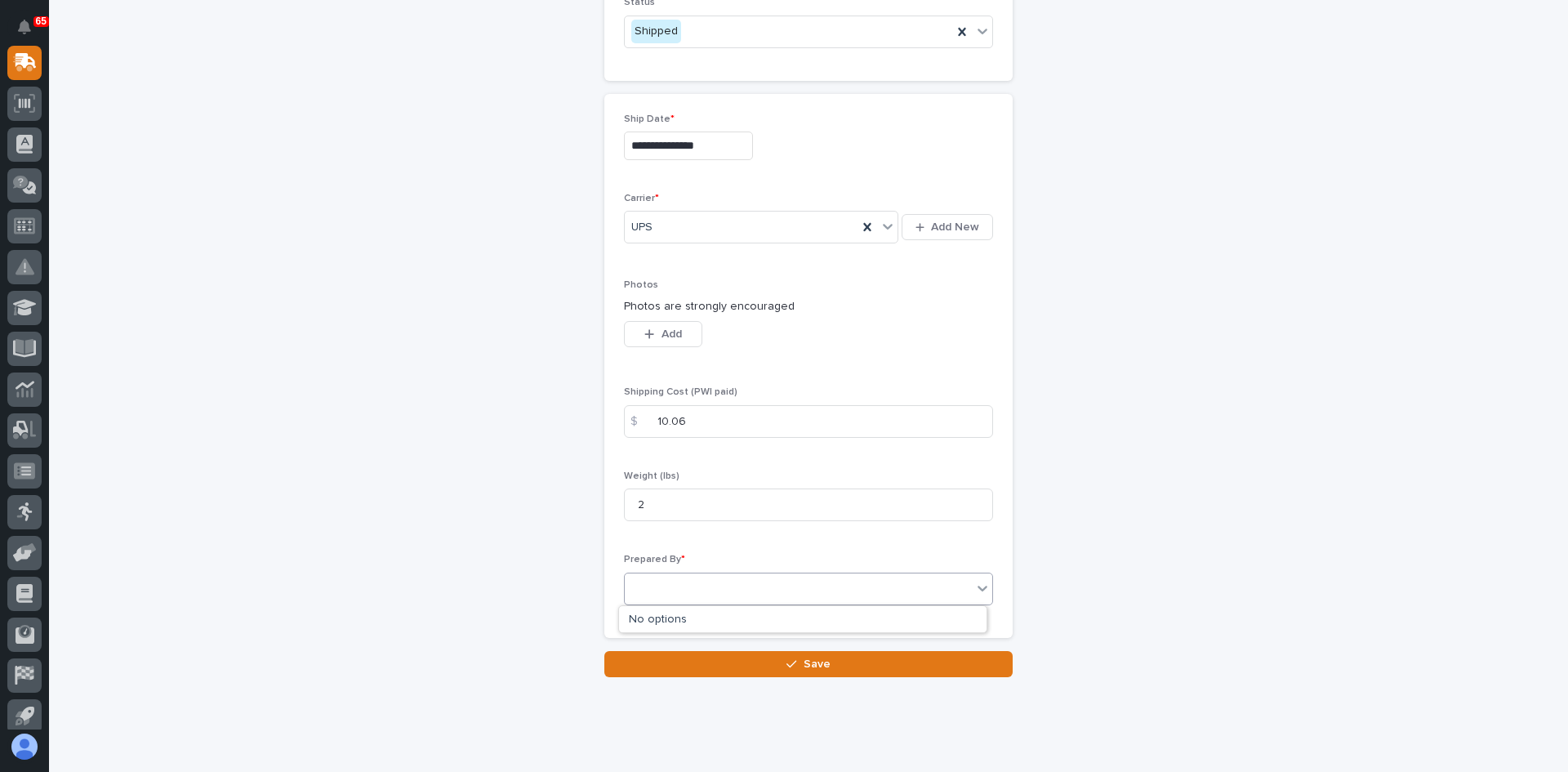
click at [660, 592] on div "CHA" at bounding box center [798, 589] width 347 height 27
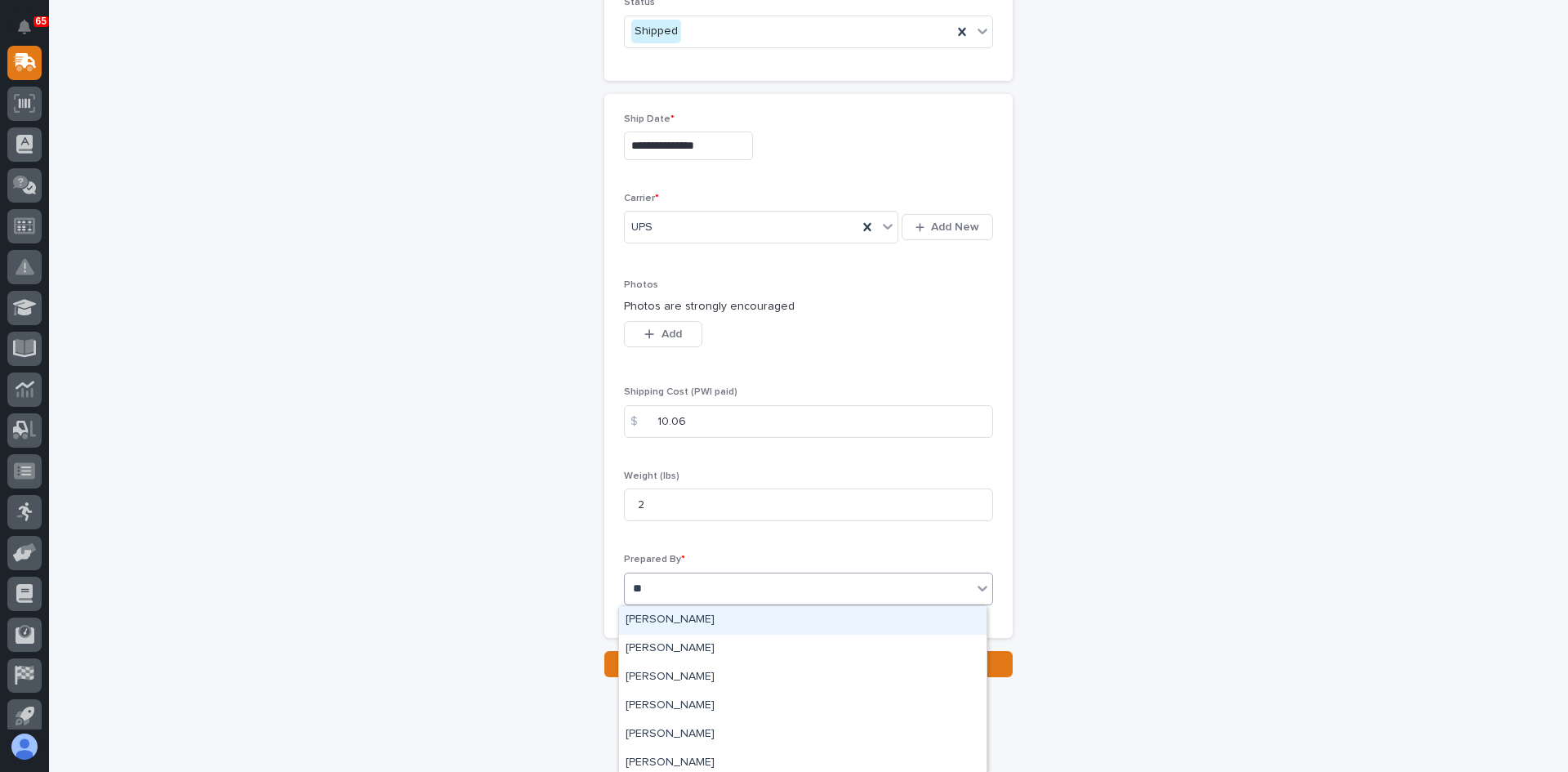
type input "***"
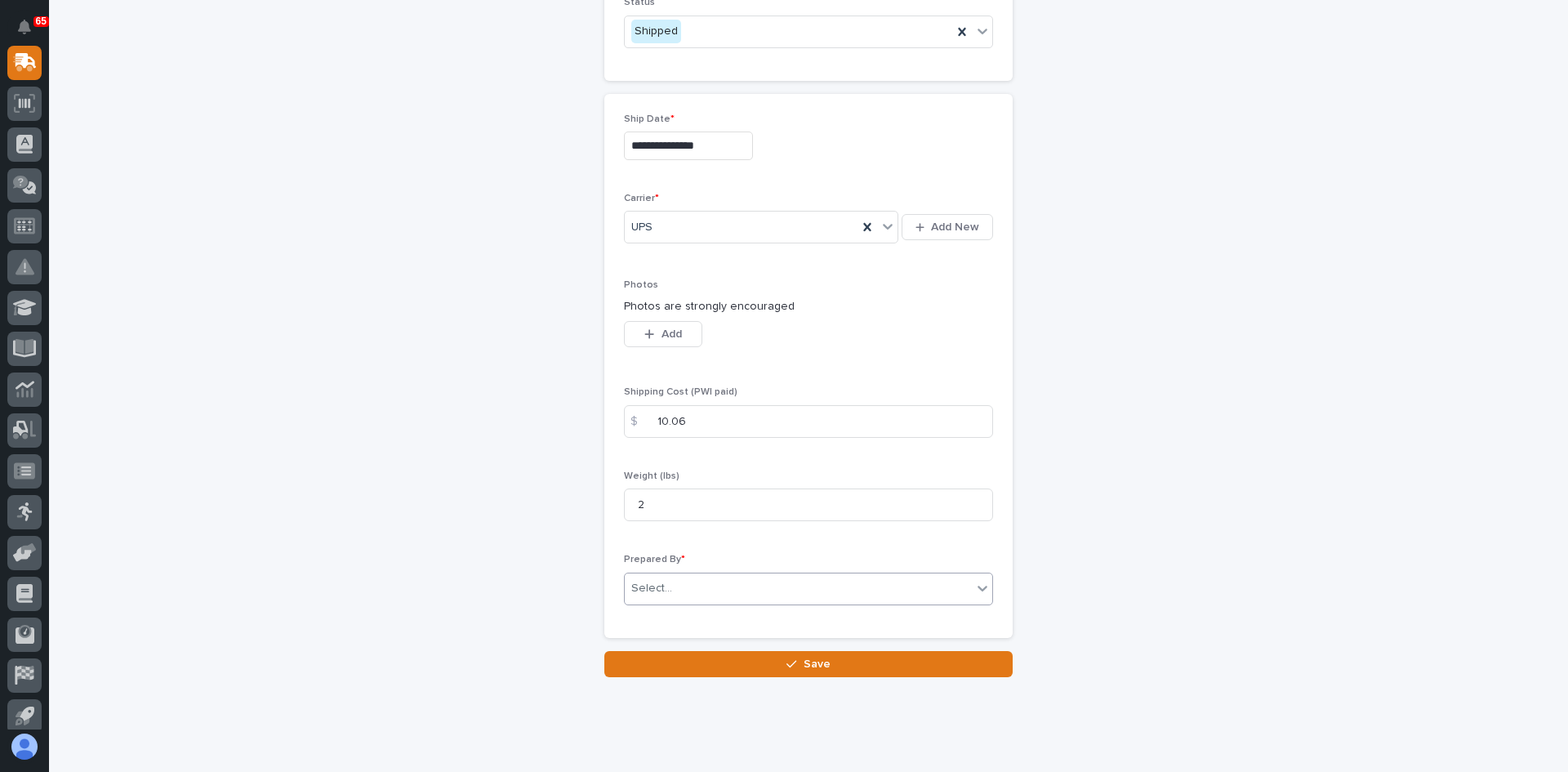
click at [665, 590] on div "Select..." at bounding box center [798, 589] width 347 height 27
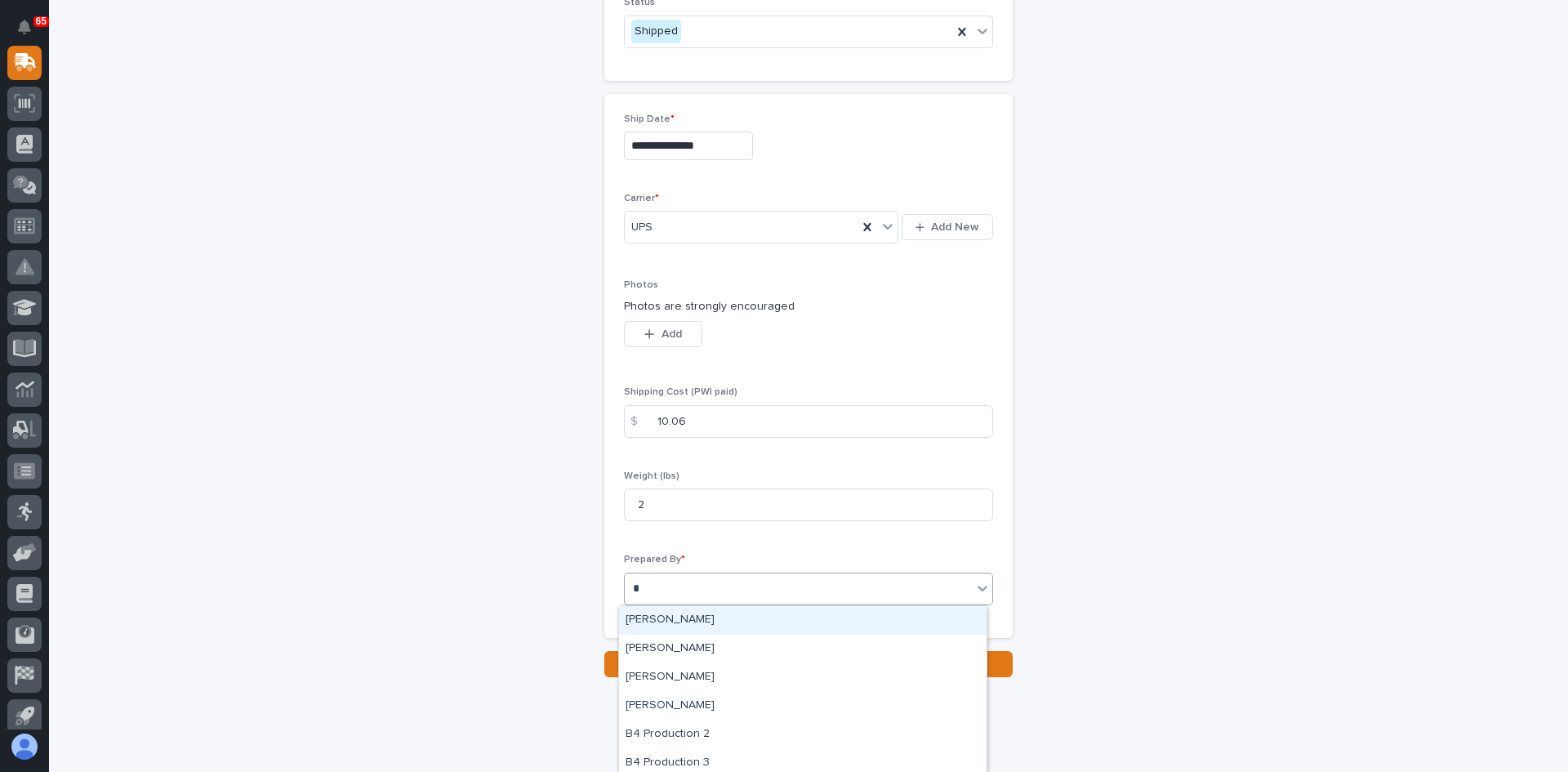
type input "**"
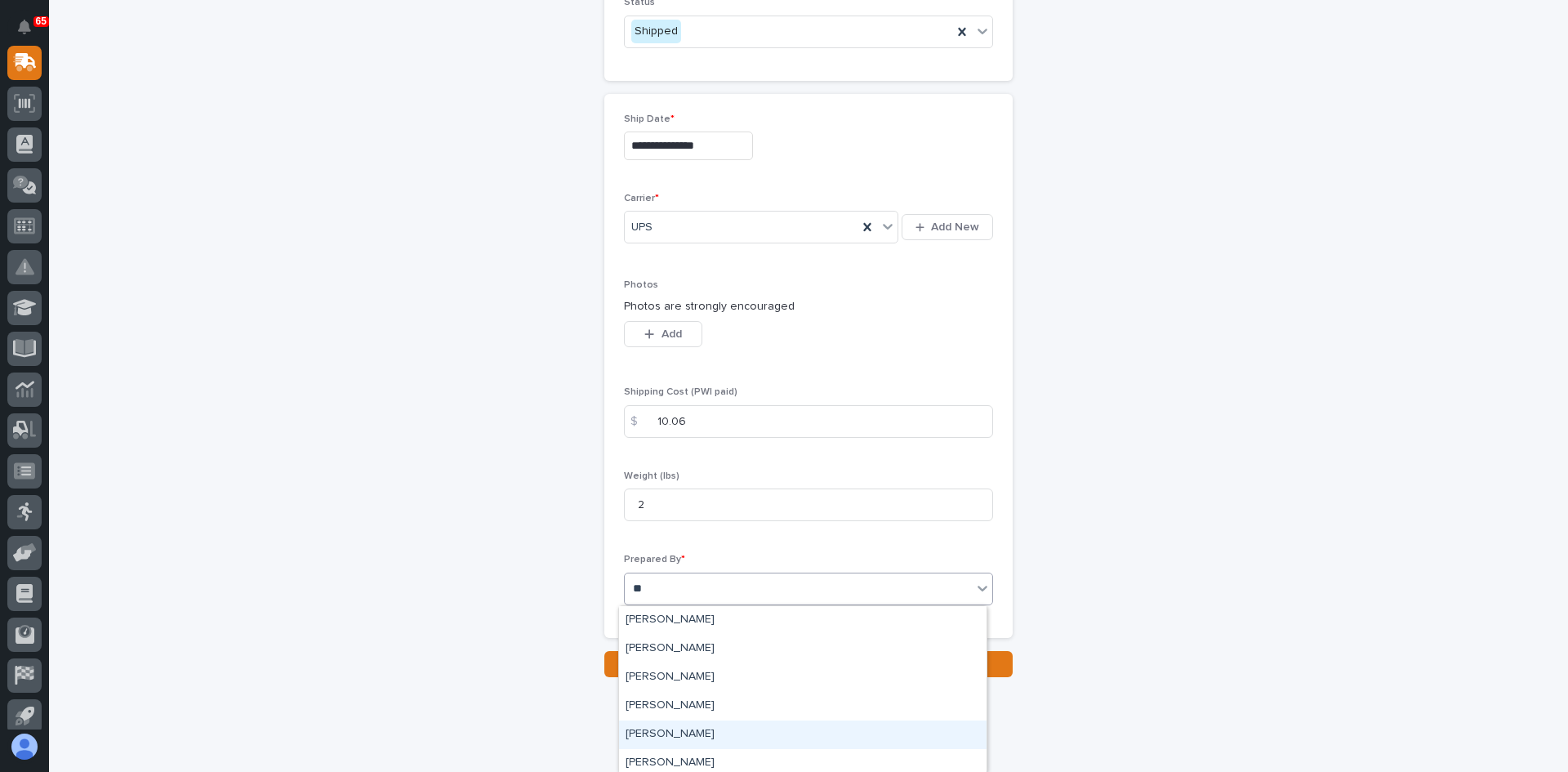
click at [662, 735] on div "[PERSON_NAME]" at bounding box center [803, 735] width 367 height 29
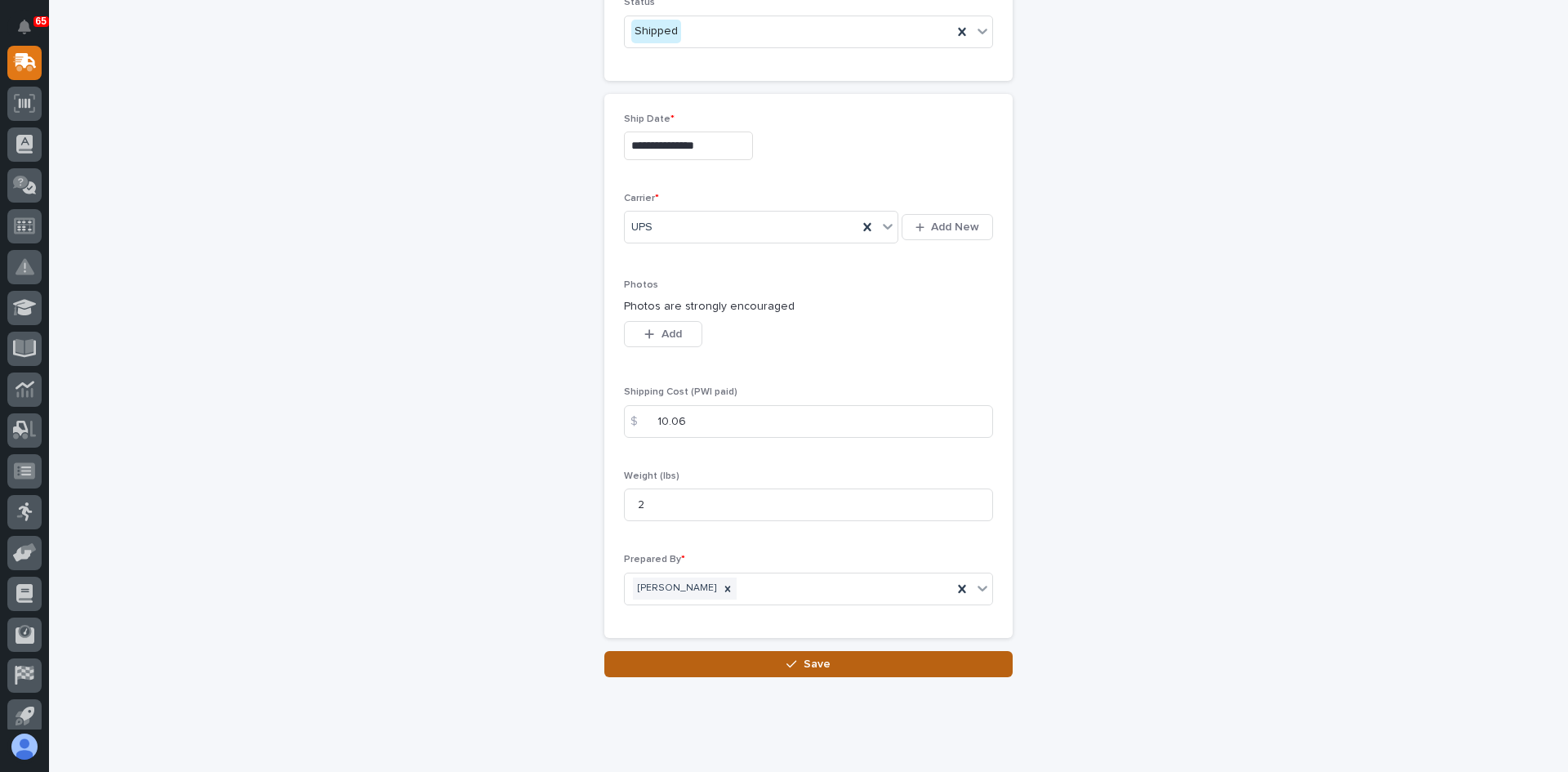
click at [813, 666] on span "Save" at bounding box center [817, 664] width 27 height 14
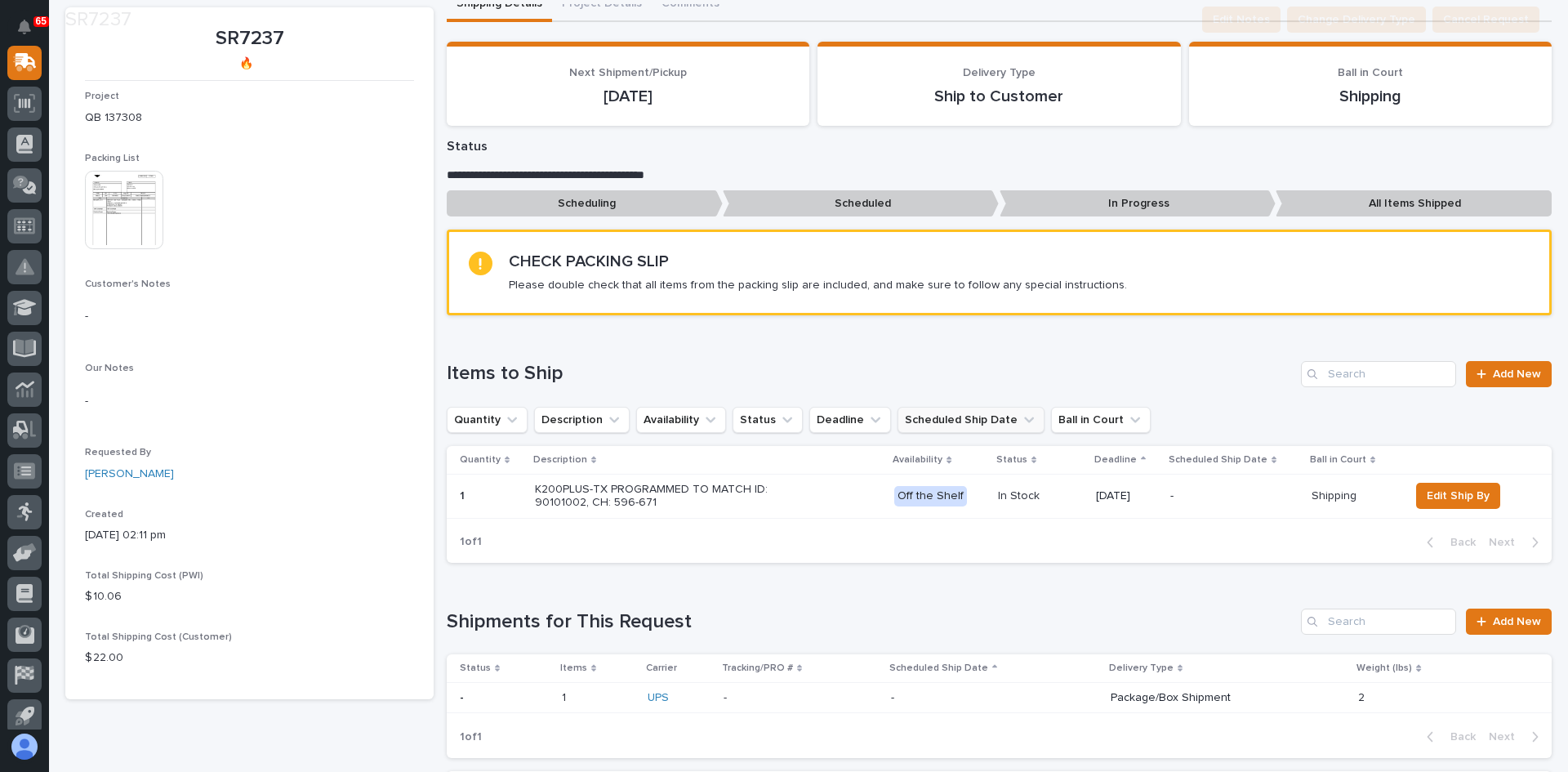
scroll to position [245, 0]
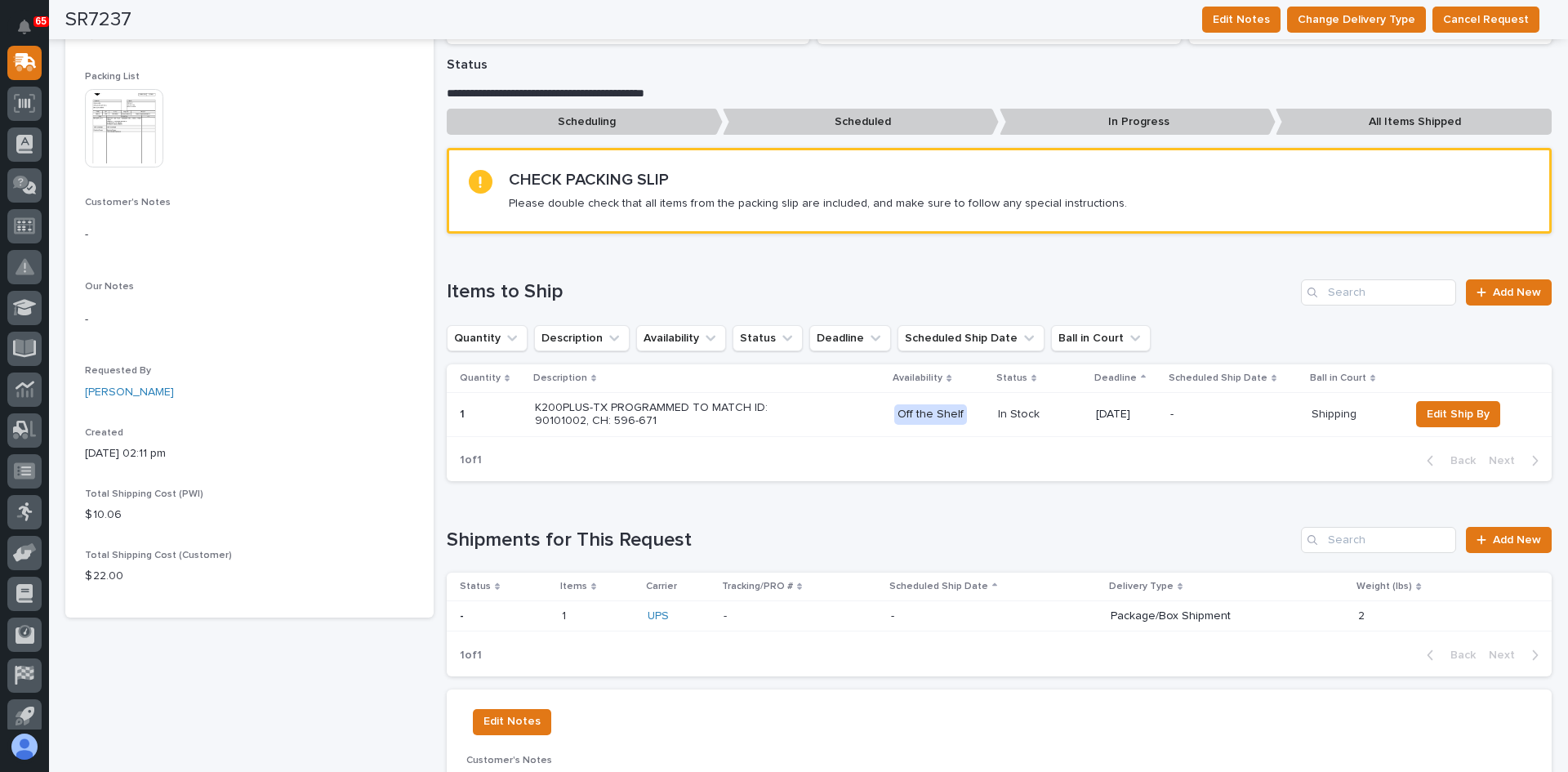
click at [1013, 606] on div "-" at bounding box center [994, 614] width 207 height 17
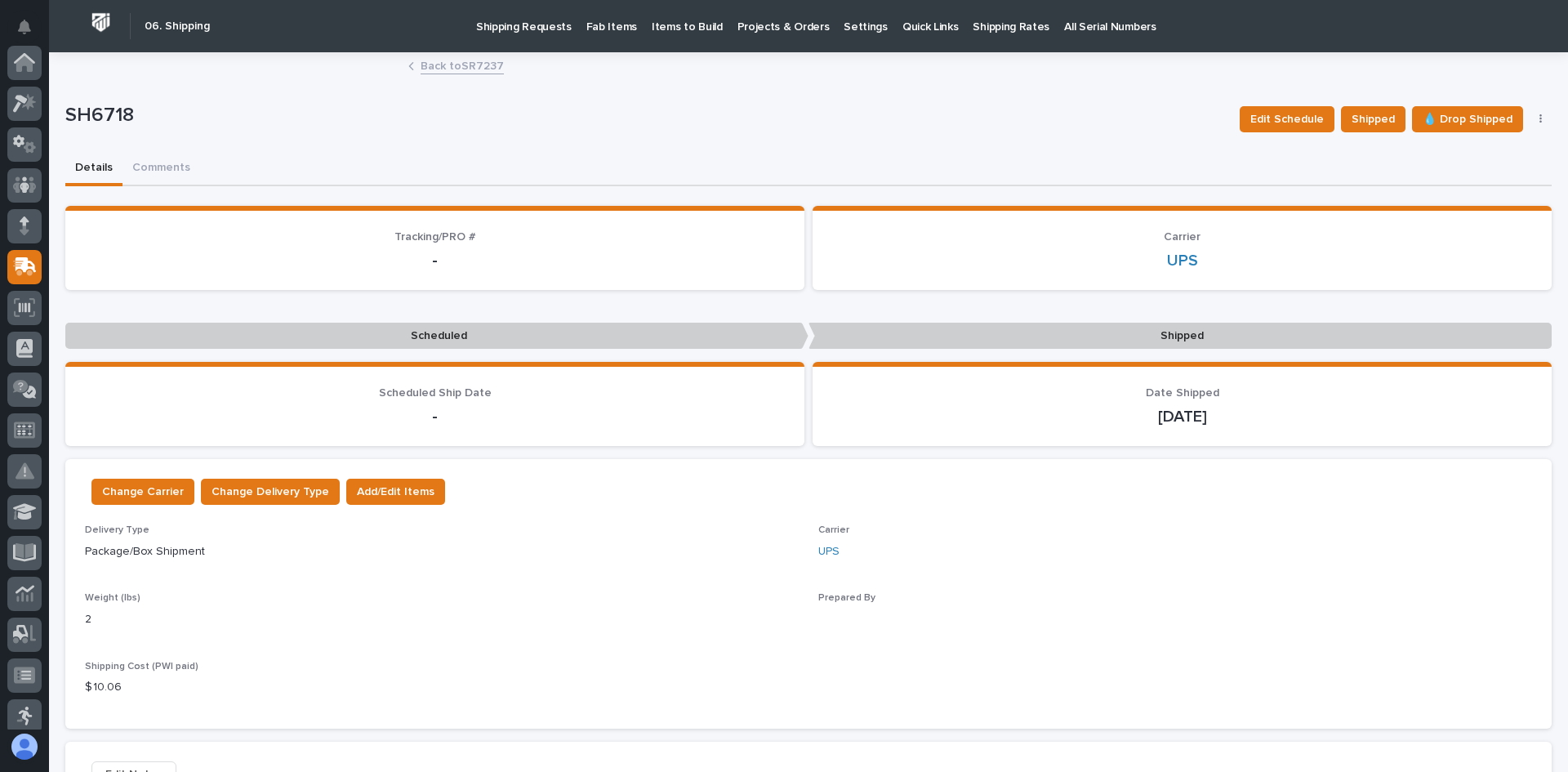
scroll to position [205, 0]
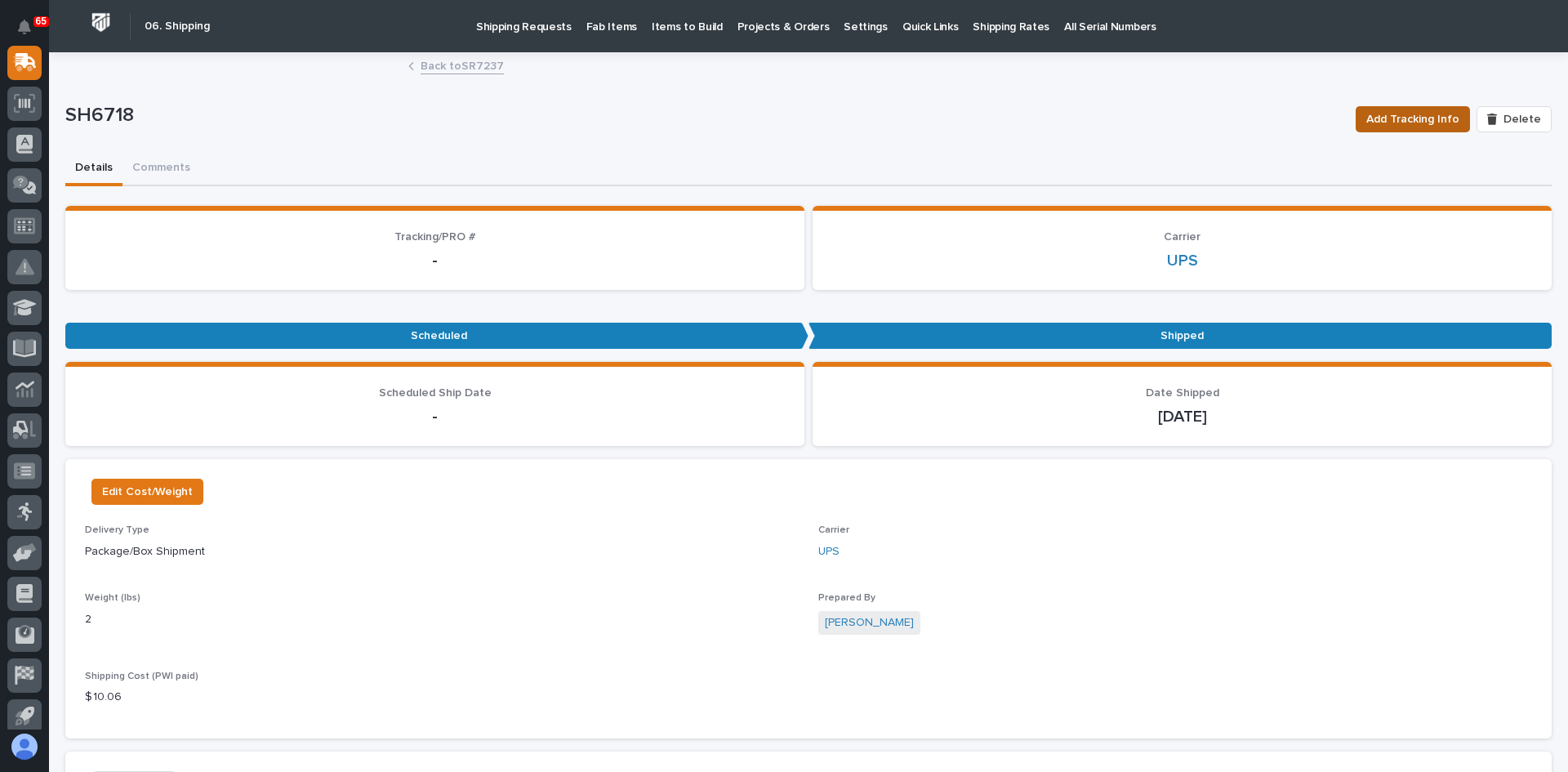
click at [1417, 118] on span "Add Tracking Info" at bounding box center [1413, 118] width 93 height 20
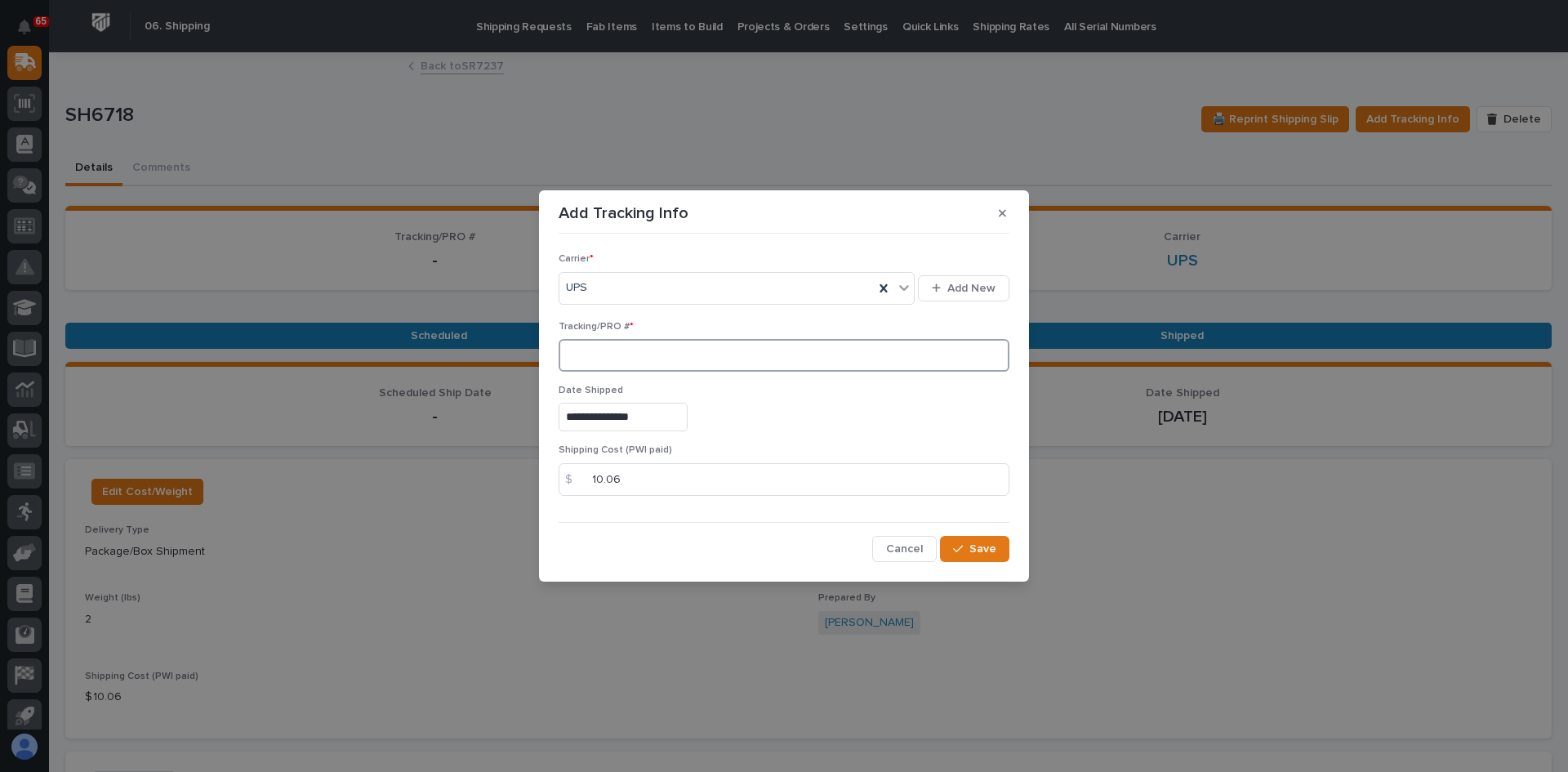
paste input "1Z831R2E0390127408"
type input "1Z831R2E0390127408"
click at [990, 550] on span "Save" at bounding box center [983, 548] width 27 height 14
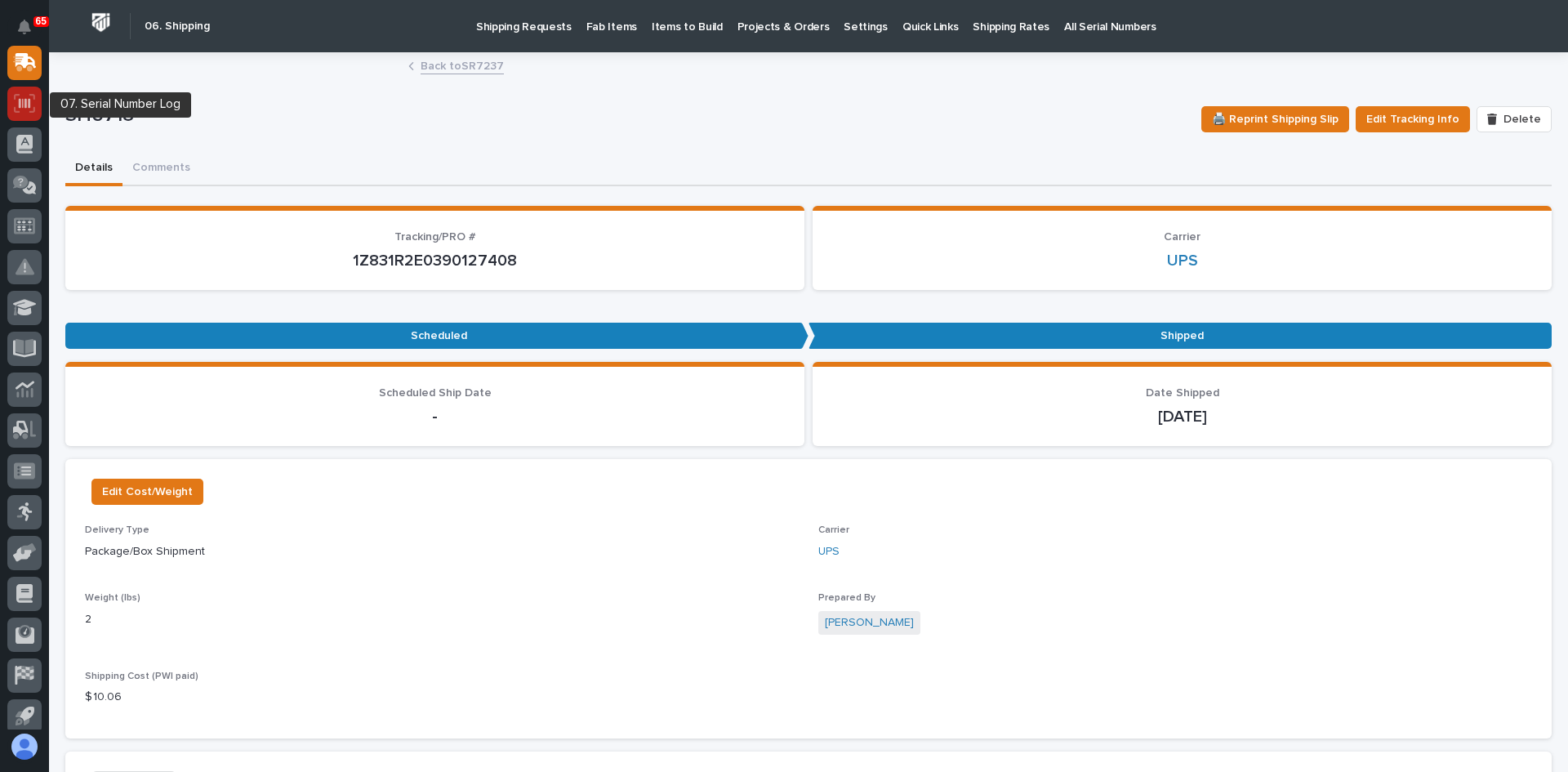
click at [15, 105] on icon at bounding box center [24, 103] width 21 height 19
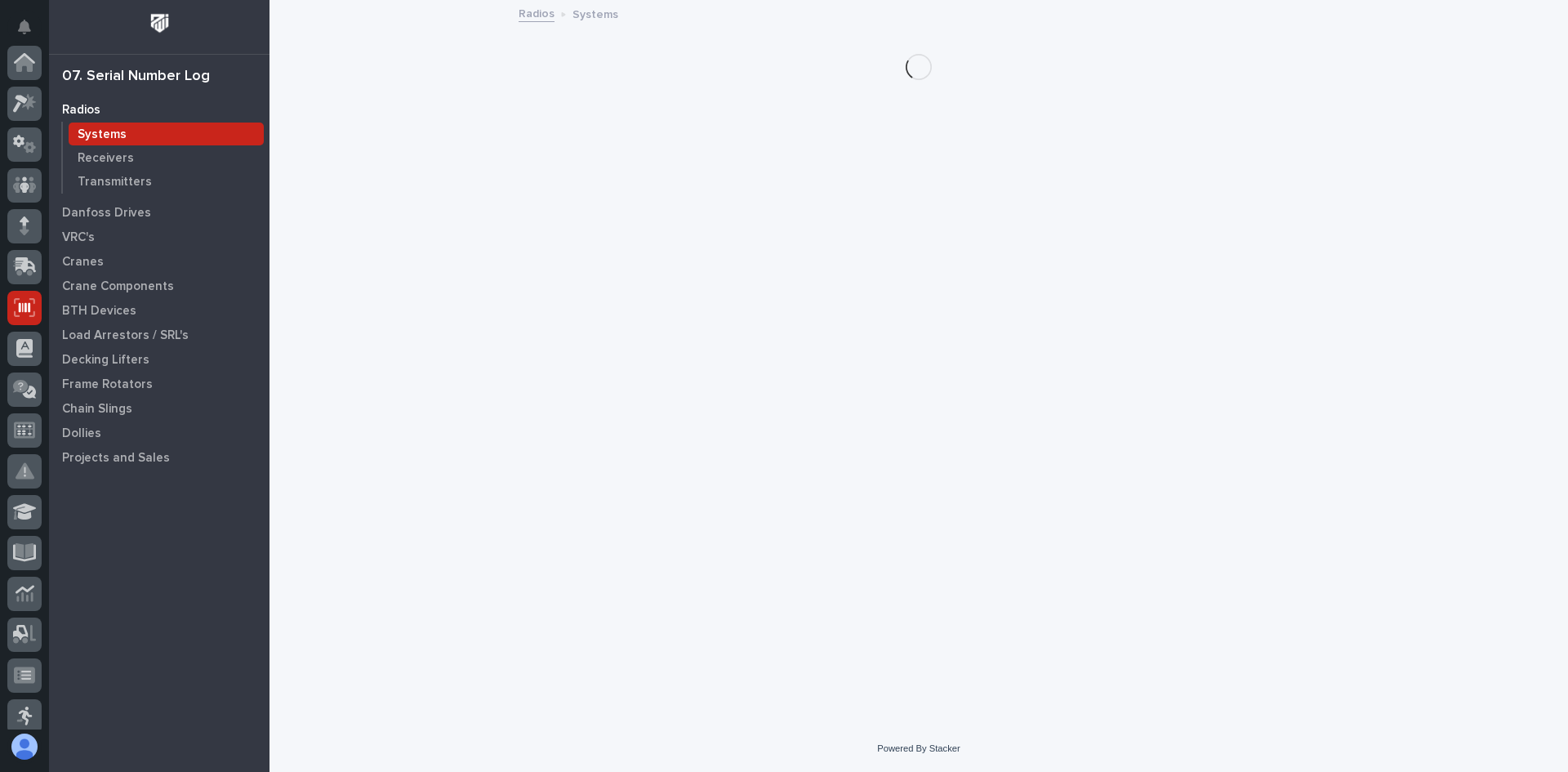
scroll to position [245, 0]
